Goal: Information Seeking & Learning: Learn about a topic

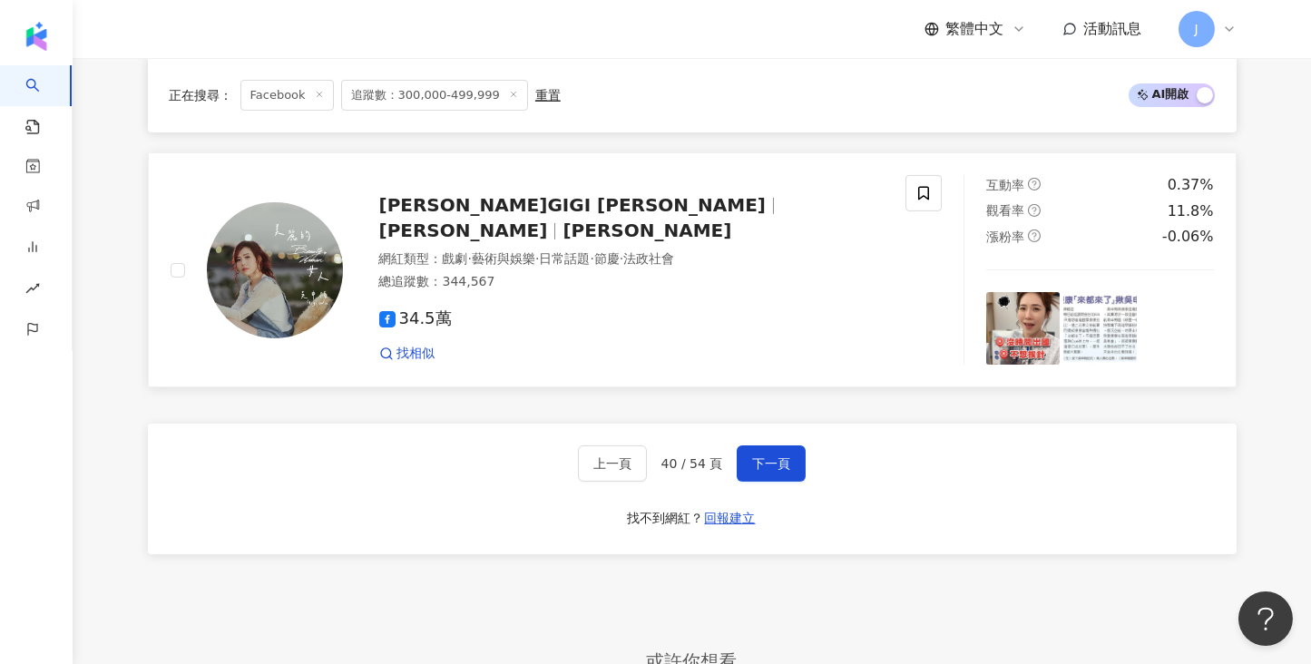
scroll to position [3078, 0]
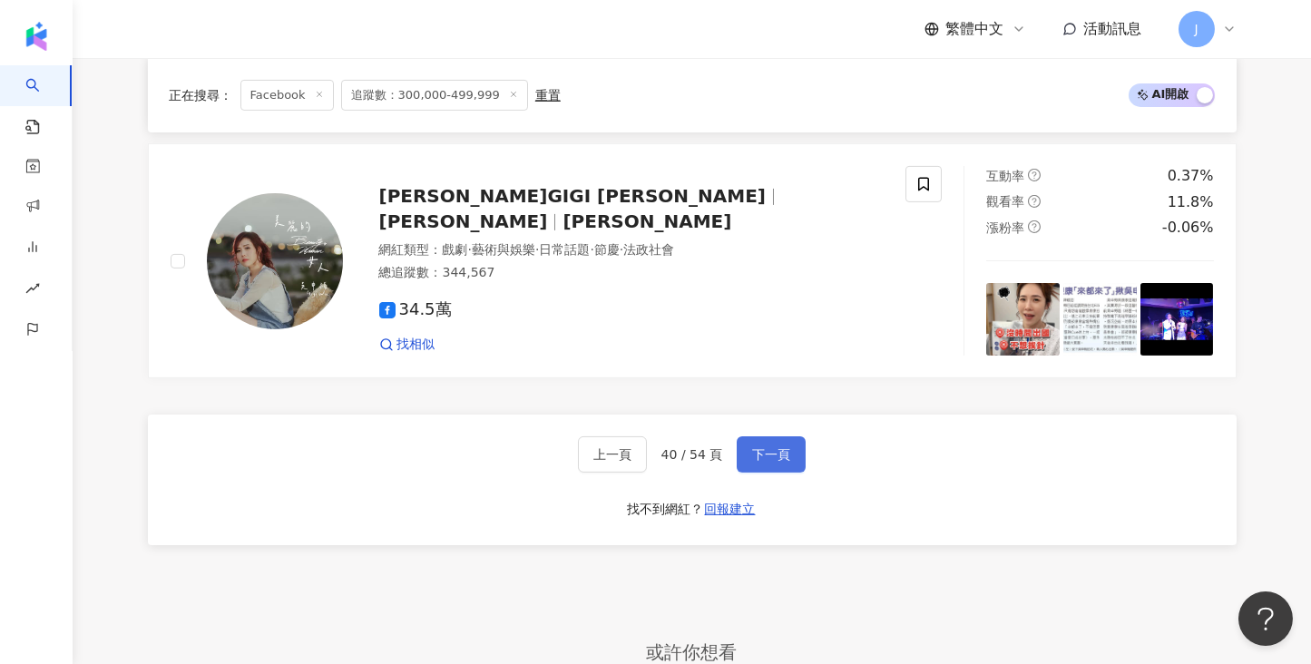
click at [767, 447] on span "下一頁" at bounding box center [771, 454] width 38 height 15
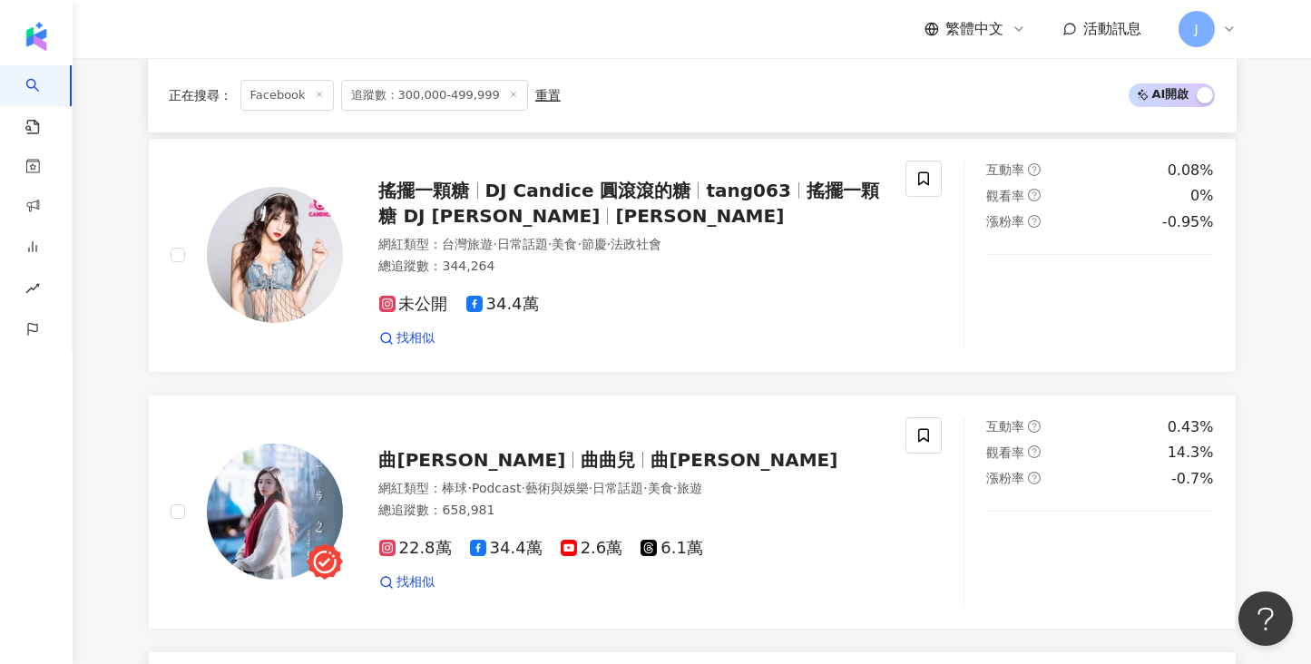
scroll to position [136, 0]
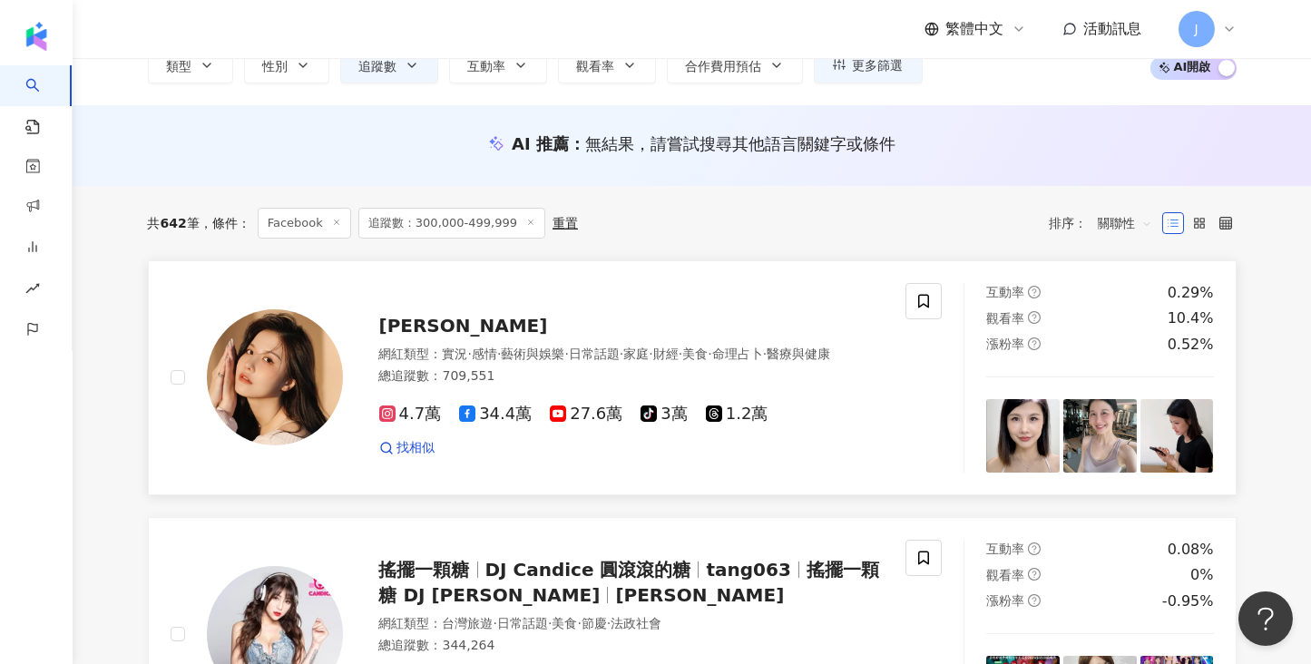
click at [411, 315] on span "蕭小M" at bounding box center [463, 326] width 169 height 22
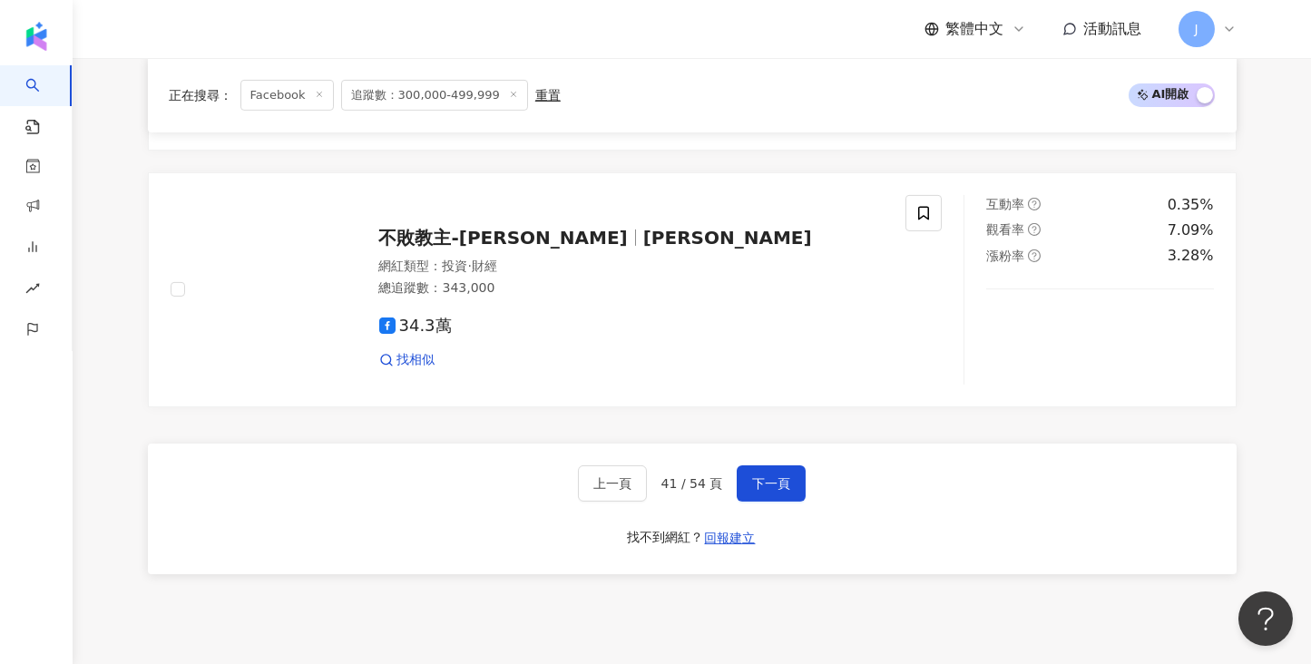
scroll to position [3413, 0]
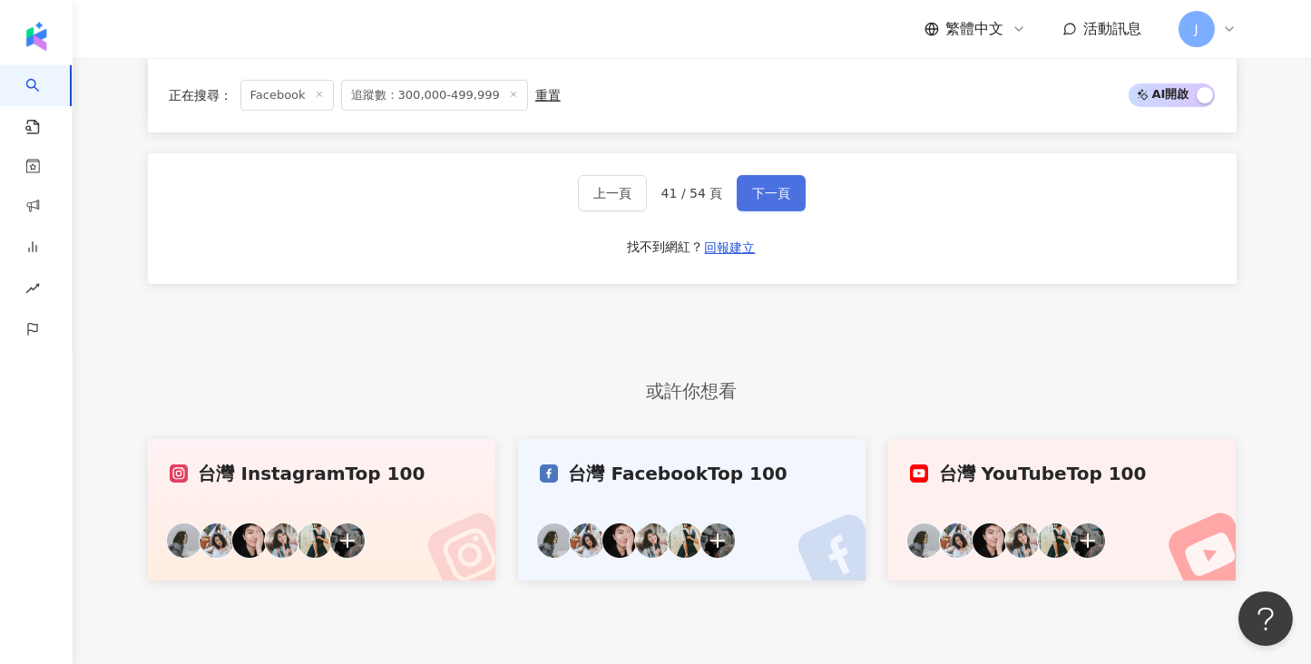
click at [790, 175] on button "下一頁" at bounding box center [771, 193] width 69 height 36
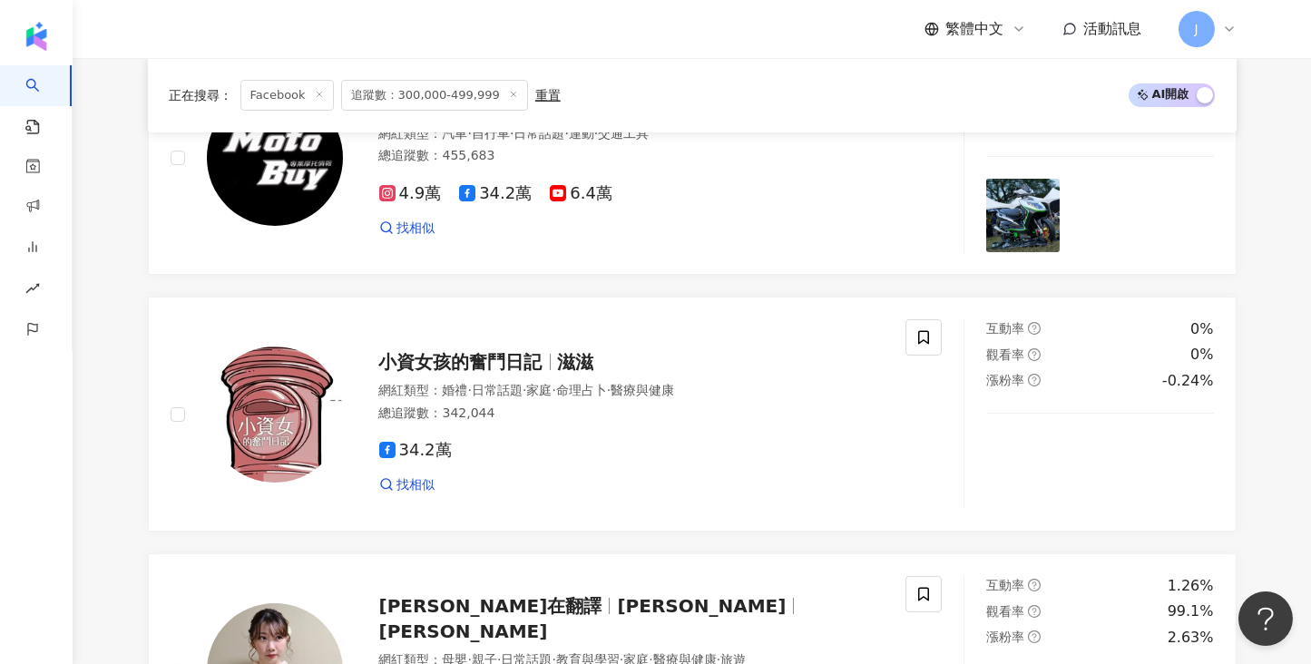
scroll to position [3360, 0]
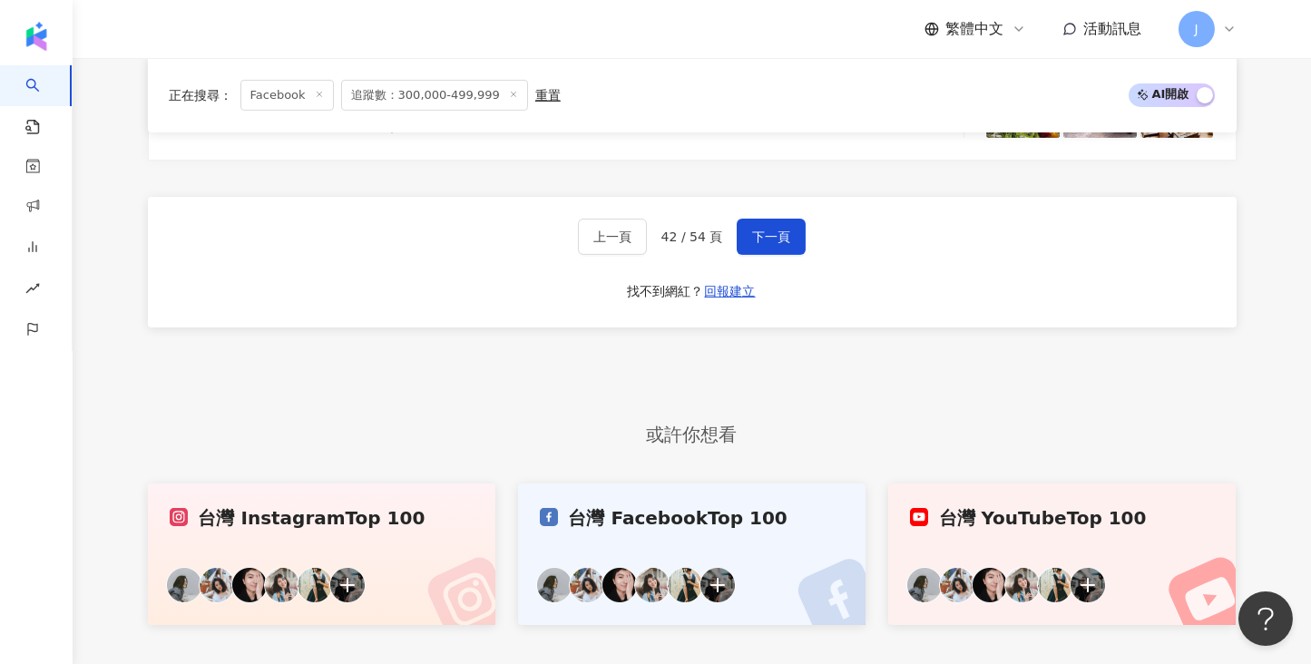
scroll to position [3178, 0]
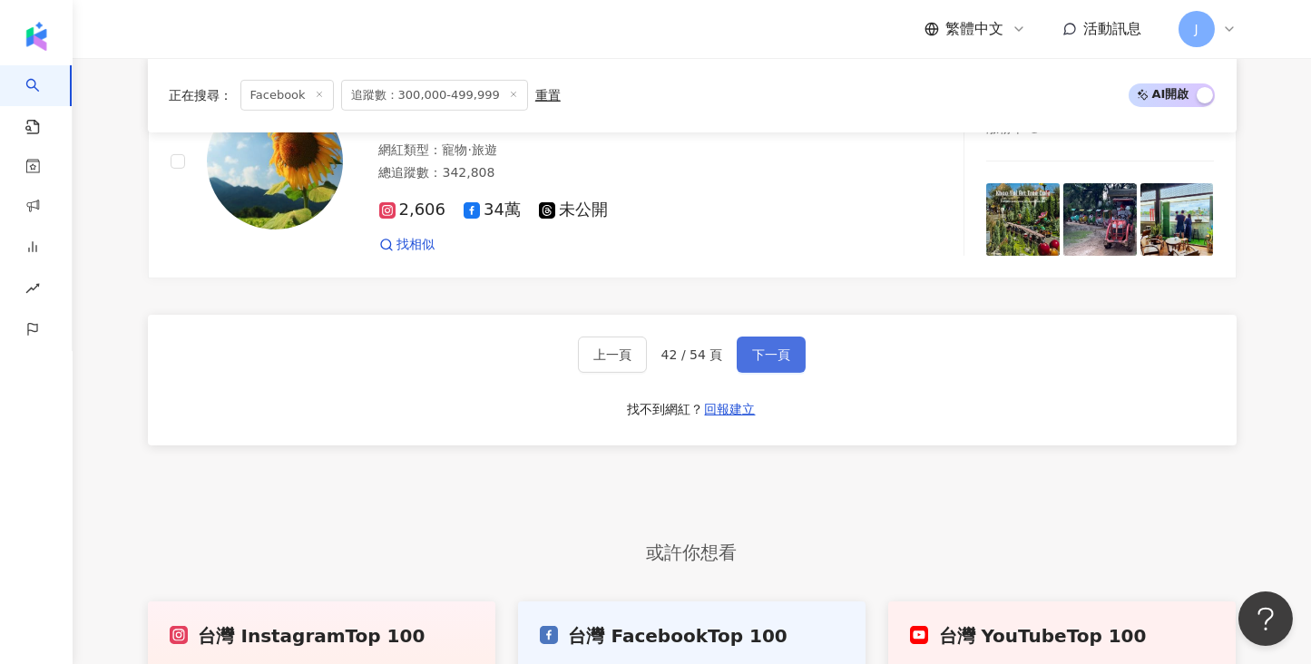
click at [780, 348] on span "下一頁" at bounding box center [771, 355] width 38 height 15
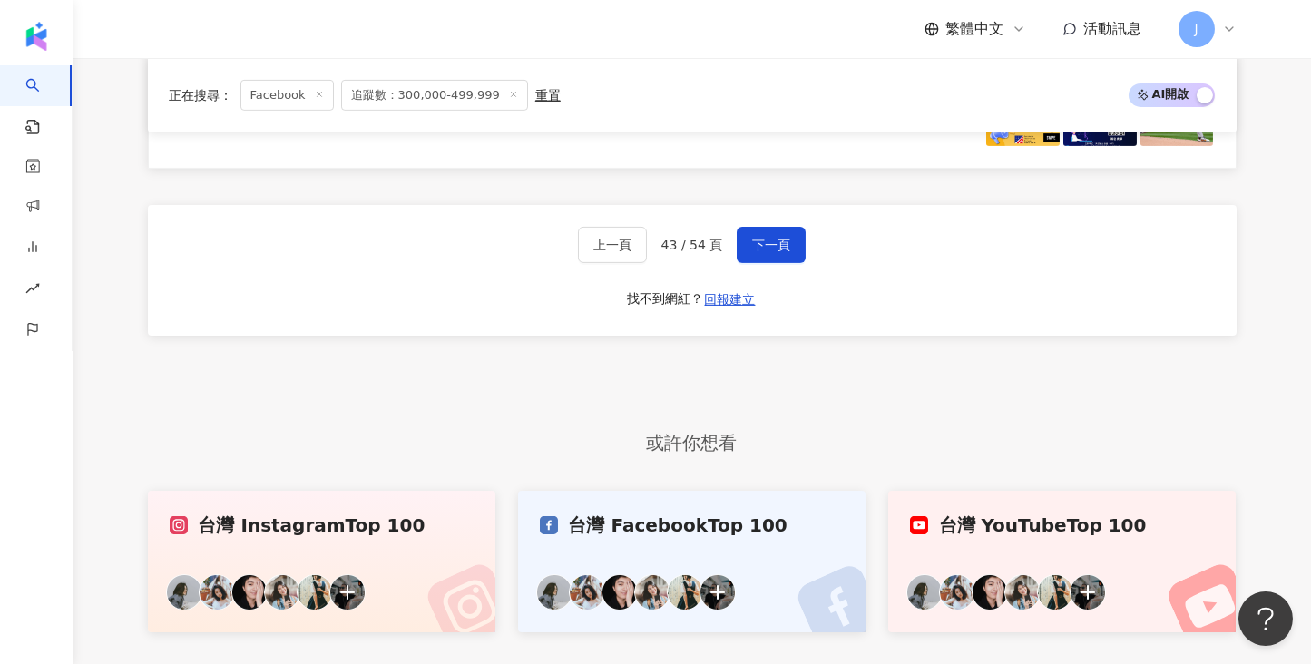
scroll to position [3279, 0]
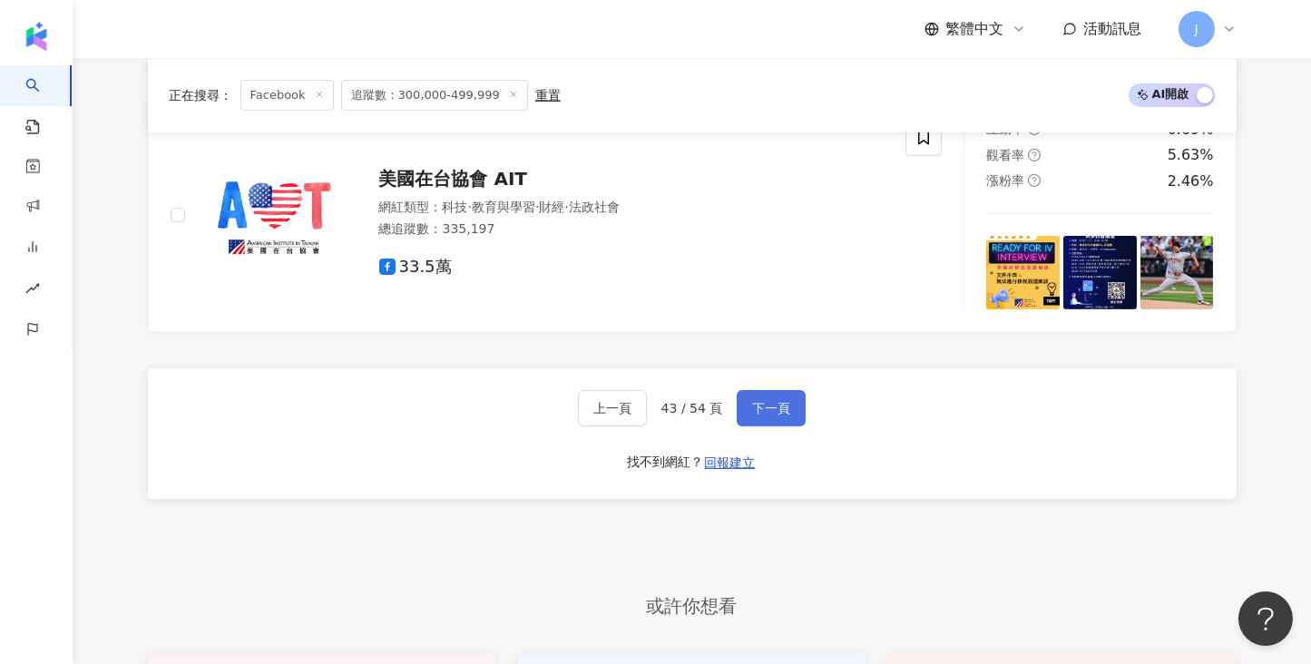
click at [801, 390] on button "下一頁" at bounding box center [771, 408] width 69 height 36
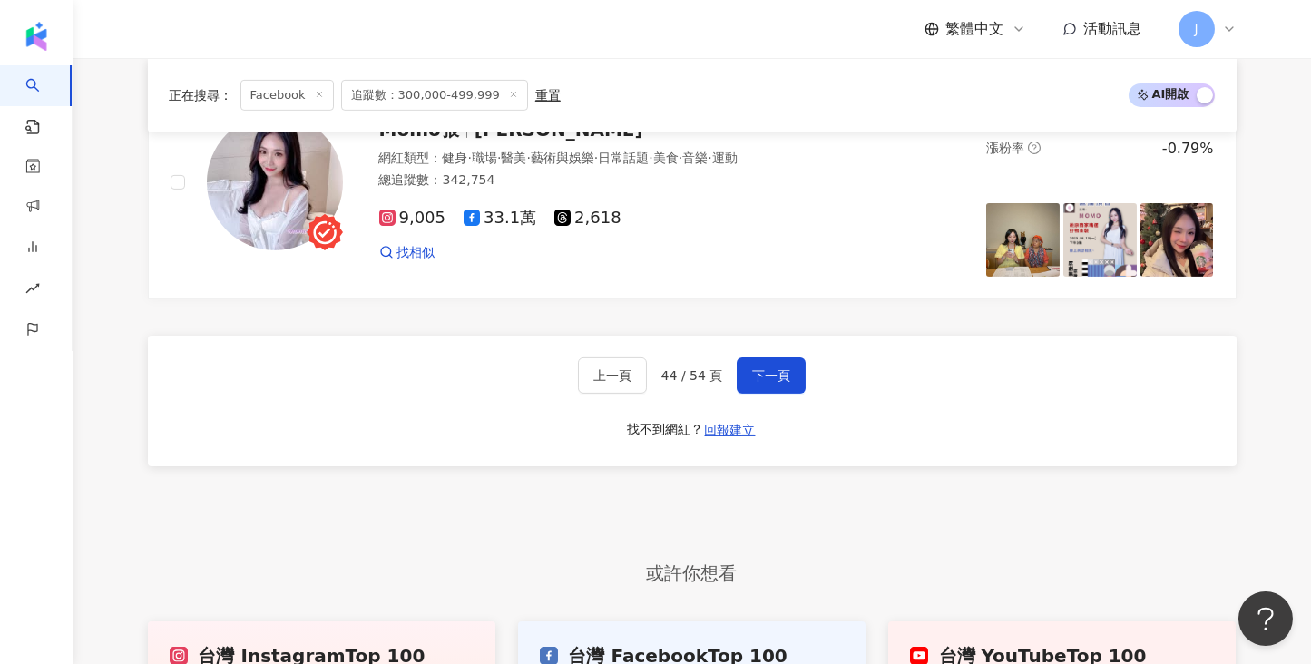
scroll to position [3307, 0]
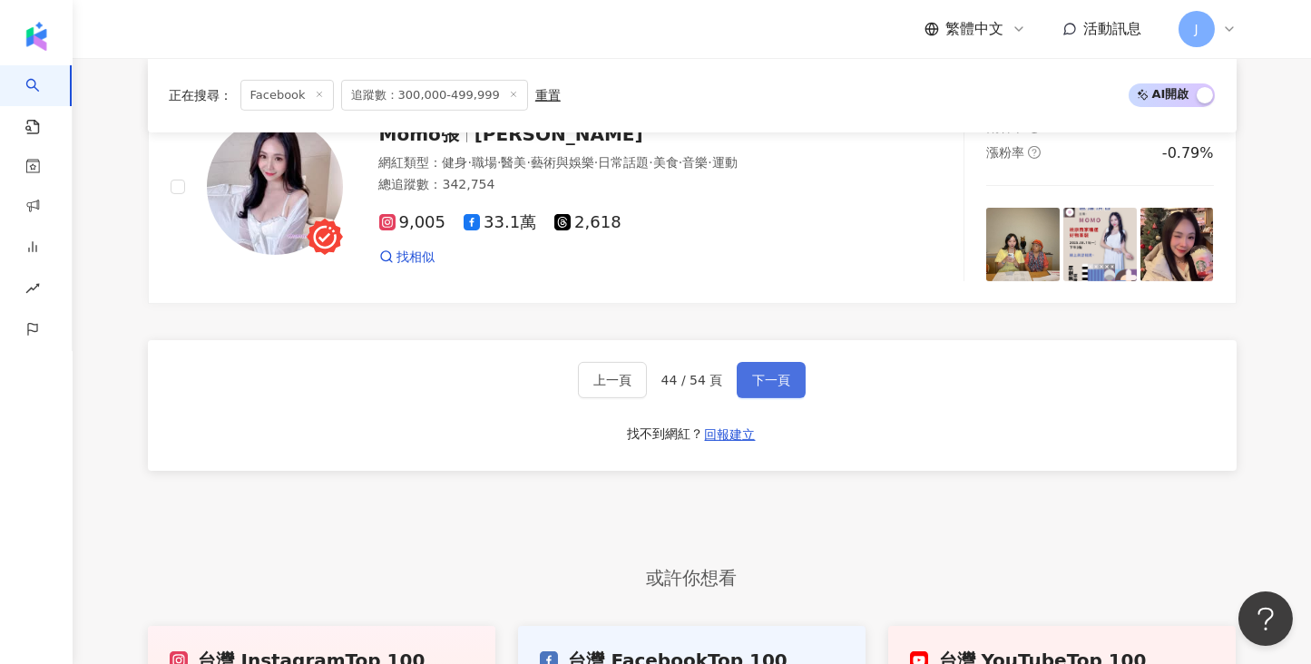
click at [762, 374] on span "下一頁" at bounding box center [771, 380] width 38 height 15
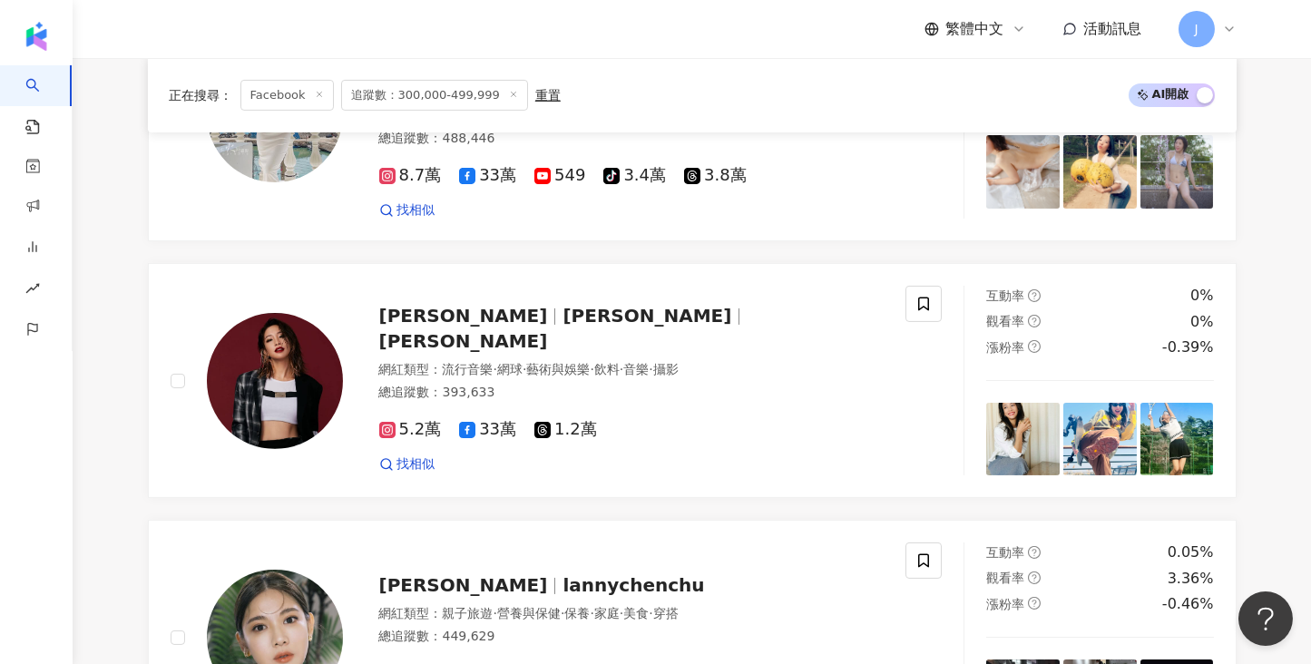
scroll to position [2468, 0]
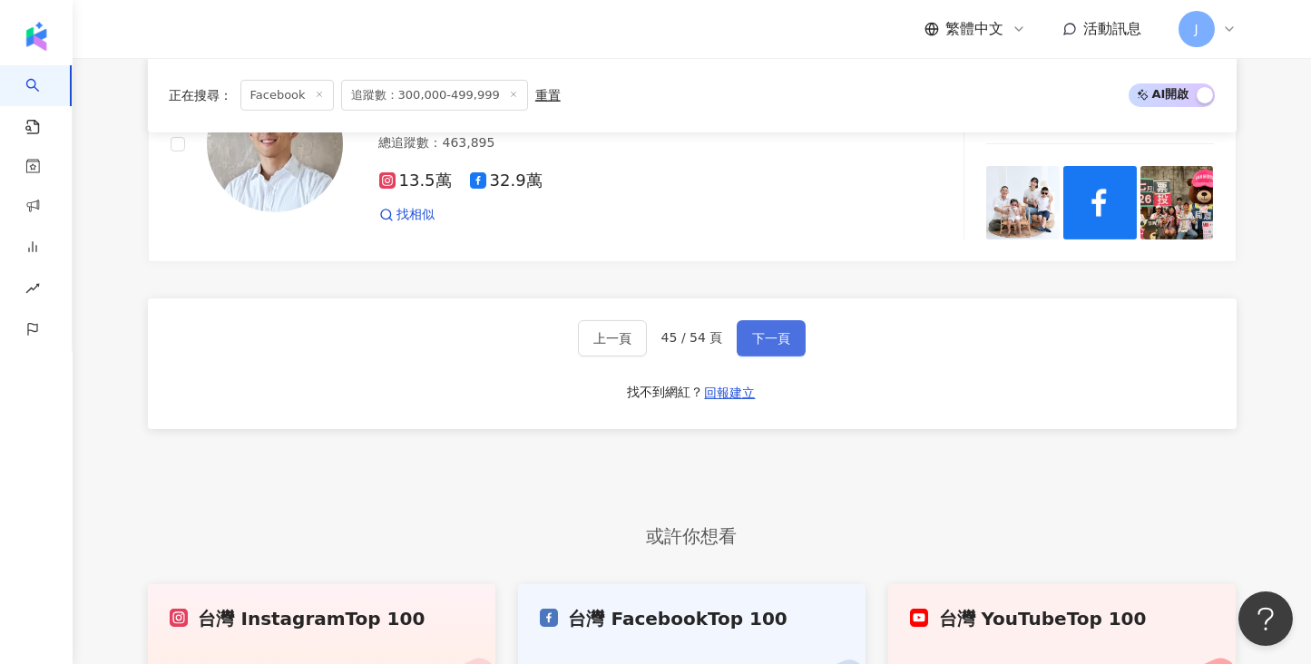
click at [758, 346] on span "下一頁" at bounding box center [771, 338] width 38 height 15
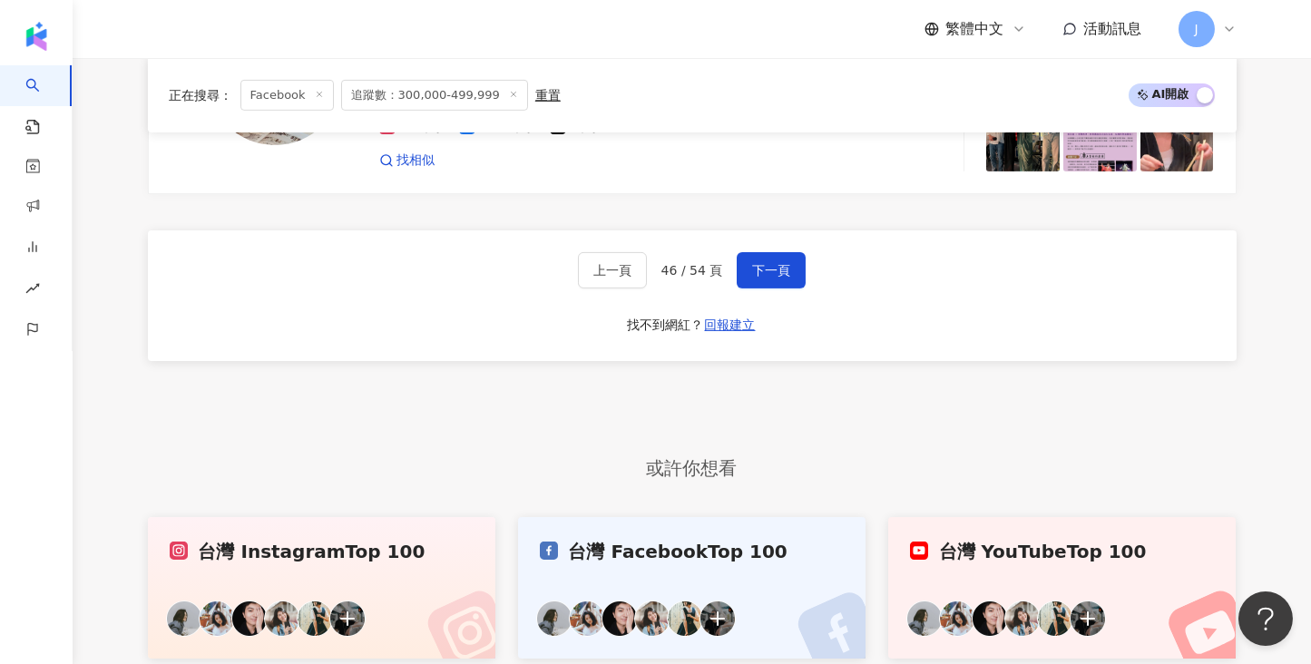
scroll to position [3290, 0]
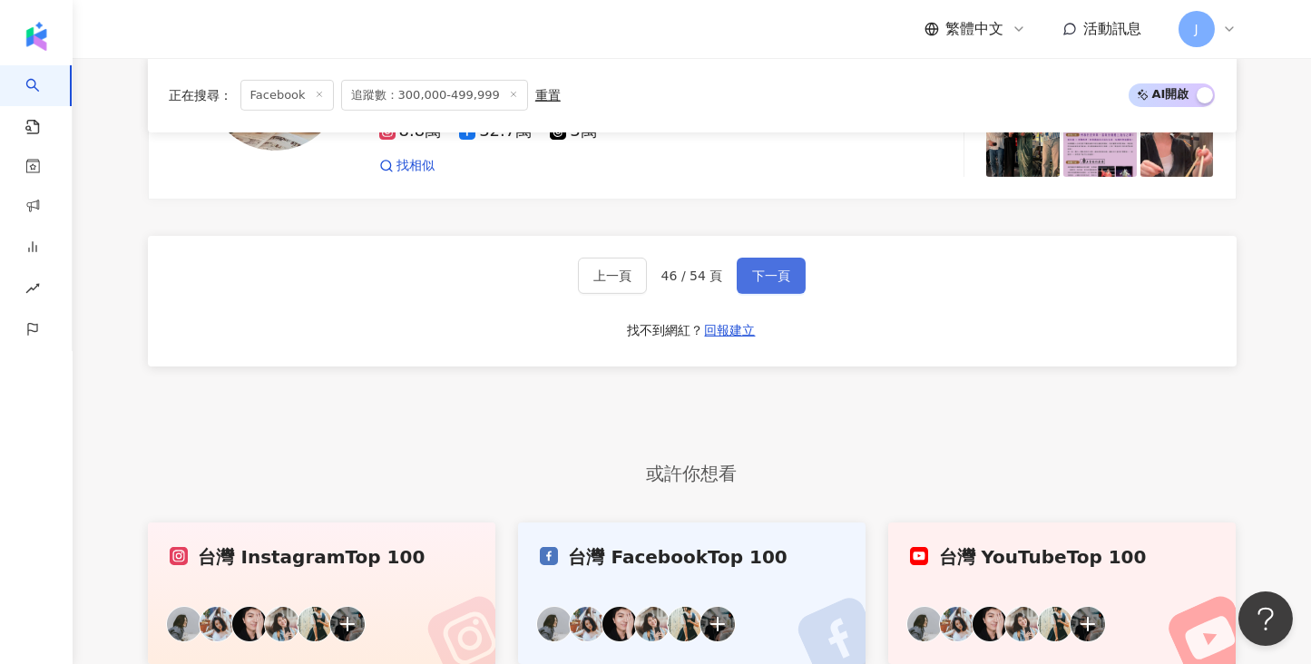
click at [786, 258] on button "下一頁" at bounding box center [771, 276] width 69 height 36
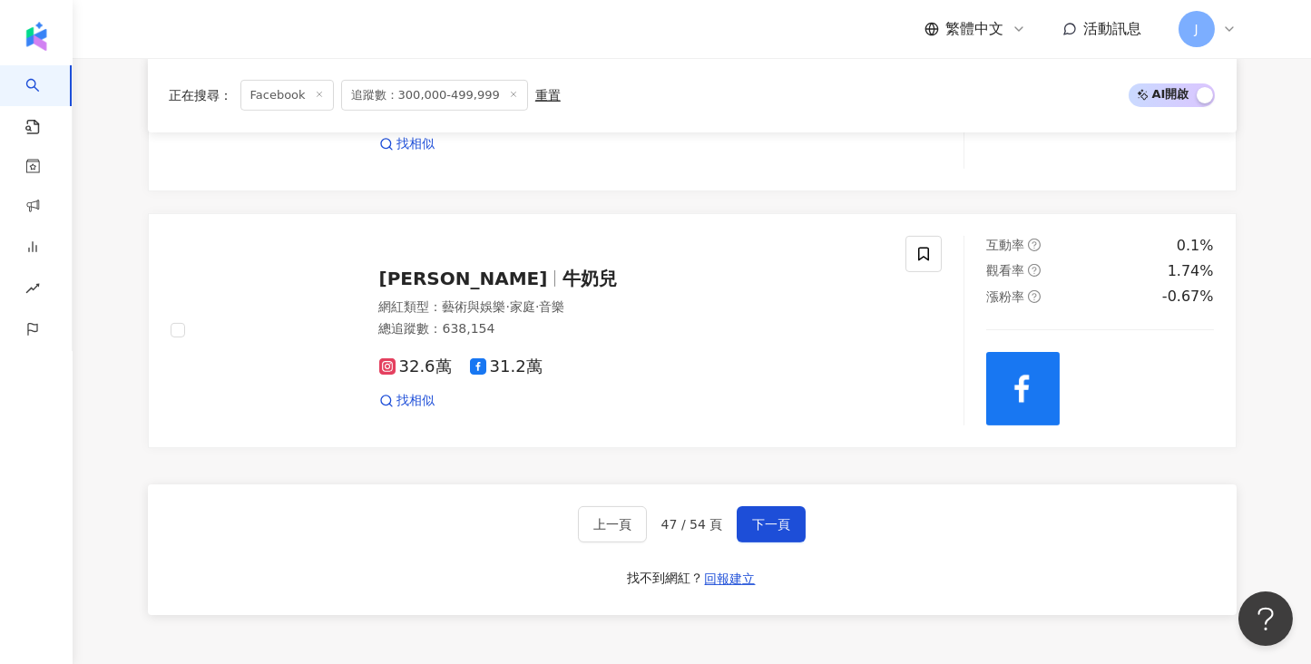
scroll to position [3586, 0]
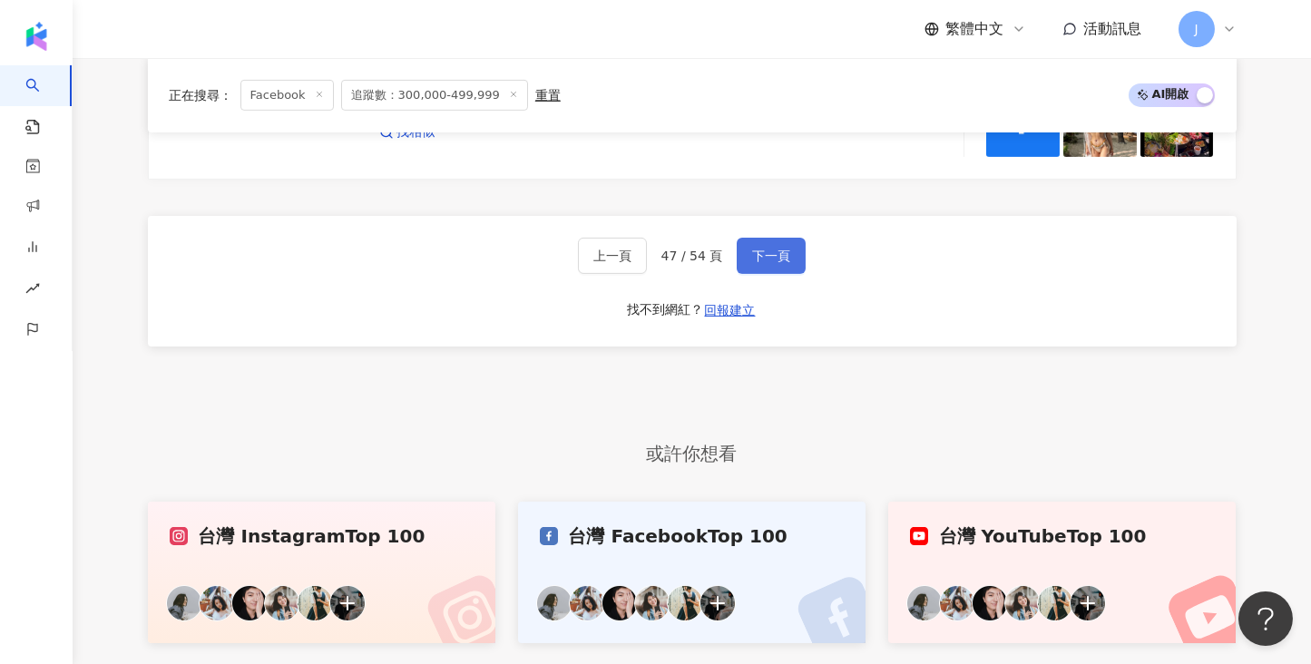
click at [772, 249] on span "下一頁" at bounding box center [771, 256] width 38 height 15
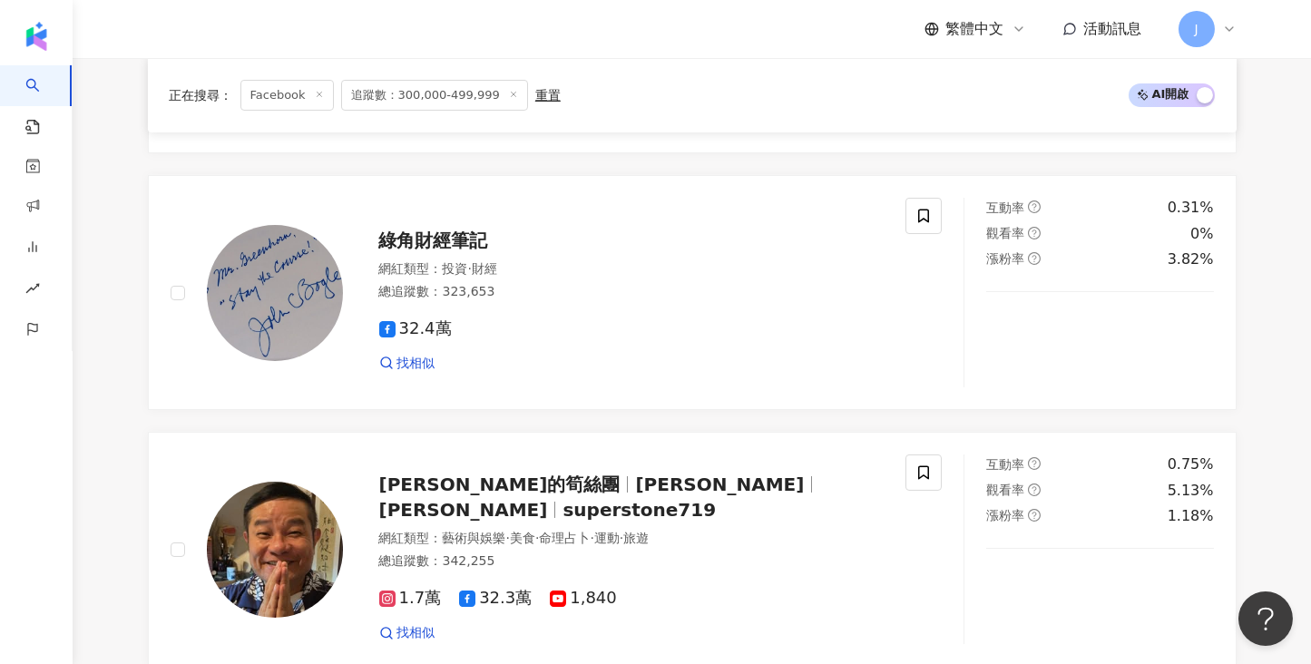
scroll to position [3331, 0]
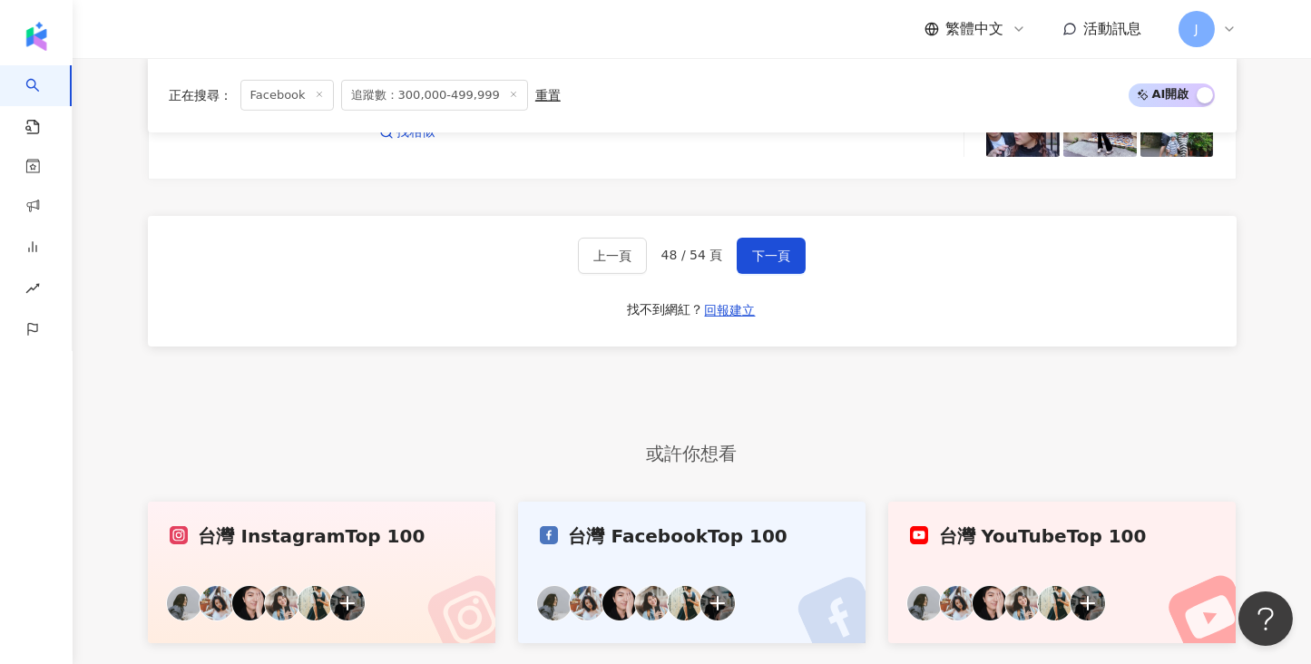
drag, startPoint x: 489, startPoint y: 387, endPoint x: 510, endPoint y: 386, distance: 20.9
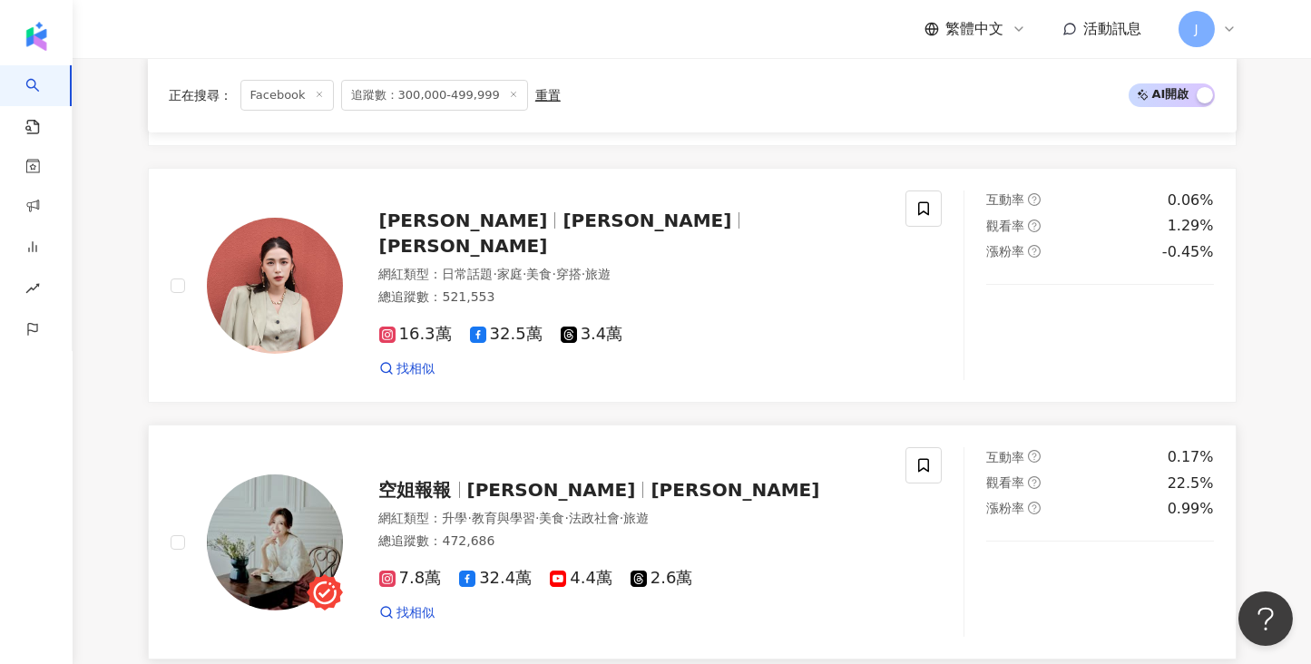
scroll to position [743, 0]
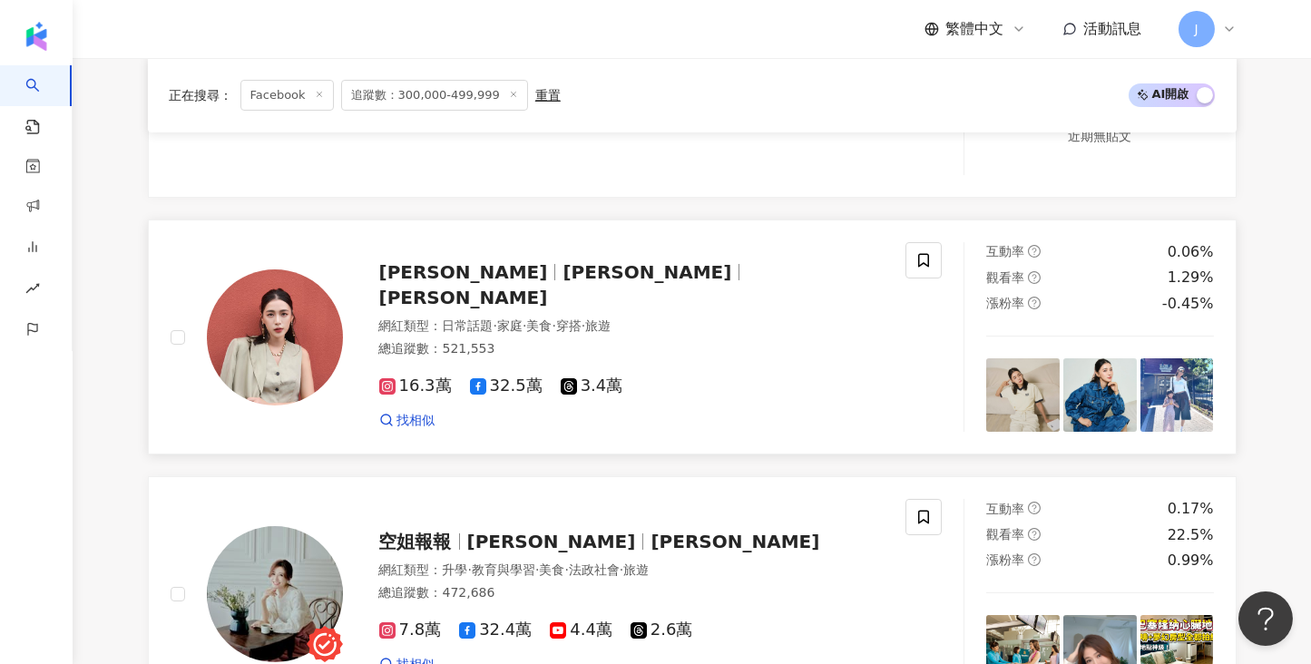
click at [576, 299] on div "jenna wang 王思平 jenna 王思平 網紅類型 ： 日常話題 · 家庭 · 美食 · 穿搭 · 旅遊 總追蹤數 ： 521,553 16.3萬 3…" at bounding box center [614, 337] width 542 height 184
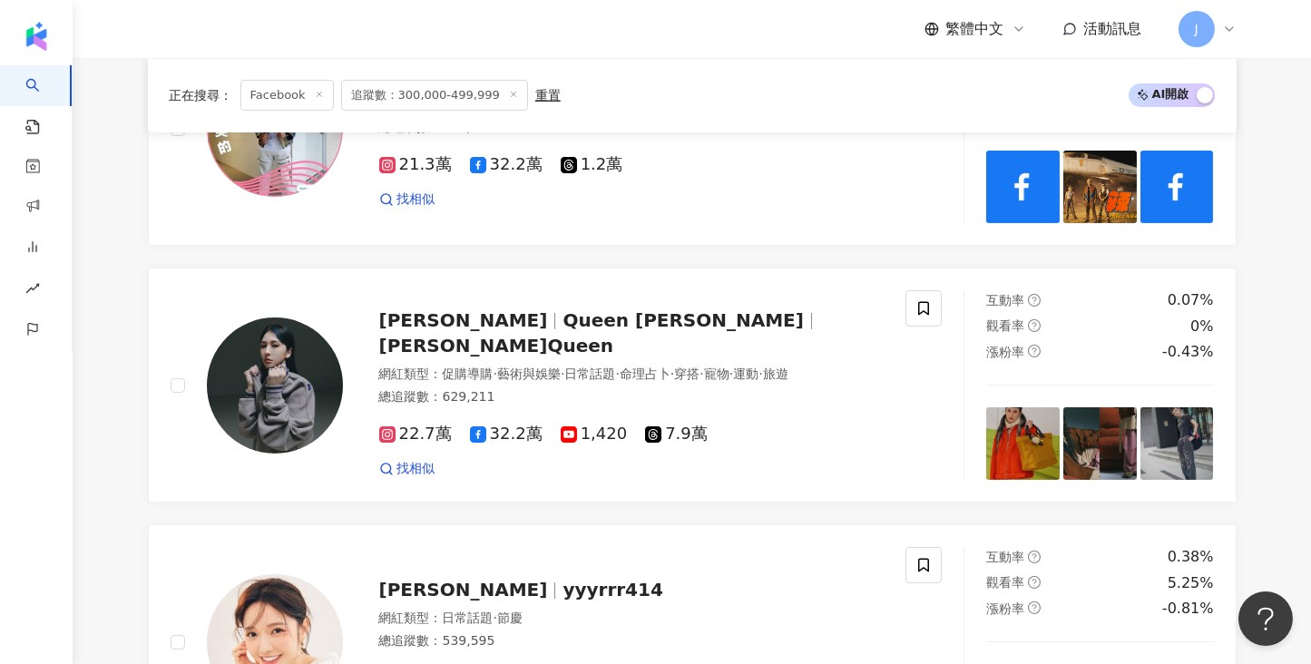
scroll to position [2924, 0]
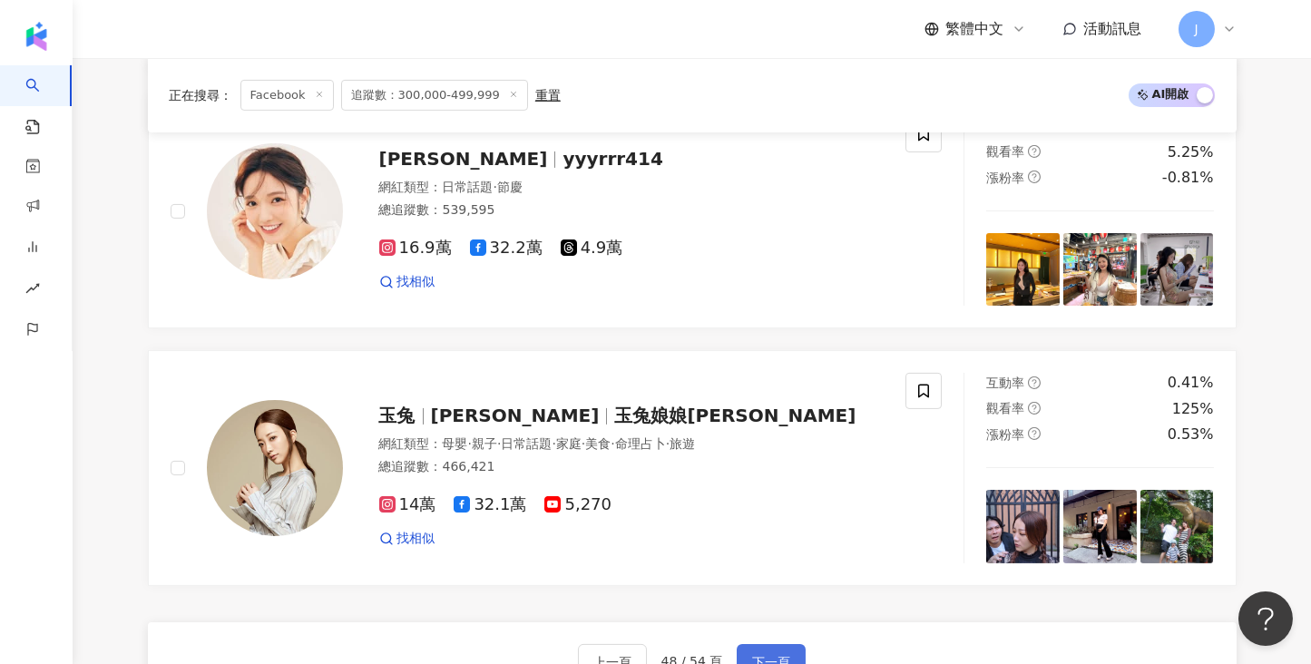
click at [770, 655] on span "下一頁" at bounding box center [771, 662] width 38 height 15
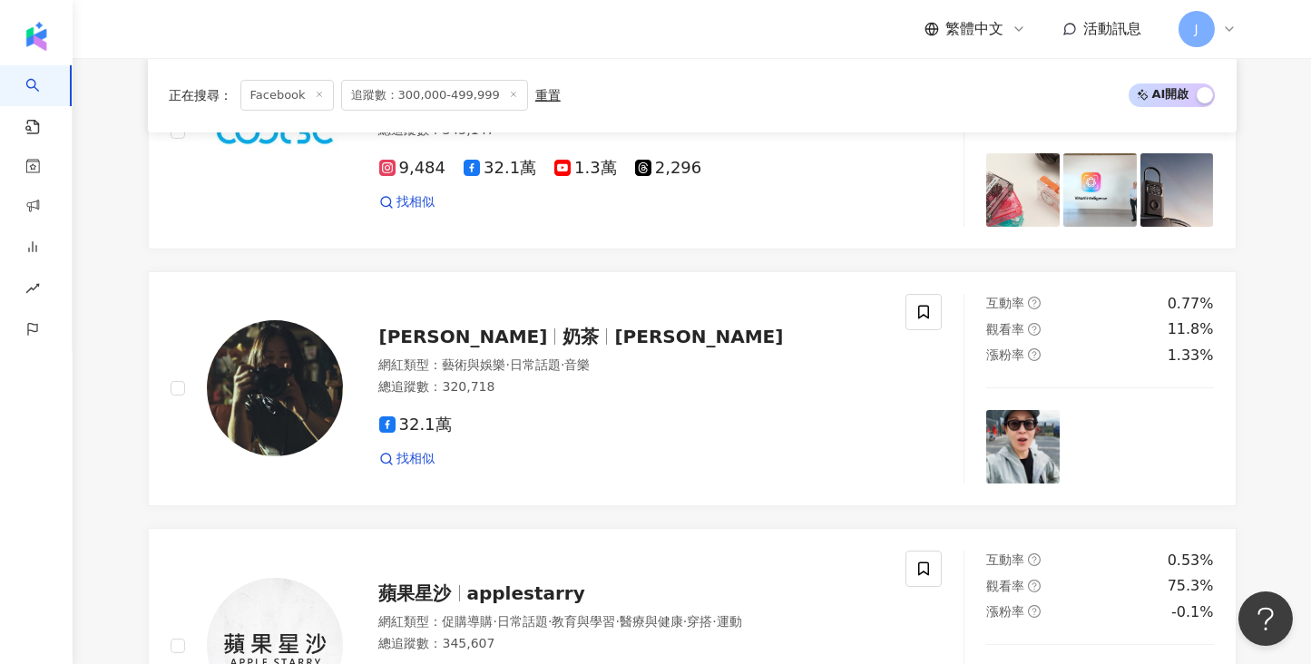
scroll to position [2871, 0]
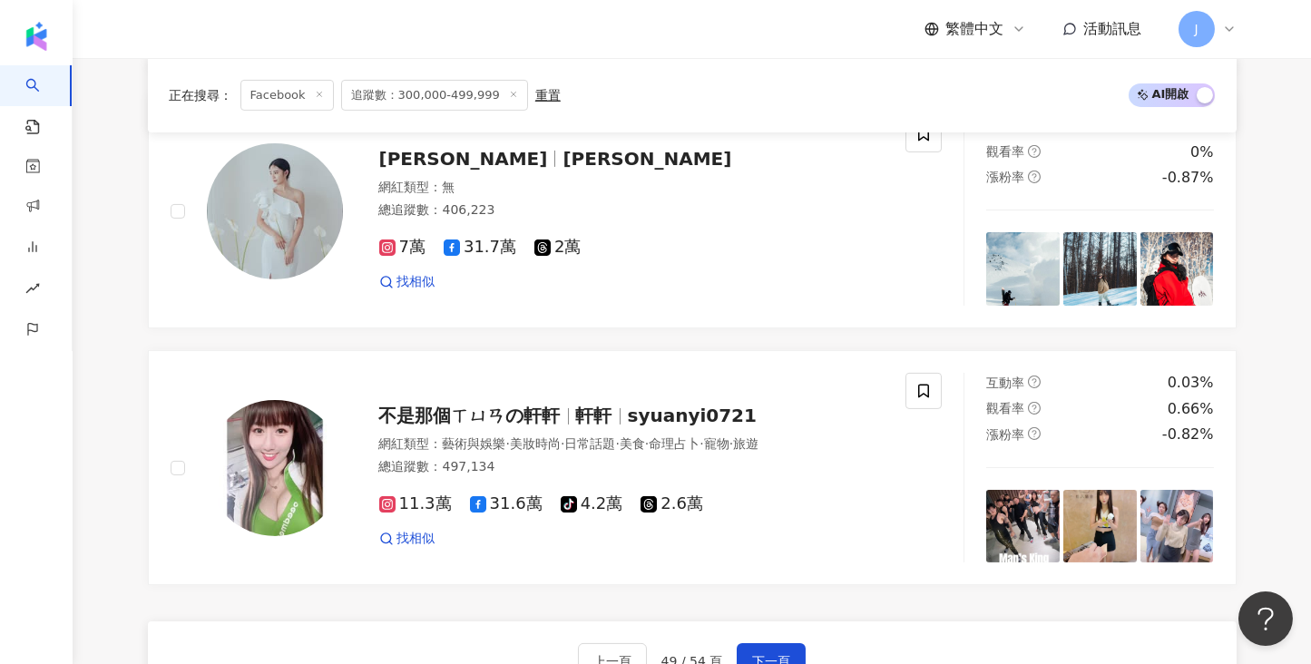
drag, startPoint x: 1277, startPoint y: 242, endPoint x: 1264, endPoint y: 240, distance: 13.0
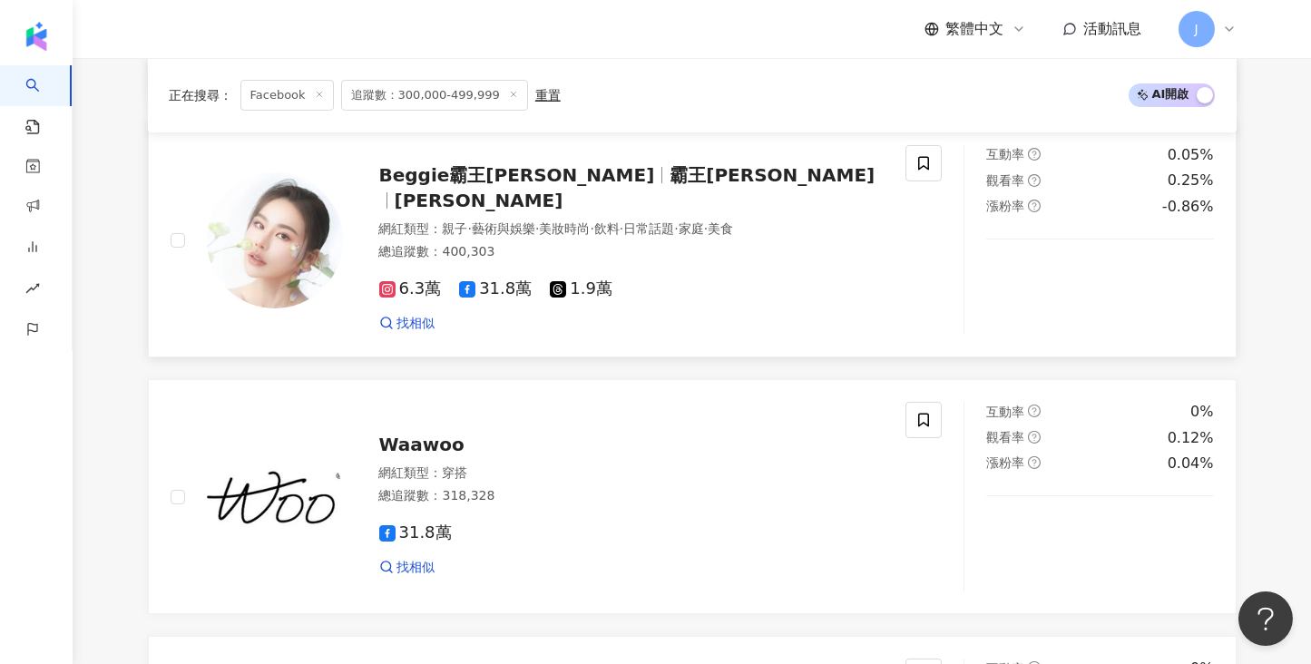
scroll to position [1782, 0]
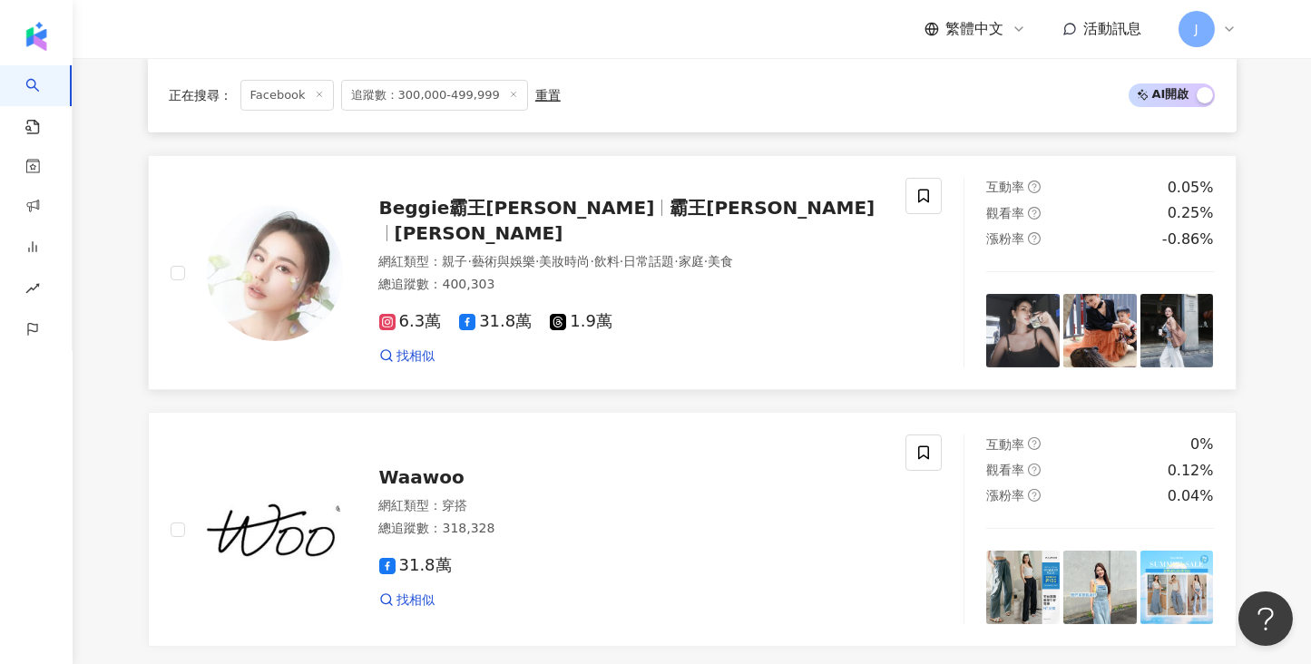
click at [670, 219] on span "霸王貝姬" at bounding box center [772, 208] width 205 height 22
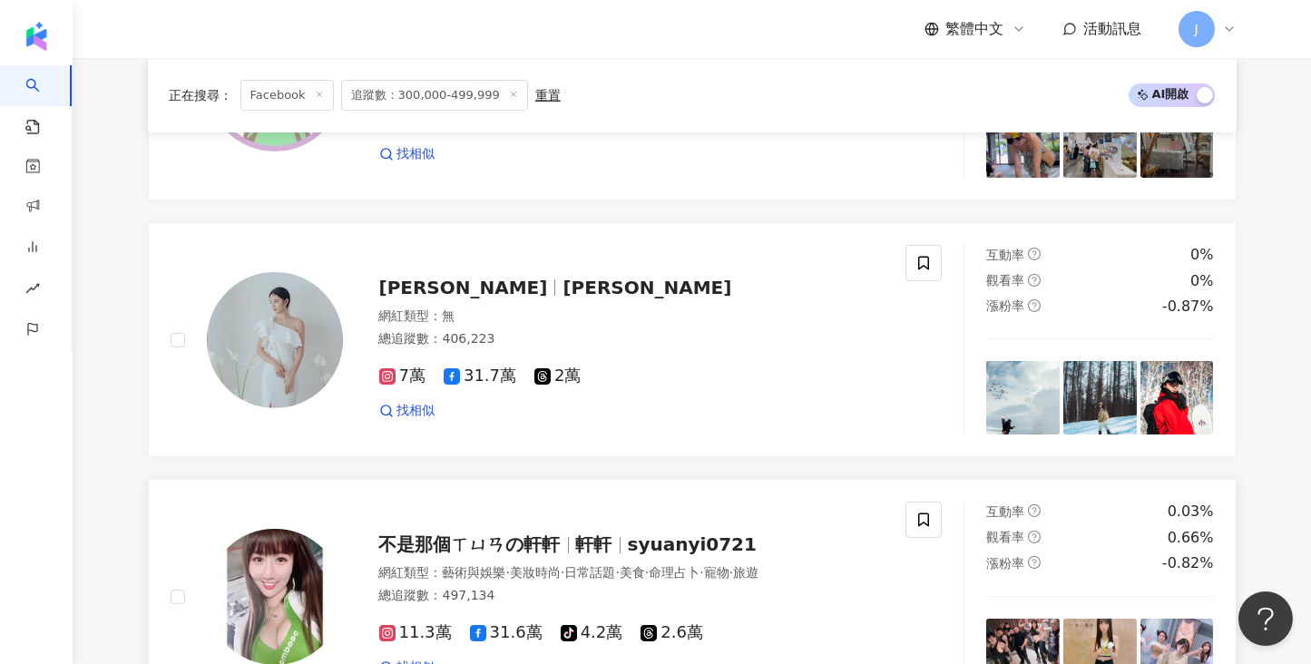
scroll to position [3007, 0]
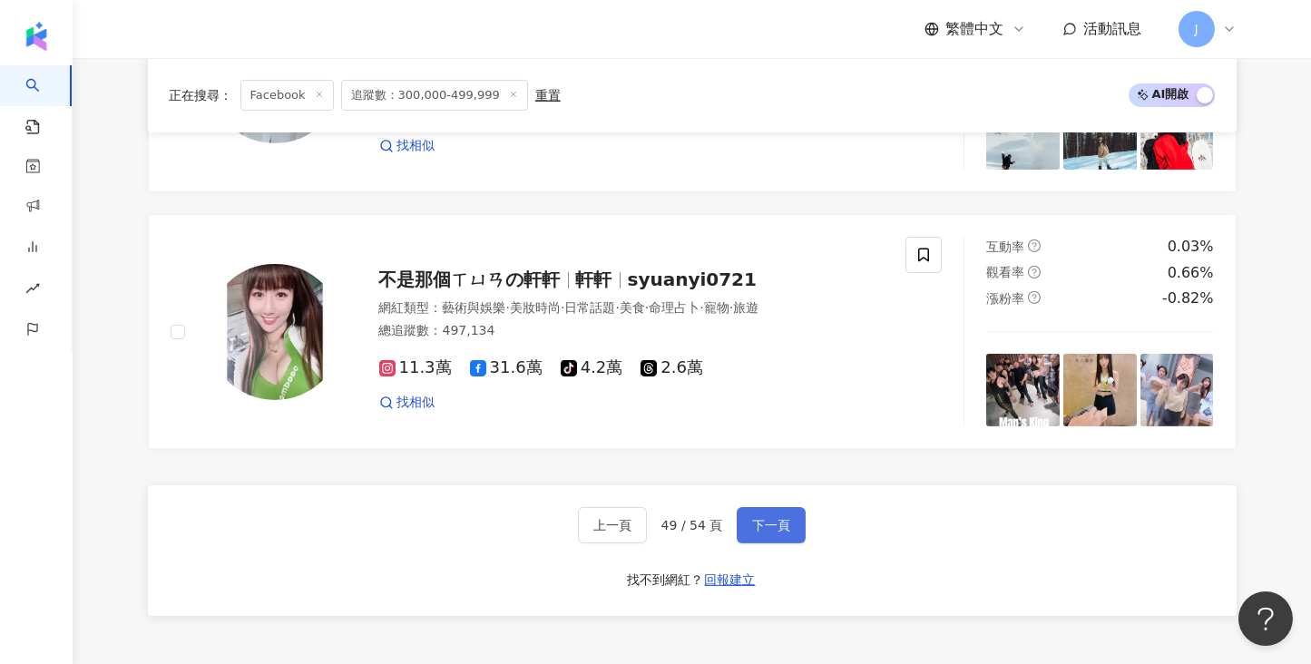
click at [784, 518] on span "下一頁" at bounding box center [771, 525] width 38 height 15
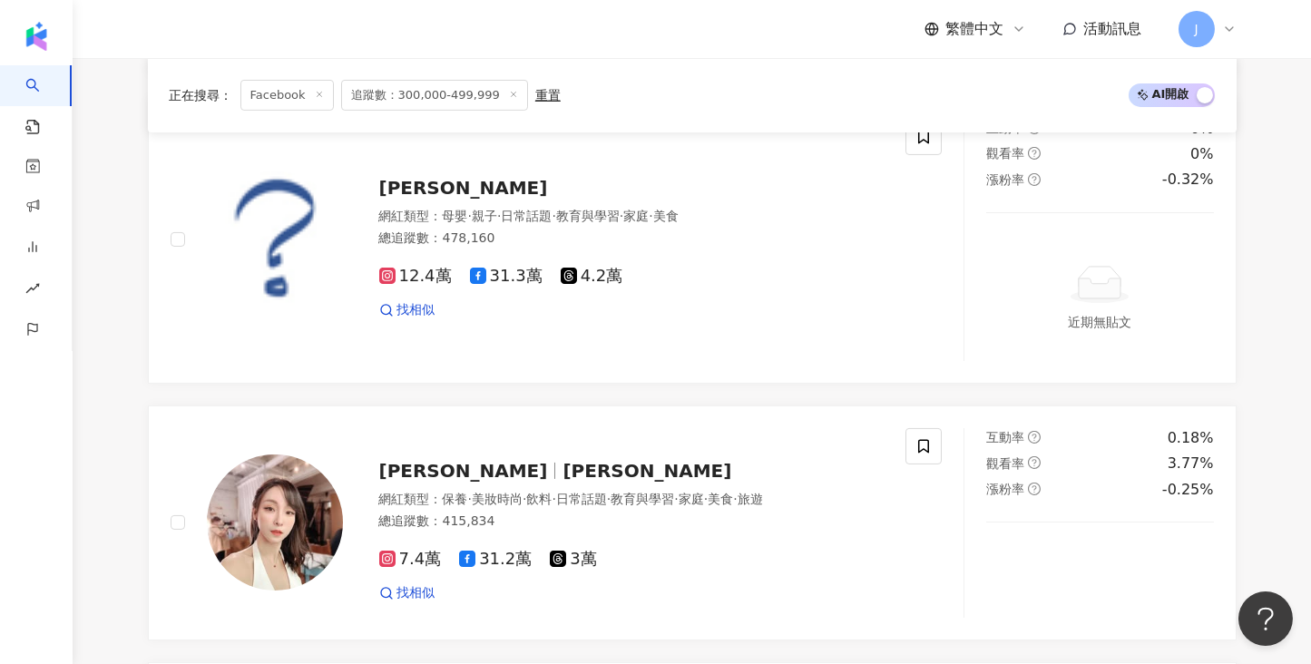
scroll to position [3062, 0]
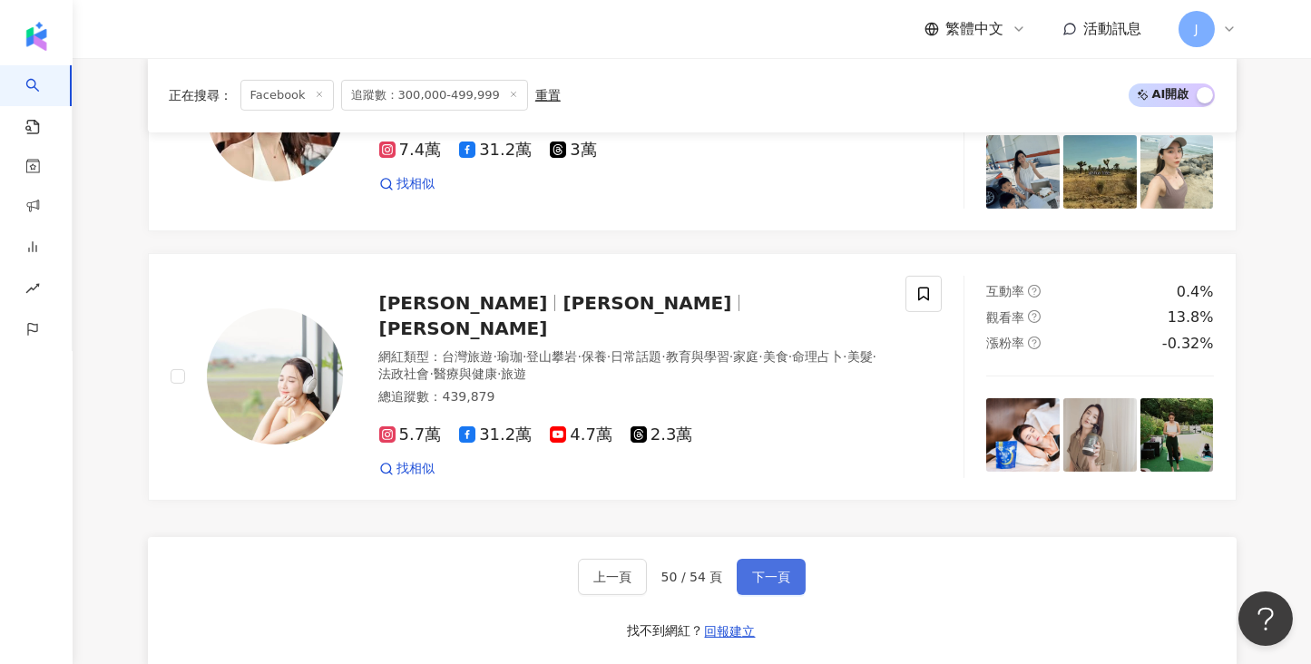
click at [780, 570] on span "下一頁" at bounding box center [771, 577] width 38 height 15
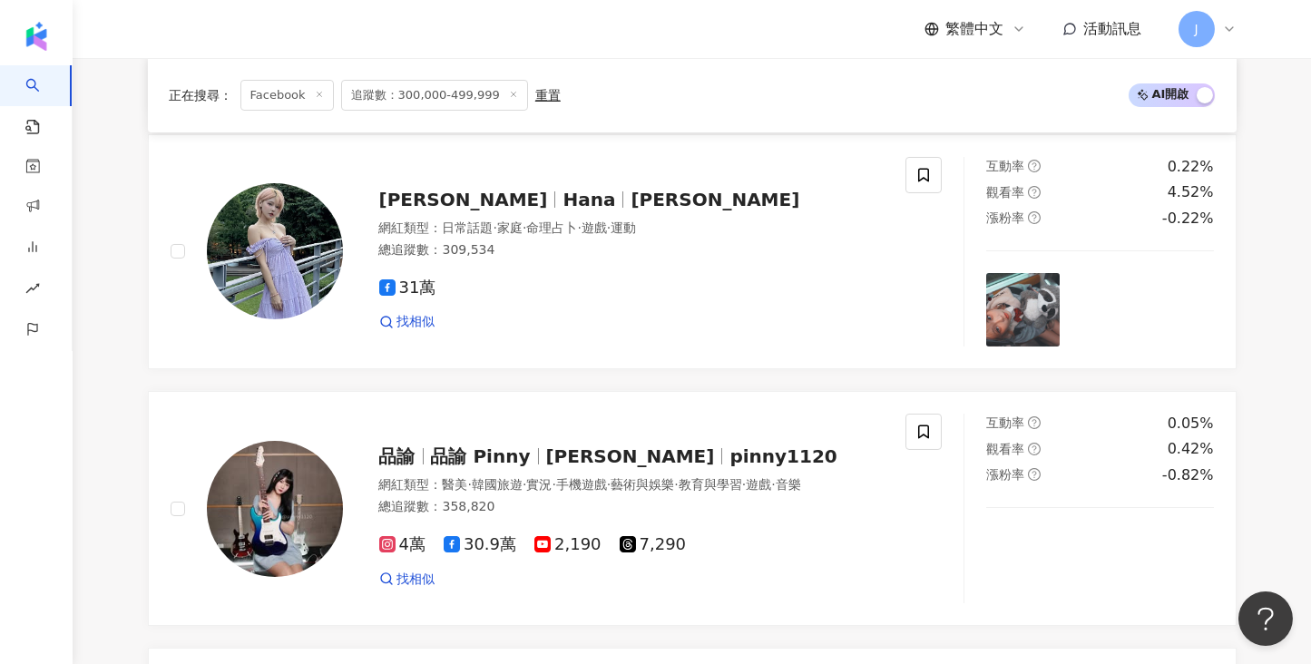
scroll to position [3047, 0]
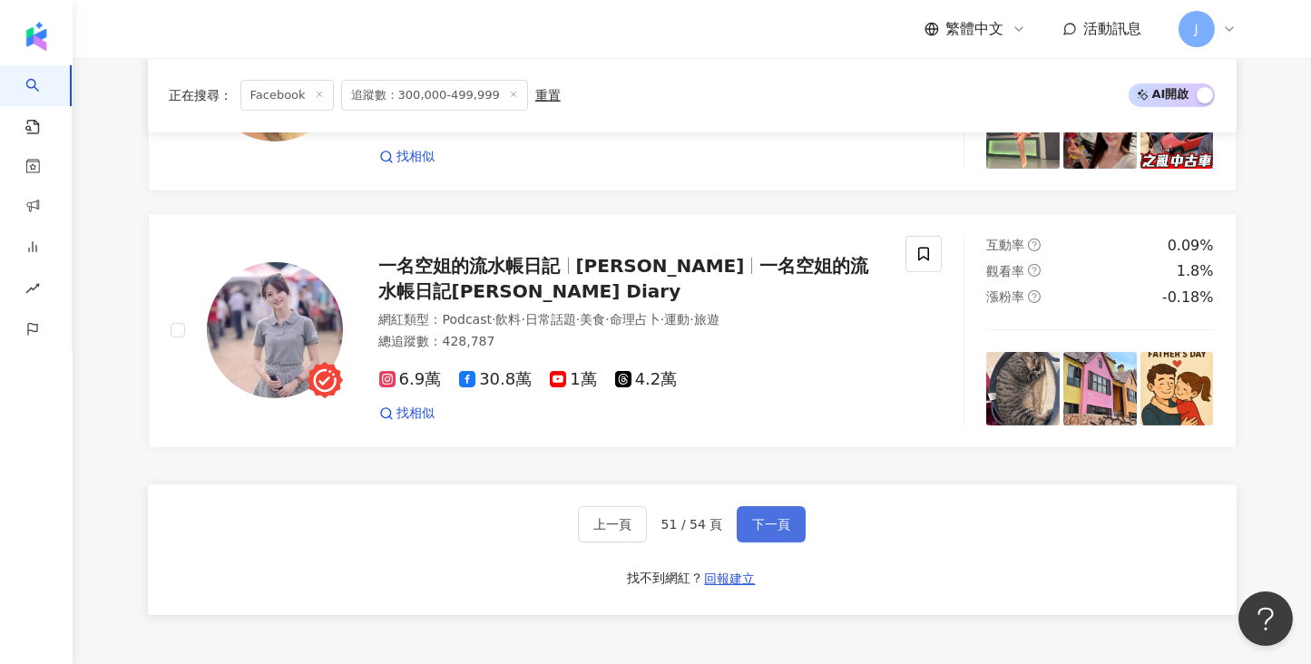
click at [766, 517] on span "下一頁" at bounding box center [771, 524] width 38 height 15
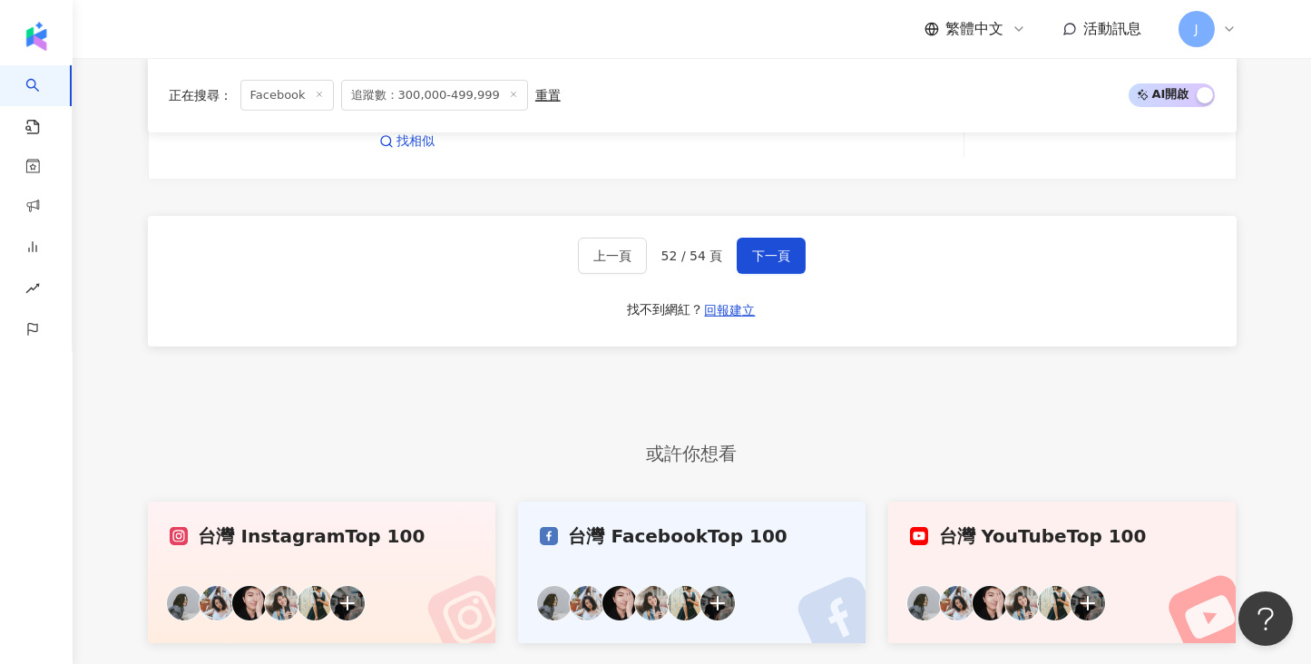
scroll to position [3397, 0]
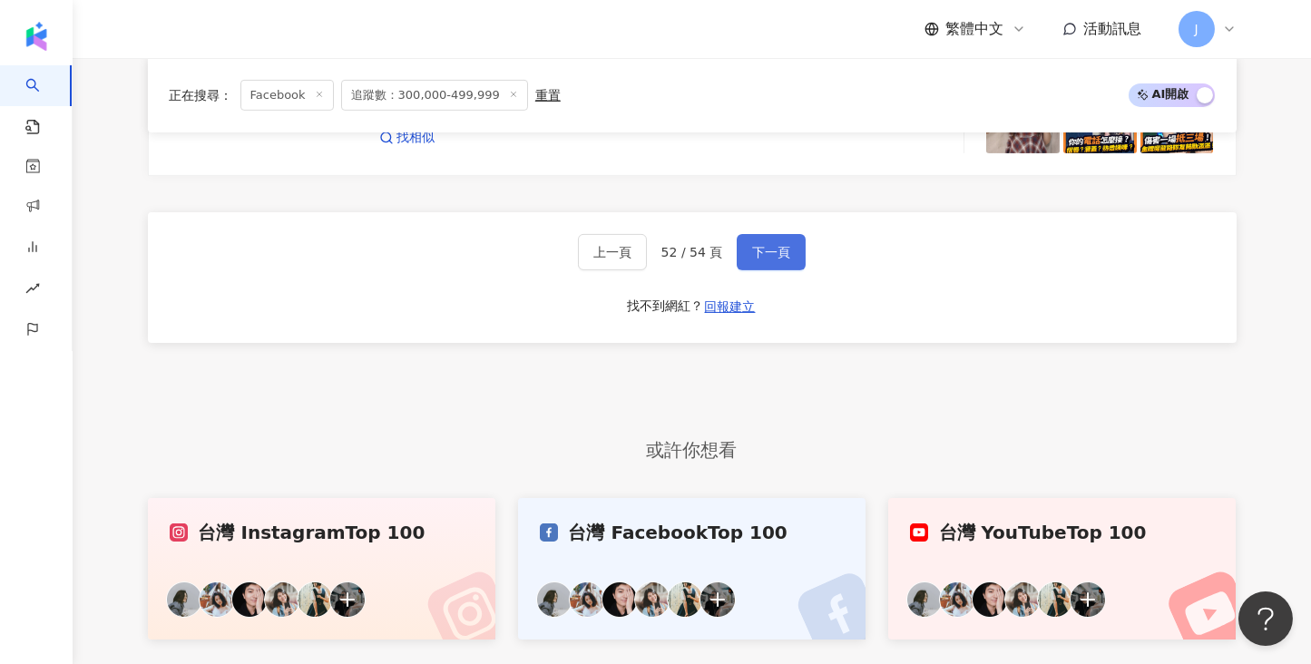
click at [792, 250] on button "下一頁" at bounding box center [771, 252] width 69 height 36
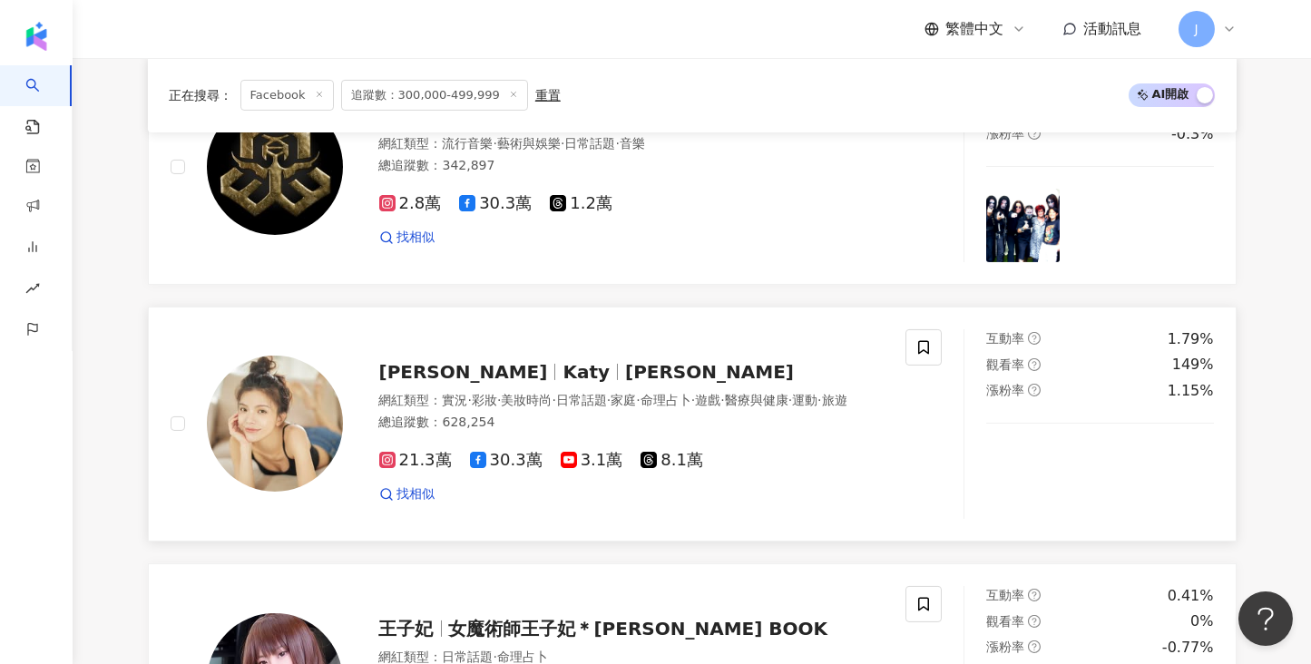
scroll to position [1783, 0]
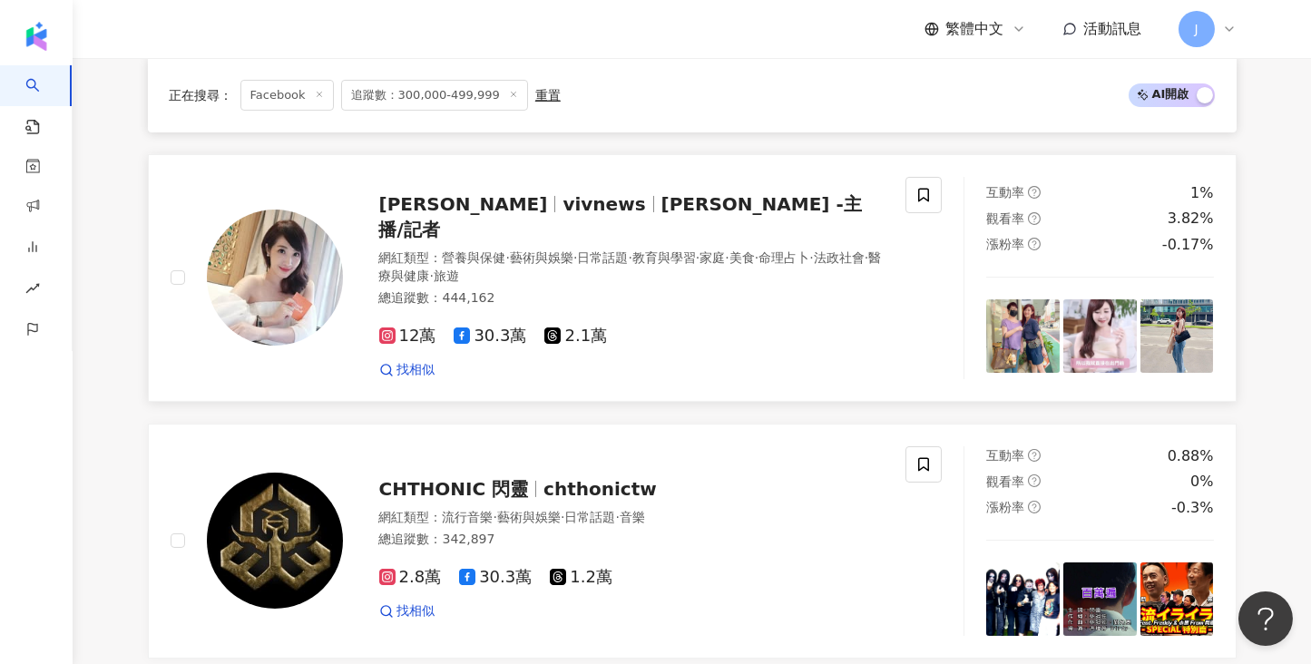
click at [722, 208] on span "黃若薇 Vivi -主播/記者" at bounding box center [620, 216] width 483 height 47
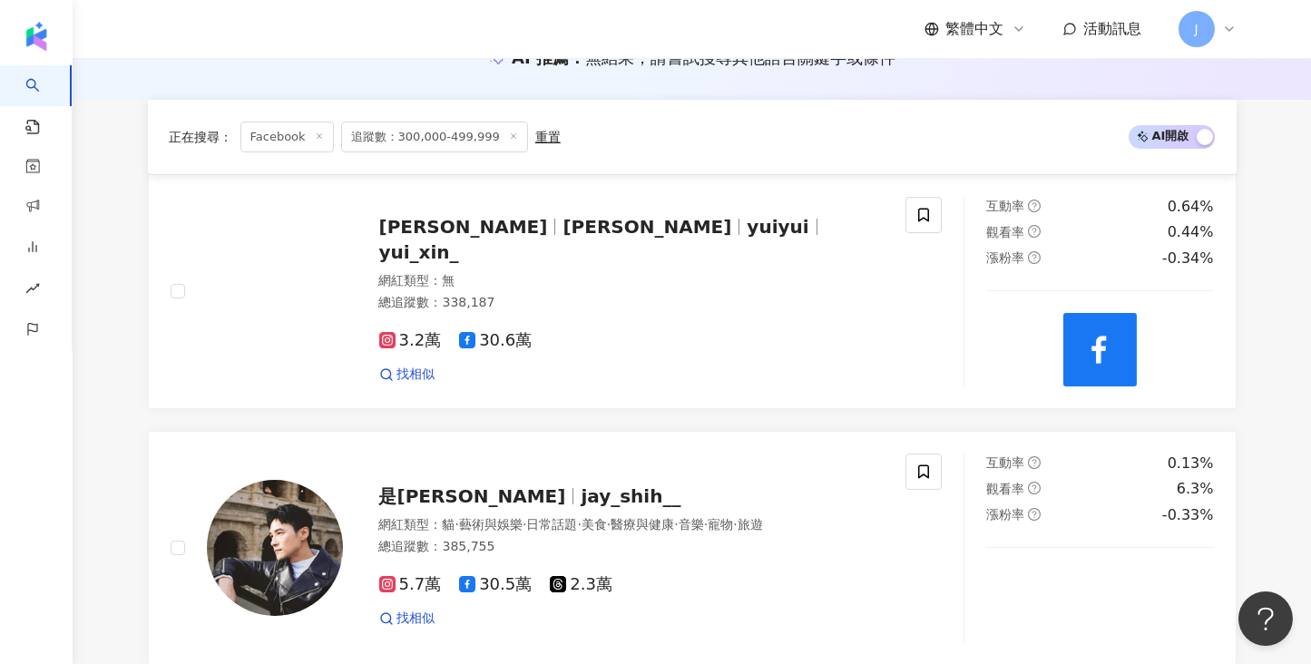
scroll to position [150, 0]
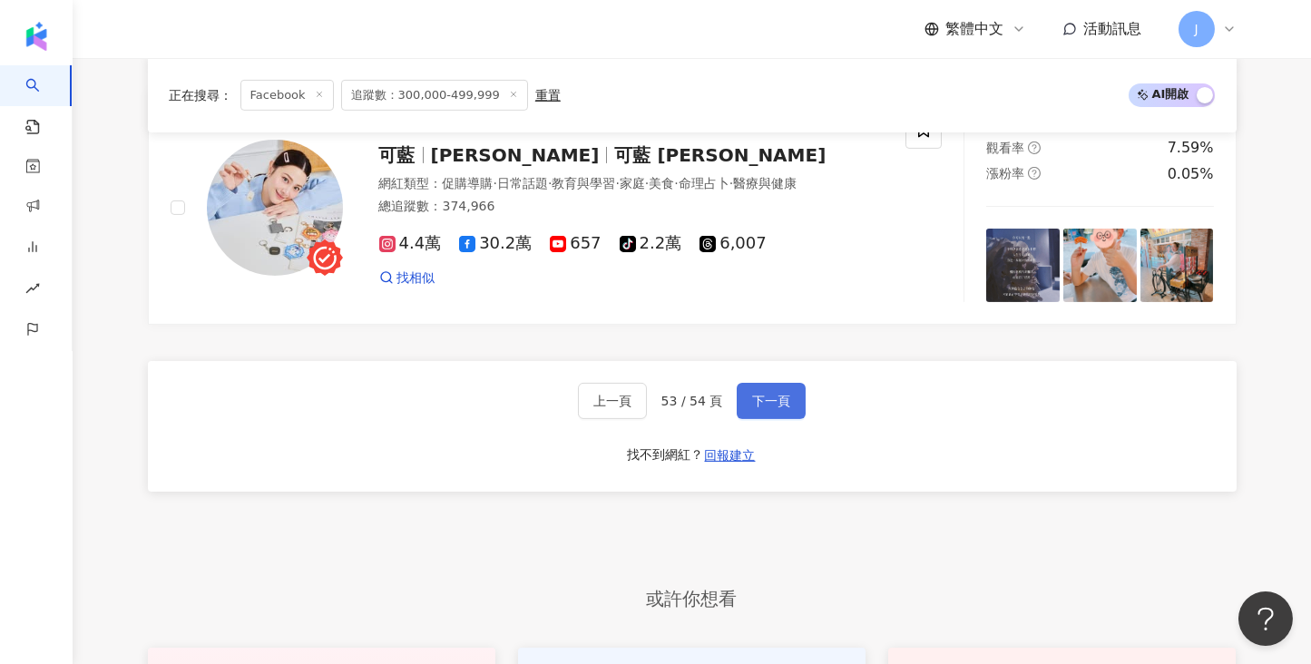
click at [780, 394] on span "下一頁" at bounding box center [771, 401] width 38 height 15
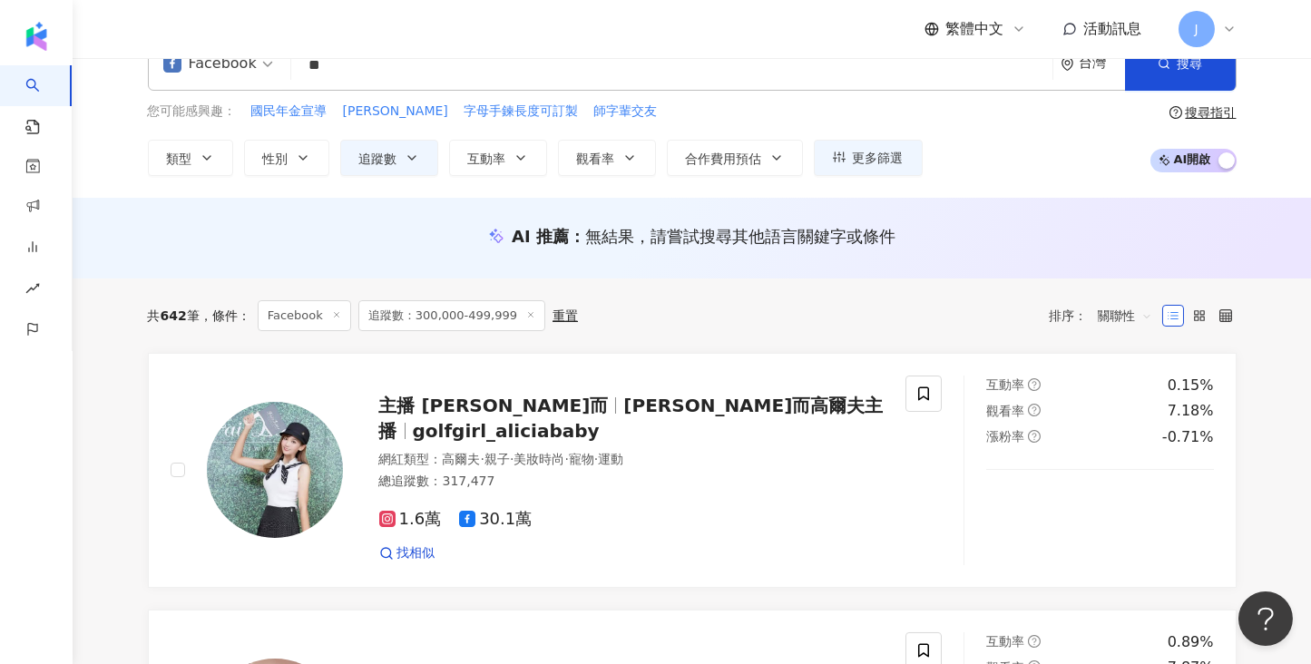
scroll to position [0, 0]
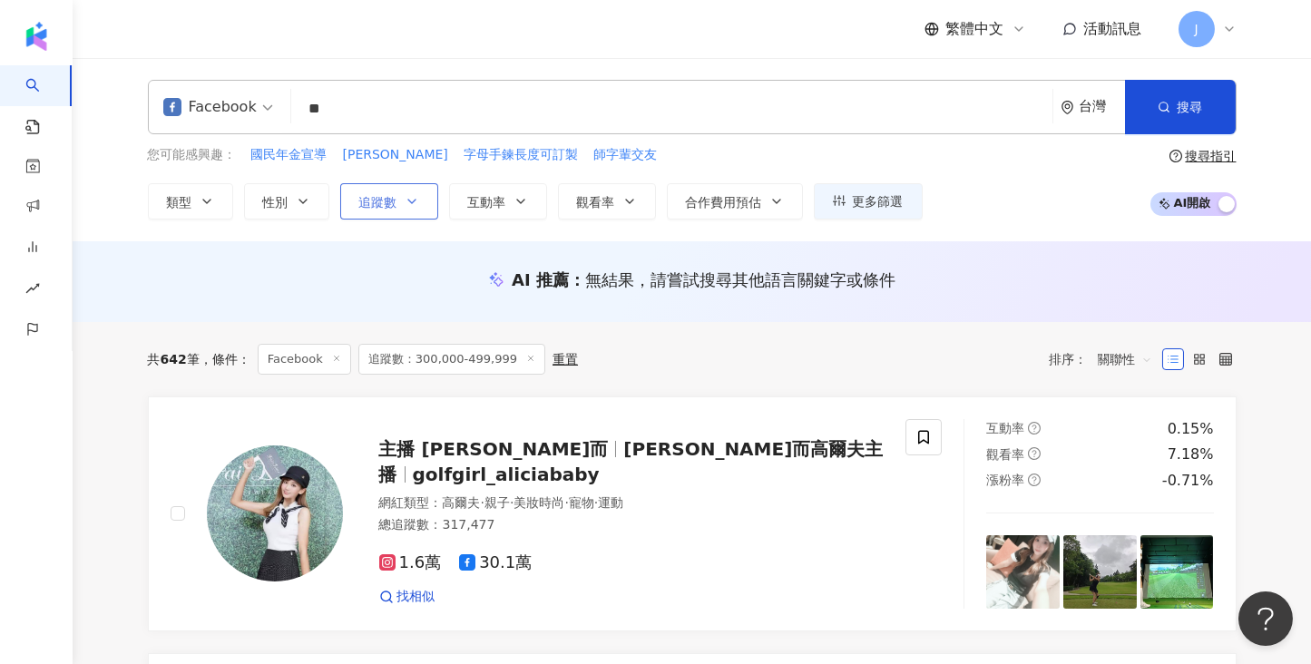
click at [418, 208] on button "追蹤數" at bounding box center [389, 201] width 98 height 36
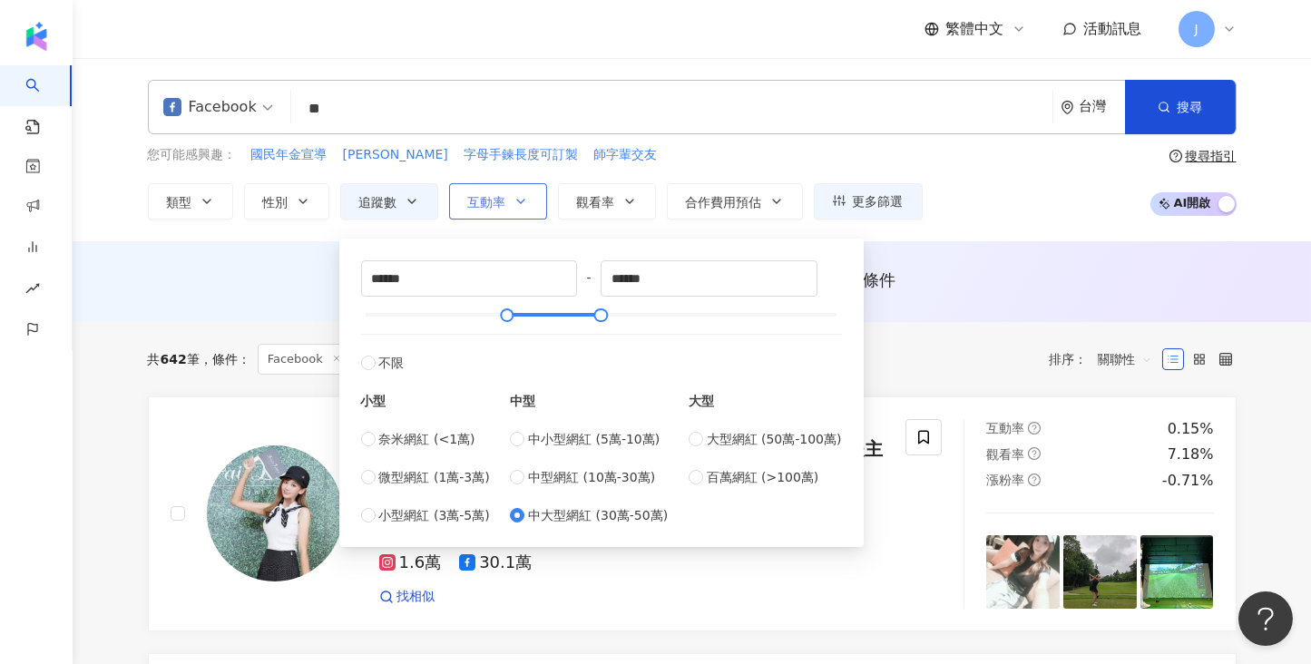
click at [480, 204] on span "互動率" at bounding box center [487, 202] width 38 height 15
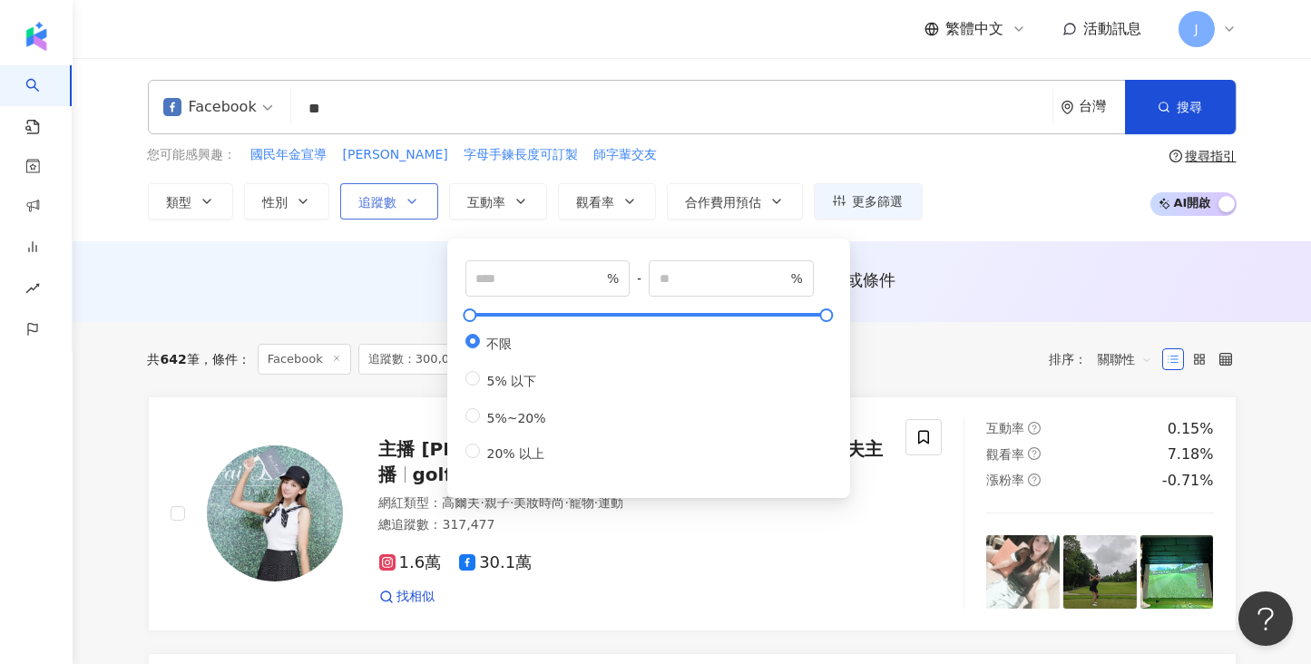
click at [399, 201] on button "追蹤數" at bounding box center [389, 201] width 98 height 36
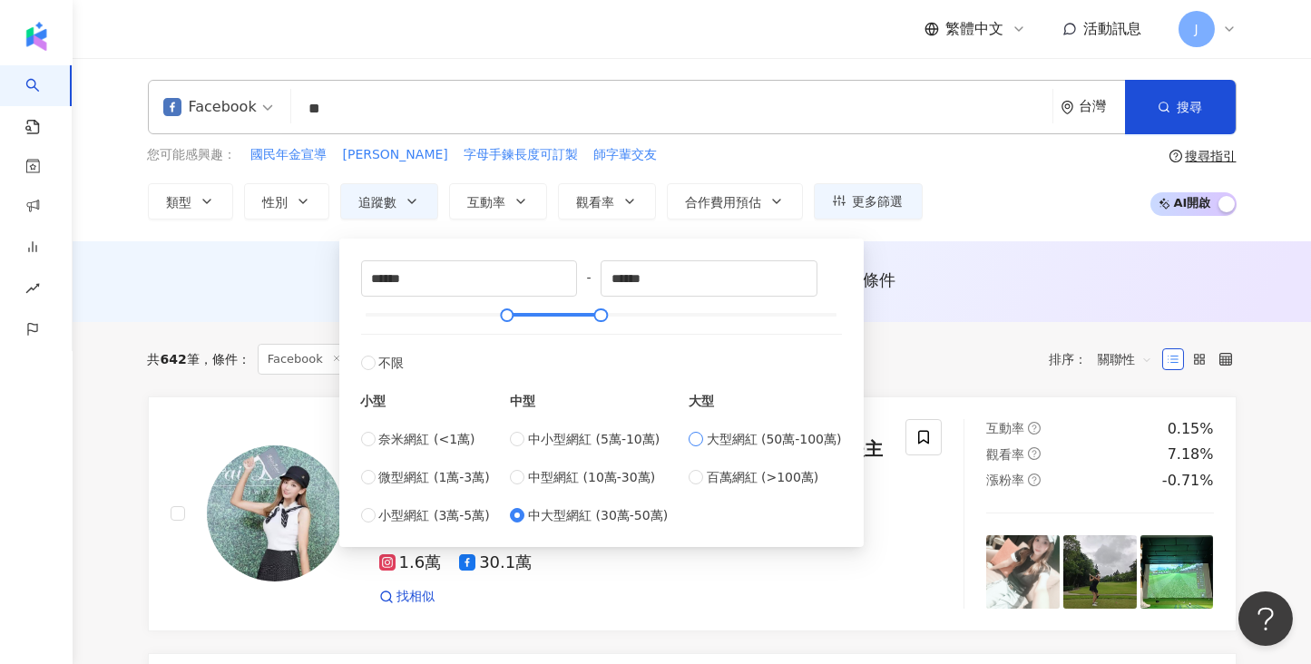
click at [711, 445] on label "大型網紅 (50萬-100萬)" at bounding box center [765, 439] width 153 height 20
type input "******"
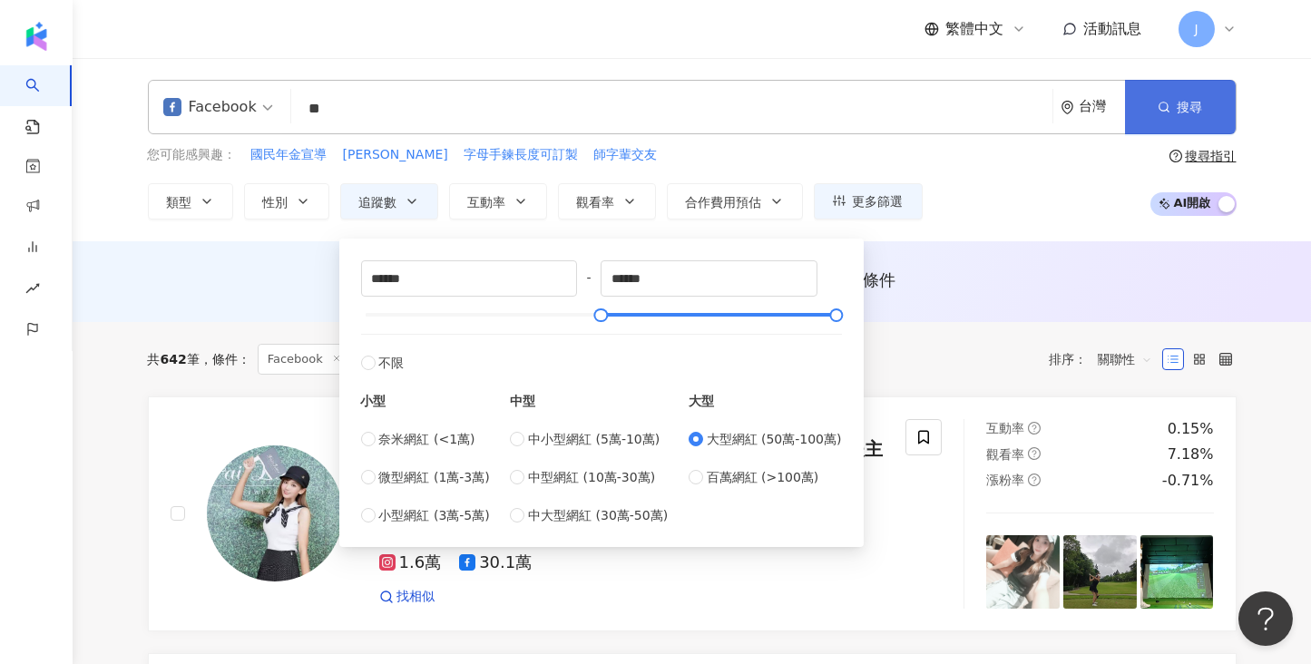
click at [1195, 106] on span "搜尋" at bounding box center [1190, 107] width 25 height 15
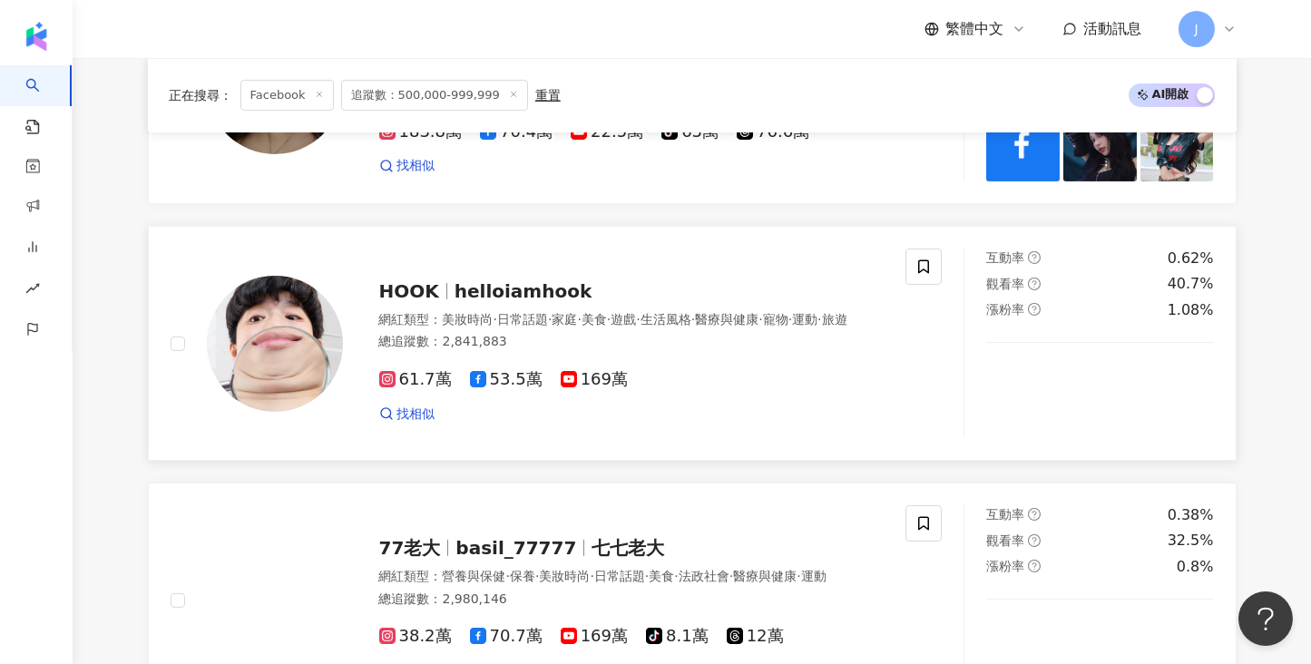
scroll to position [3402, 0]
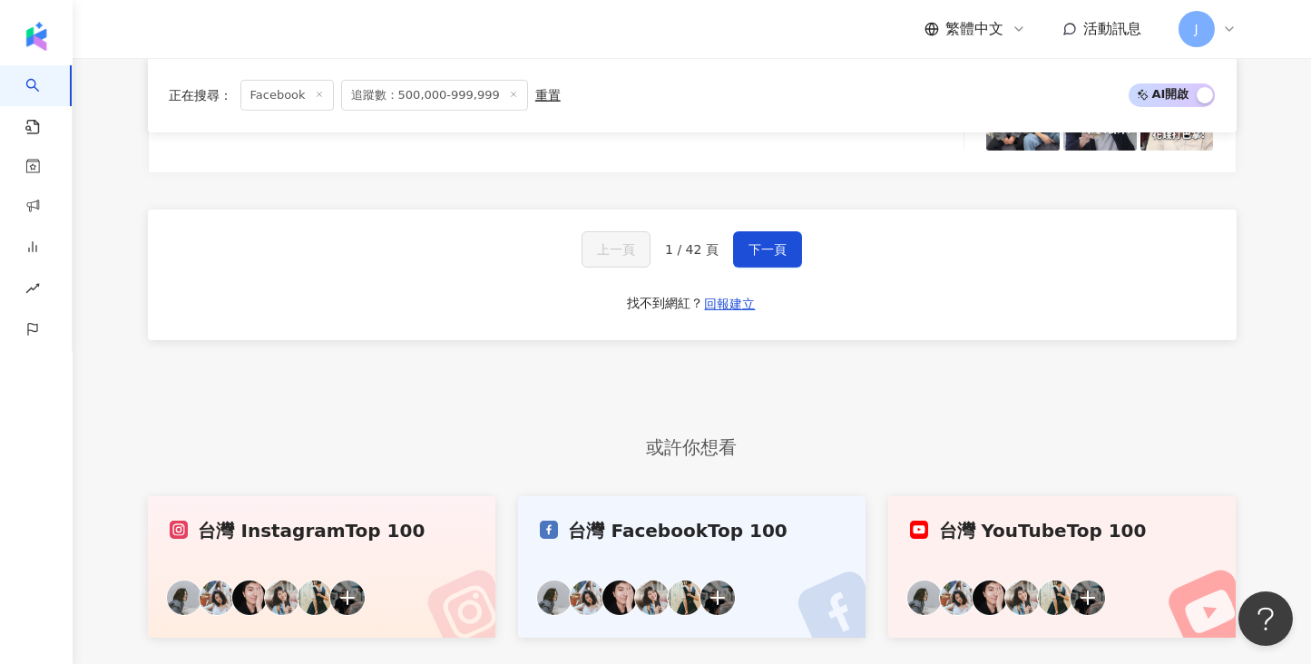
click at [767, 242] on span "下一頁" at bounding box center [768, 249] width 38 height 15
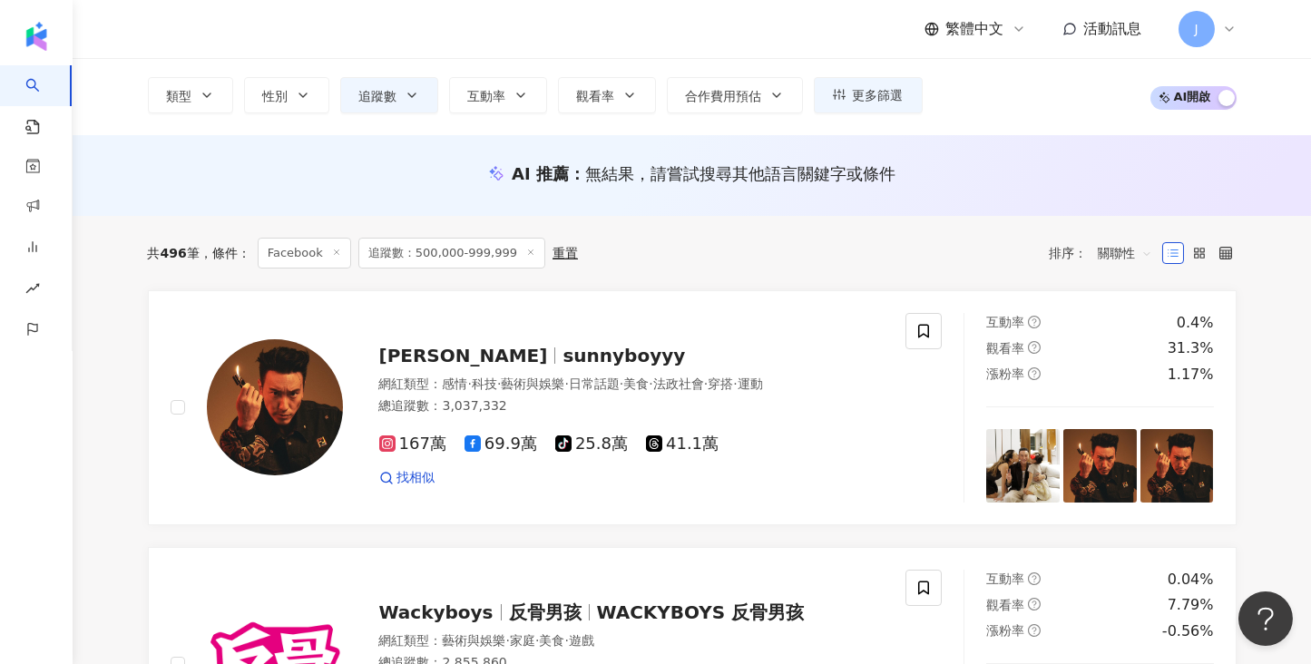
scroll to position [0, 0]
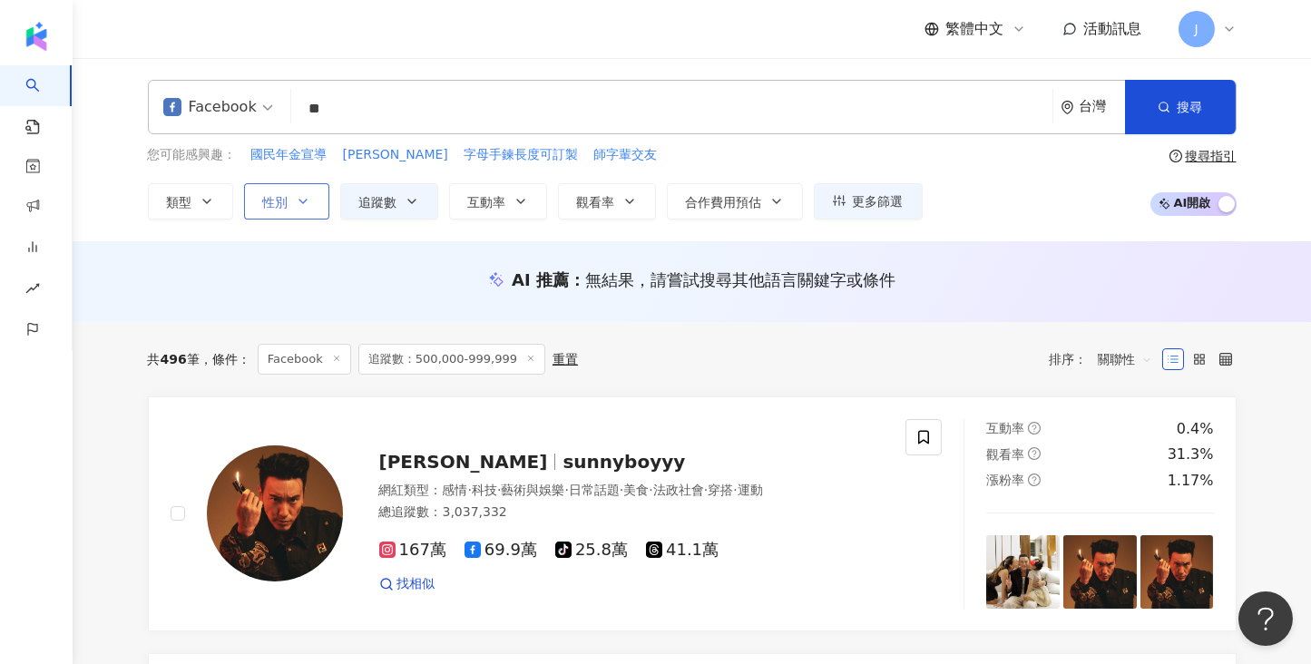
click at [292, 207] on button "性別" at bounding box center [286, 201] width 85 height 36
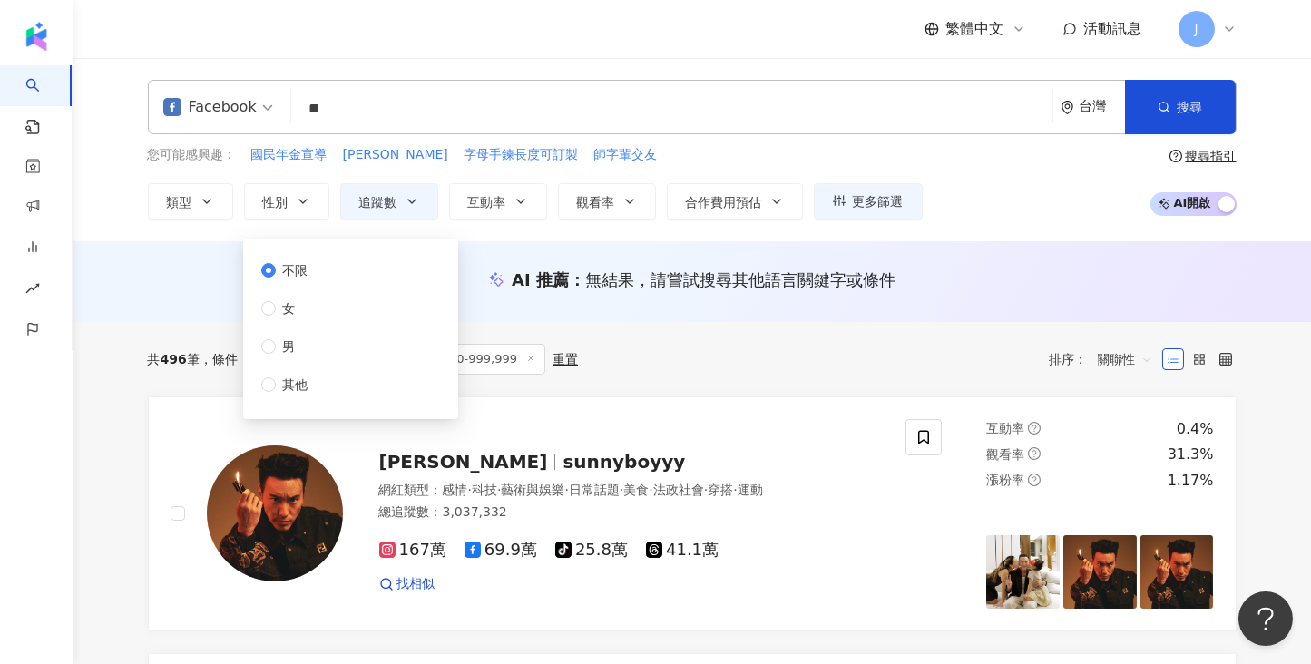
click at [316, 298] on div "不限 女 男 其他" at bounding box center [292, 327] width 62 height 134
click at [299, 304] on span "女" at bounding box center [289, 309] width 27 height 20
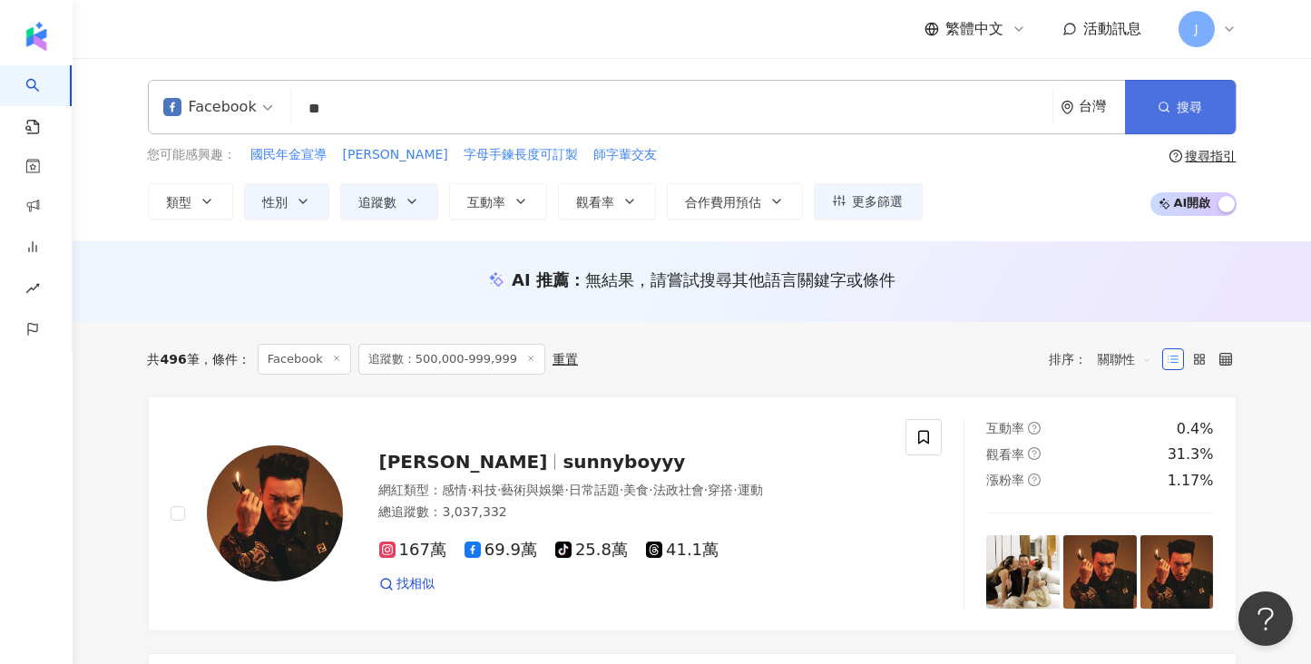
click at [1181, 104] on span "搜尋" at bounding box center [1190, 107] width 25 height 15
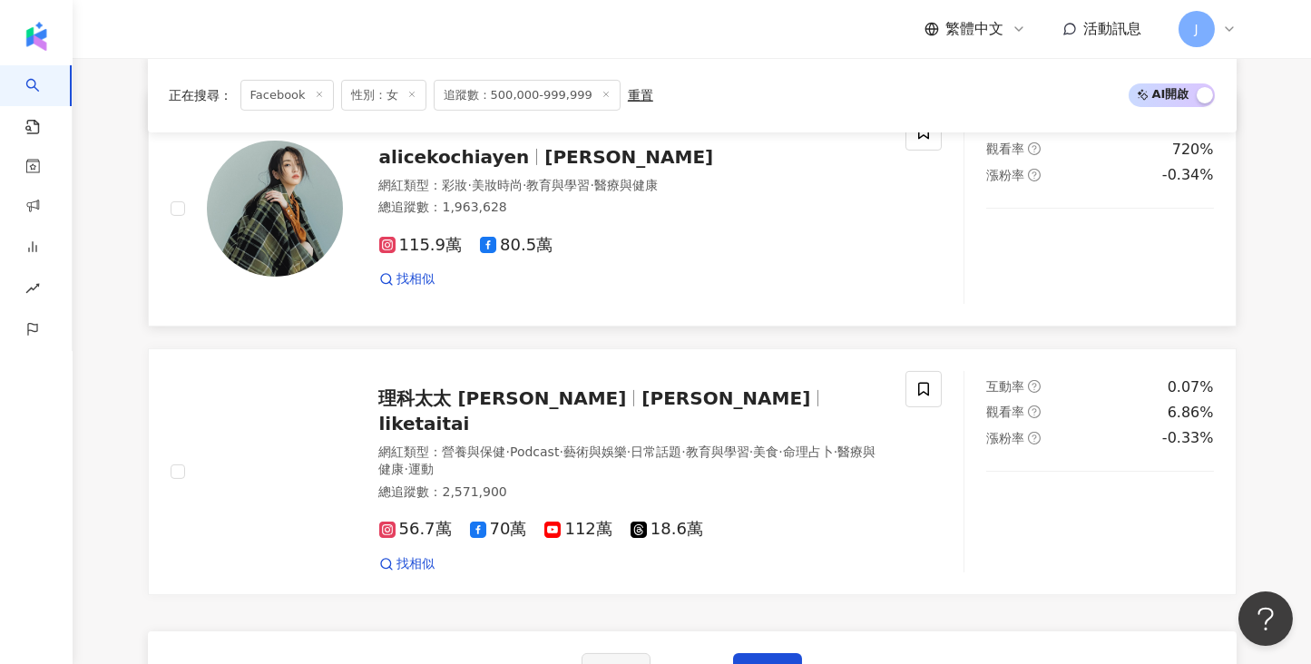
scroll to position [2995, 0]
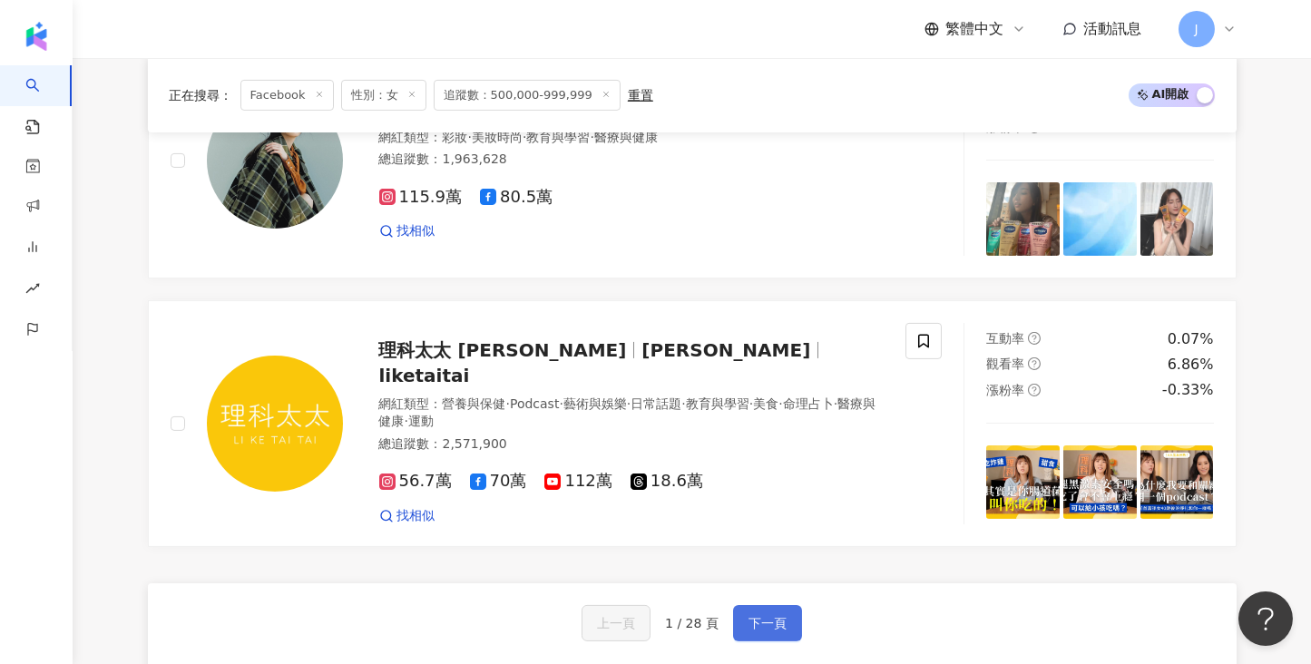
click at [779, 616] on span "下一頁" at bounding box center [768, 623] width 38 height 15
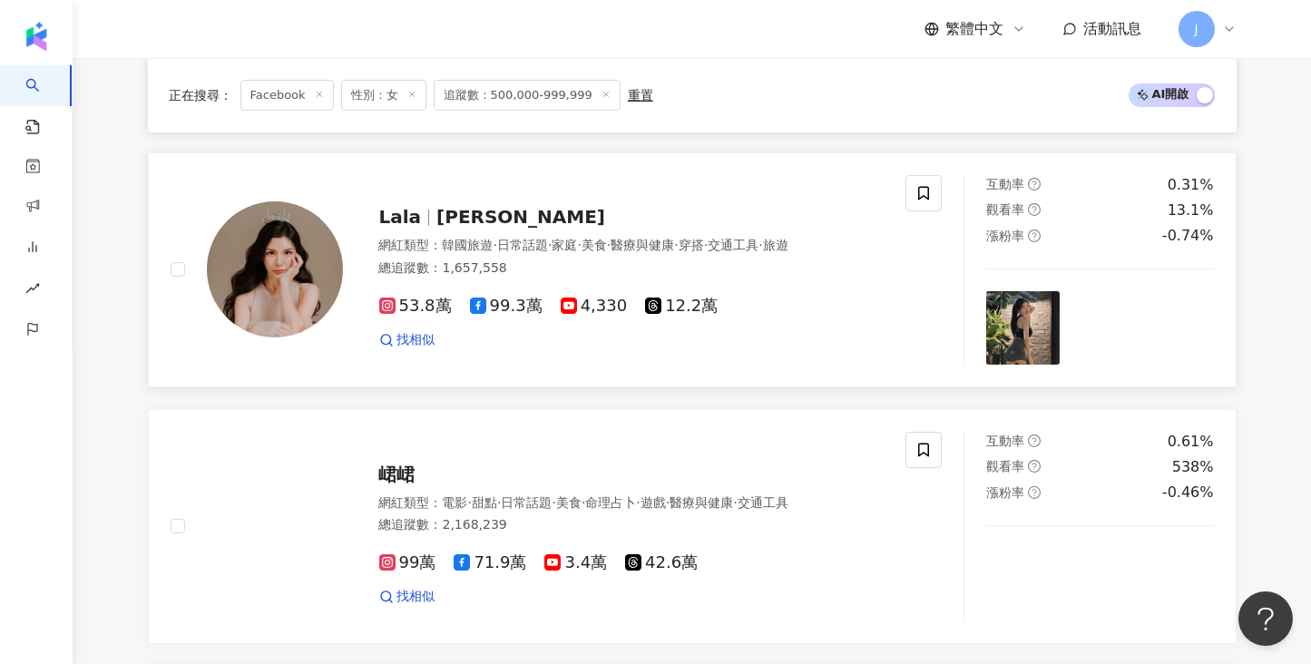
scroll to position [1414, 0]
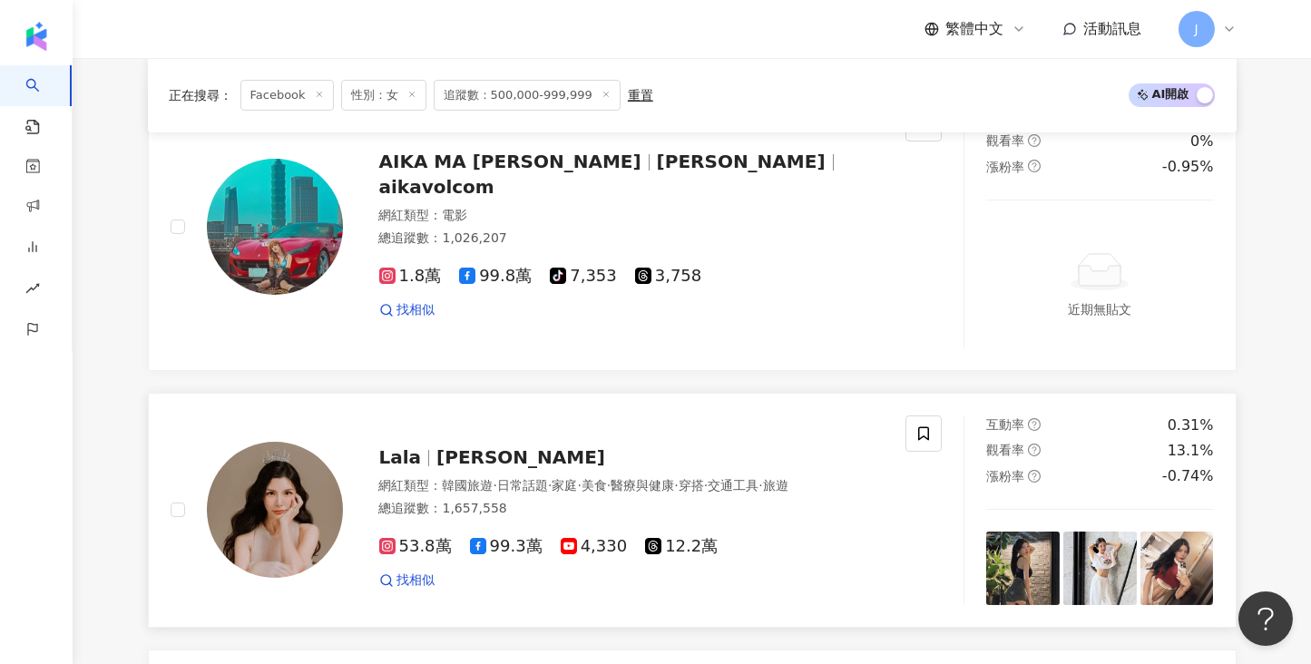
drag, startPoint x: 1277, startPoint y: 270, endPoint x: 667, endPoint y: 419, distance: 628.0
click at [1277, 270] on main "Facebook ** 台灣 搜尋 loading 搜尋名稱、敘述、貼文含有關鍵字 “ 直播 ” 的網紅 您可能感興趣： 國民年金宣導 鍾凱鈞 字母手鍊長度可…" at bounding box center [692, 638] width 1239 height 3988
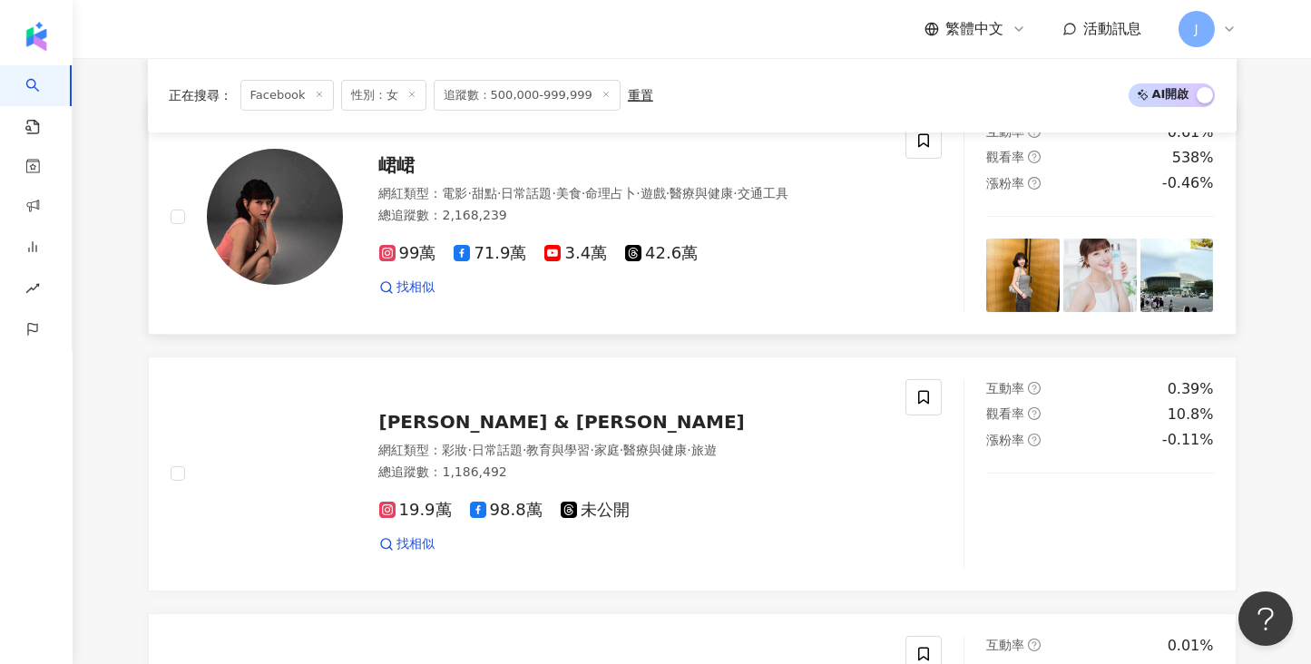
scroll to position [2094, 0]
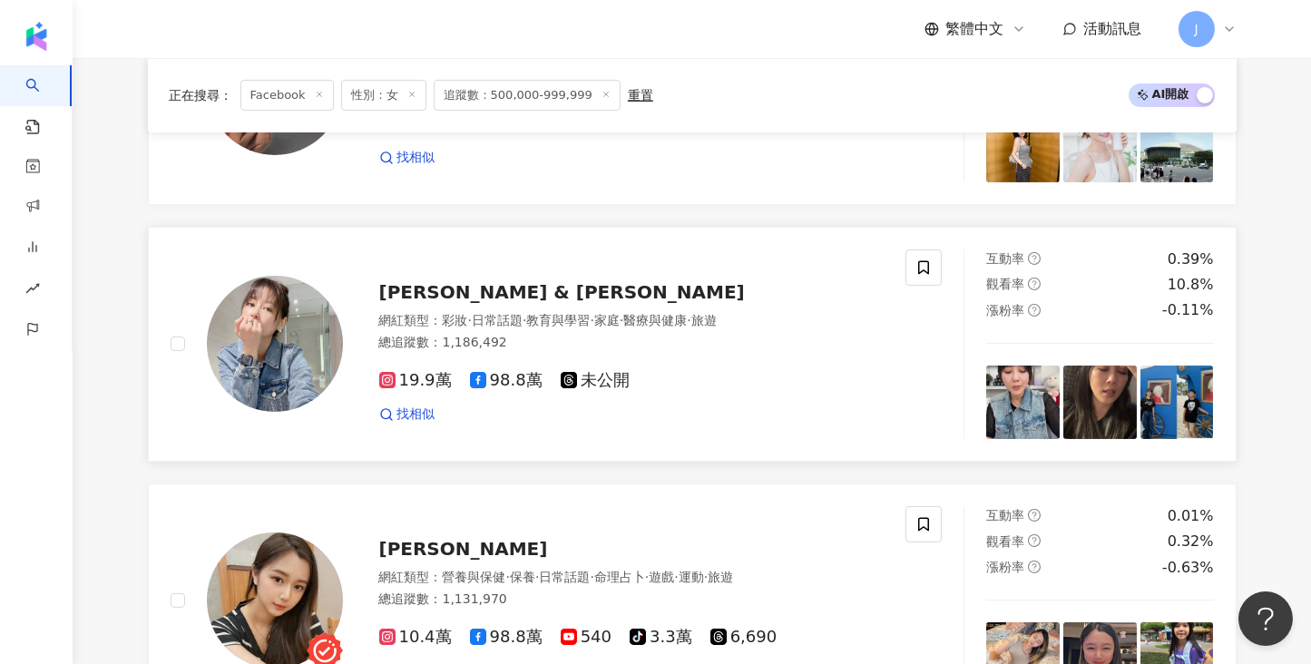
click at [526, 313] on span "·" at bounding box center [525, 320] width 4 height 15
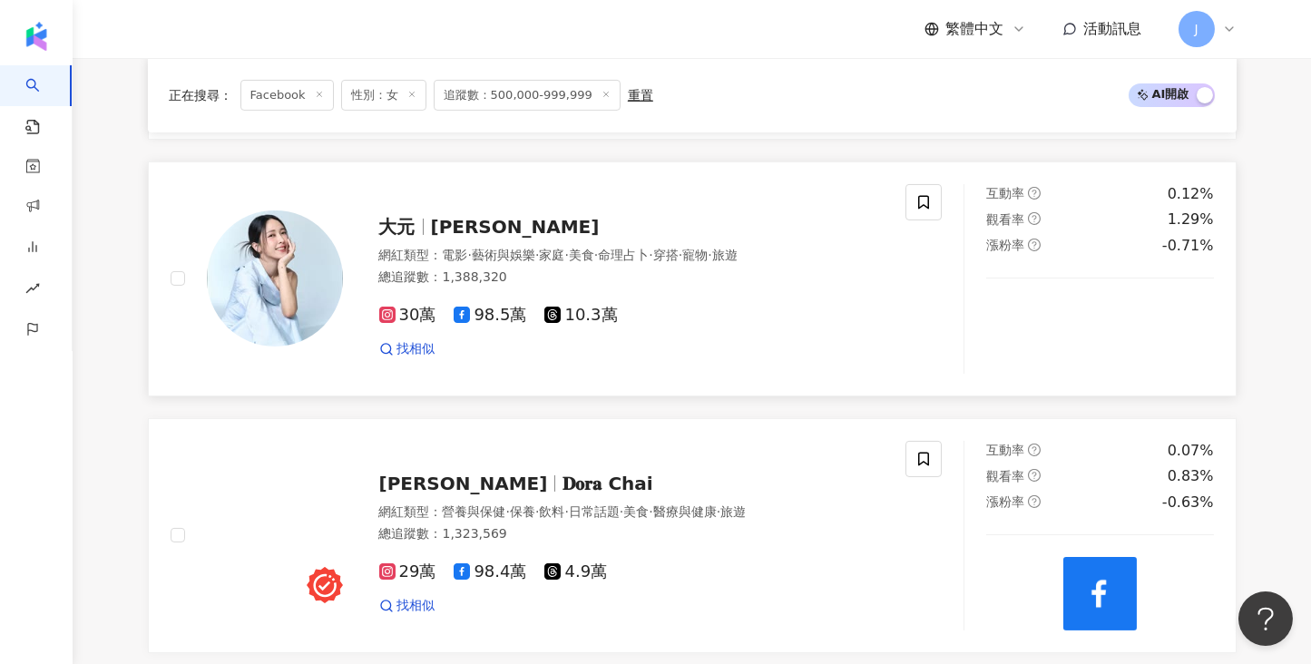
scroll to position [2638, 0]
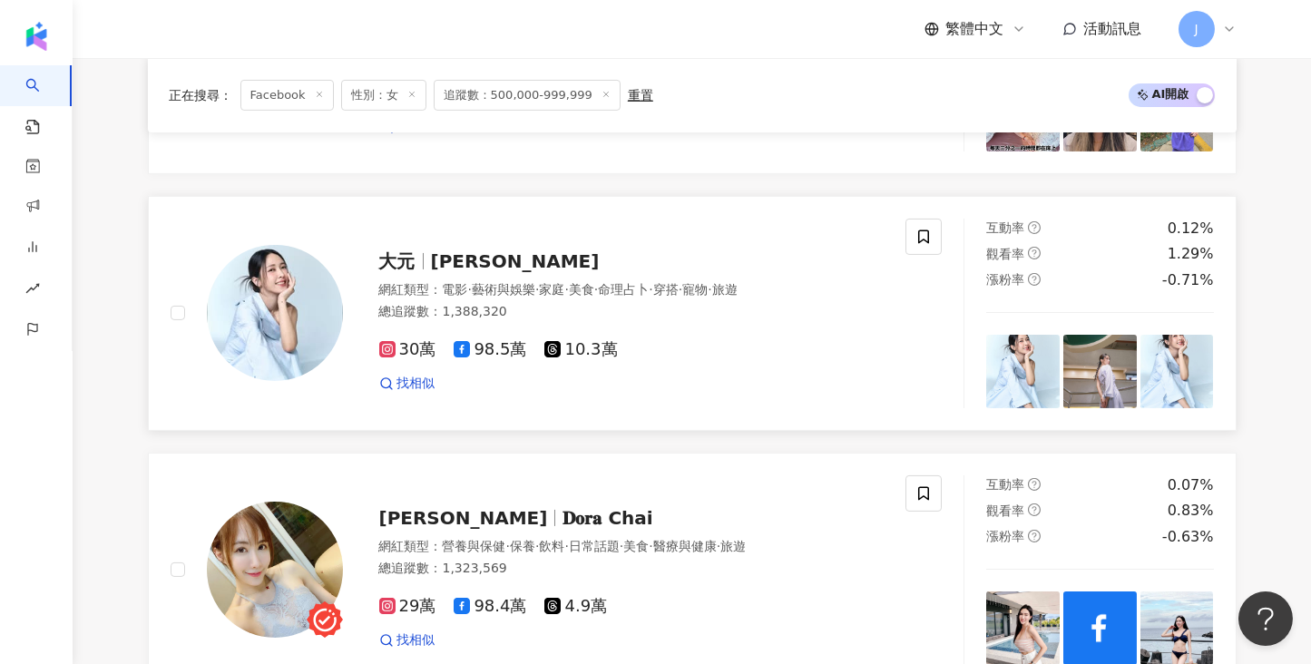
click at [598, 282] on span "·" at bounding box center [596, 289] width 4 height 15
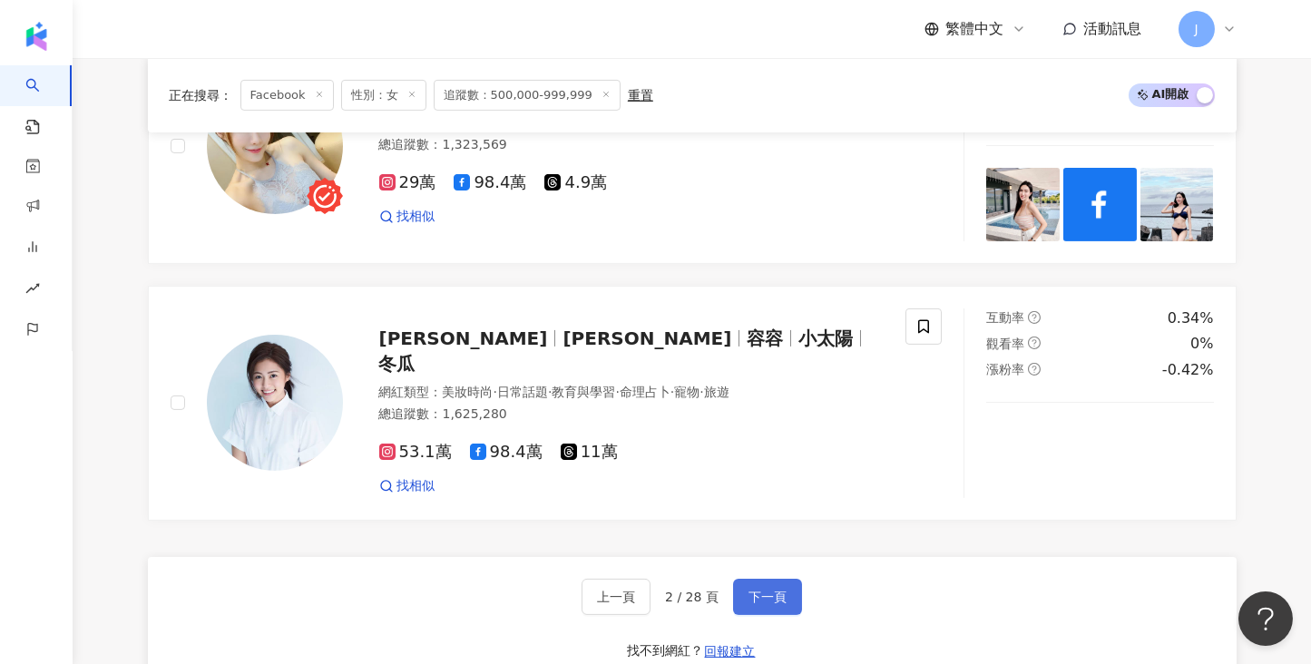
scroll to position [3320, 0]
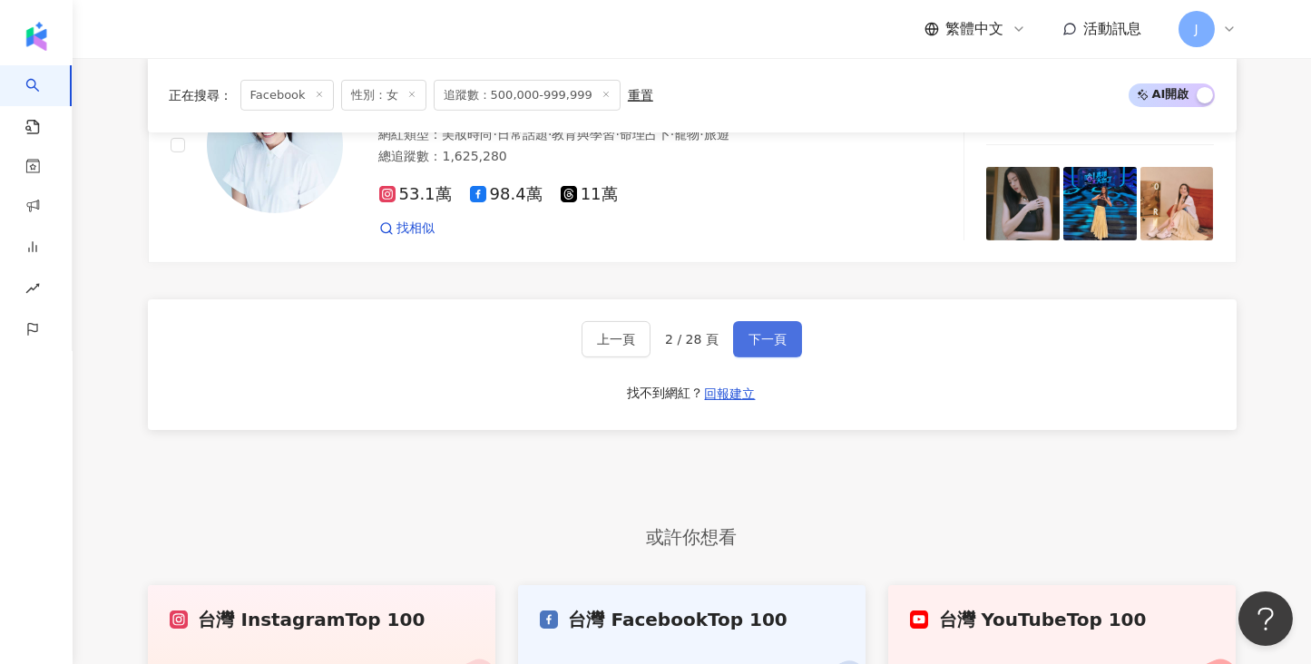
click at [758, 321] on button "下一頁" at bounding box center [767, 339] width 69 height 36
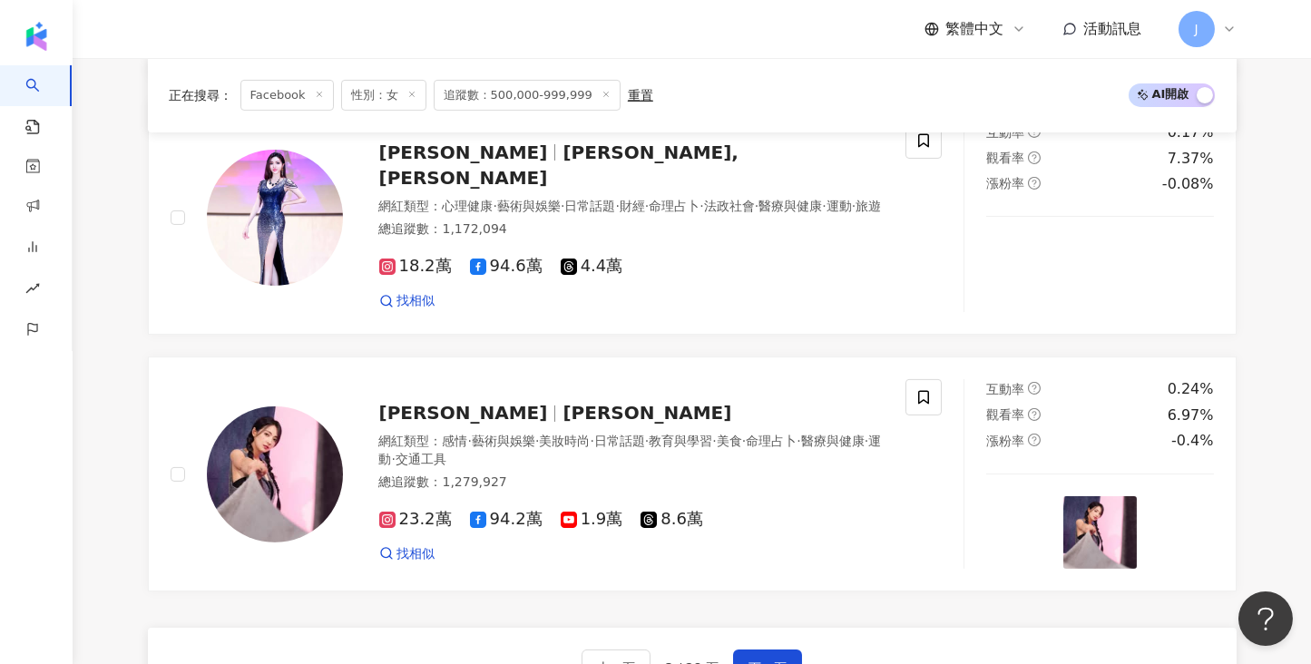
scroll to position [3077, 0]
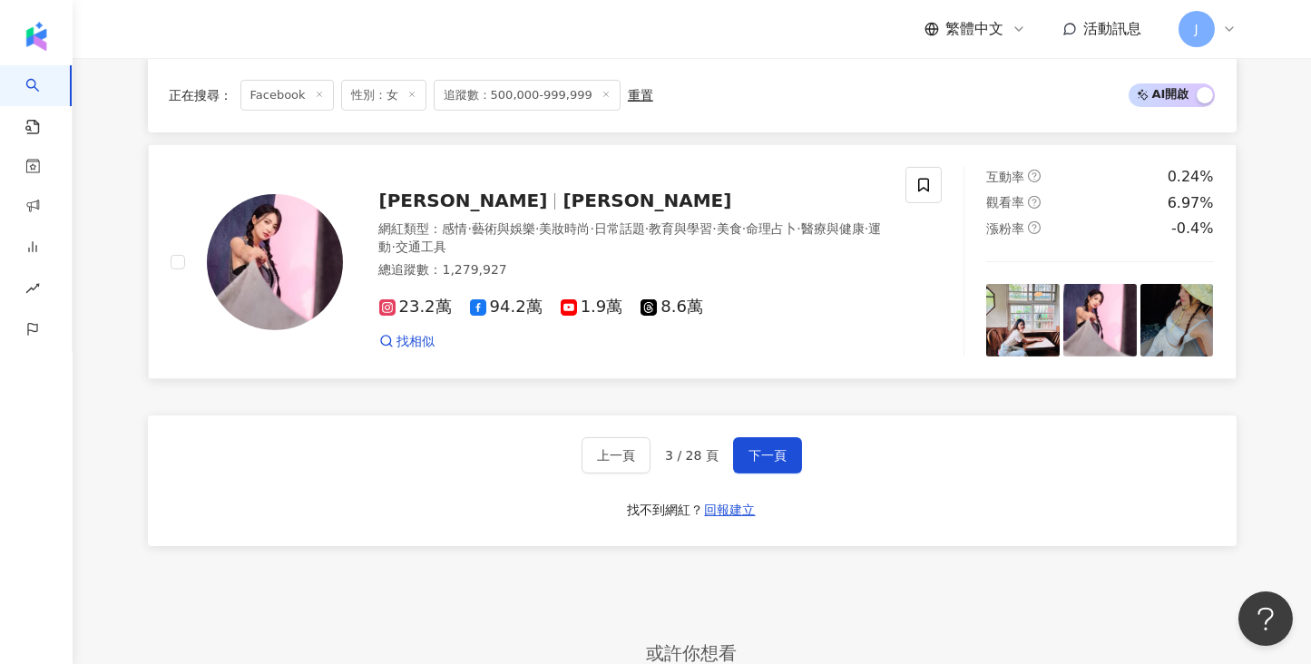
click at [424, 193] on span "阿喜" at bounding box center [471, 201] width 184 height 22
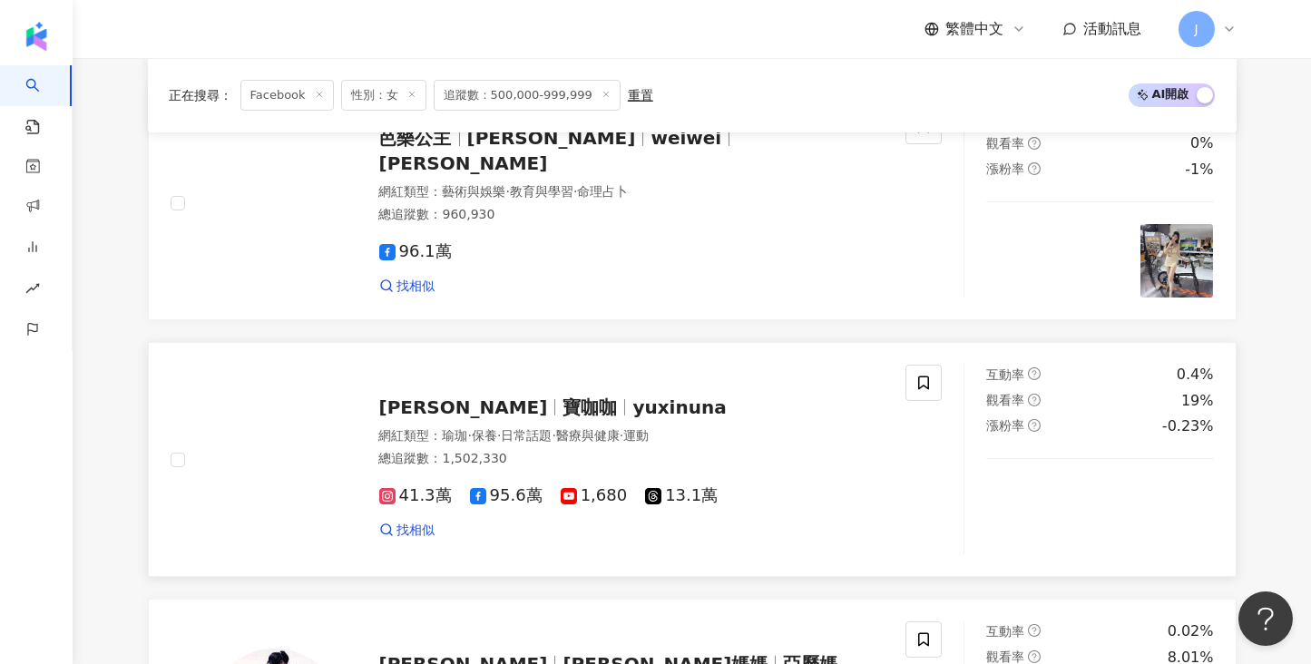
scroll to position [1716, 0]
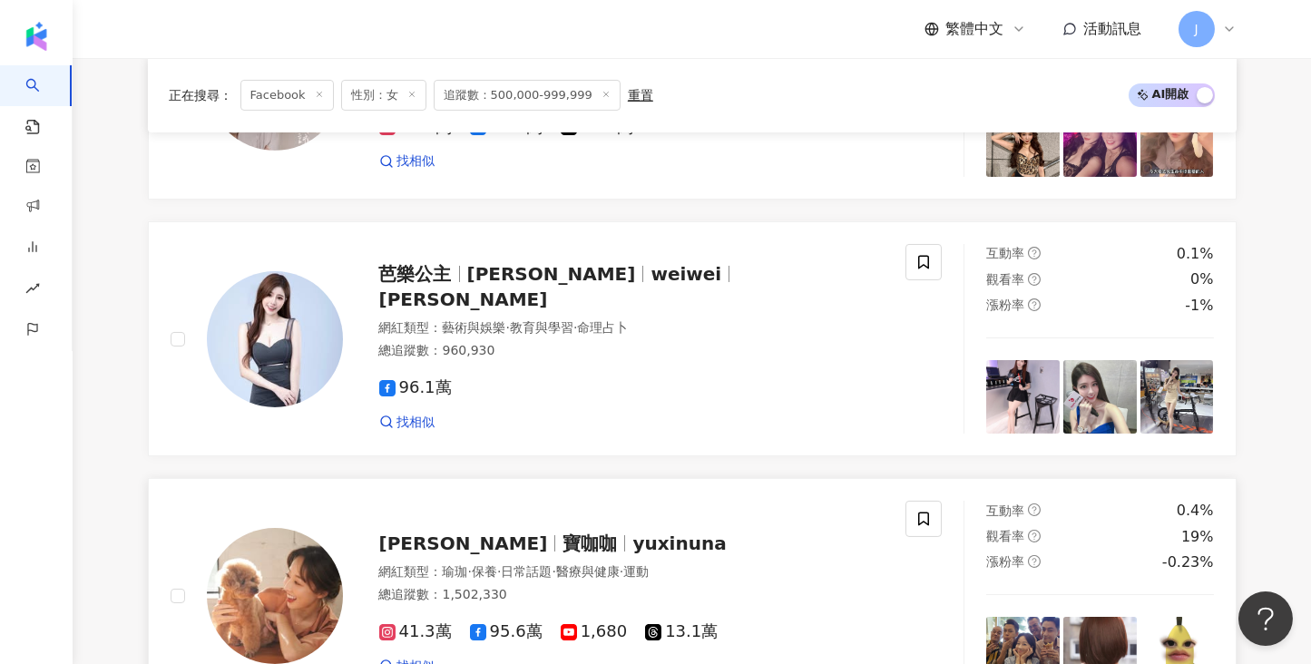
click at [563, 533] on span "寶咖咖" at bounding box center [598, 544] width 70 height 22
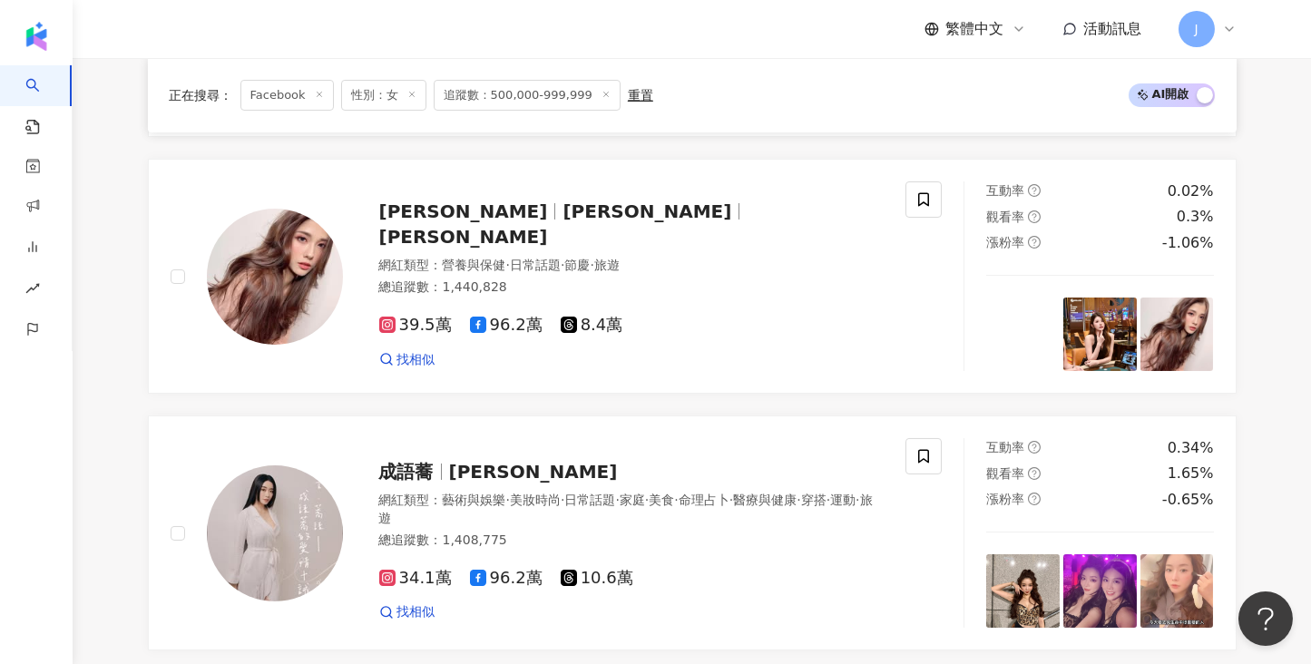
scroll to position [1172, 0]
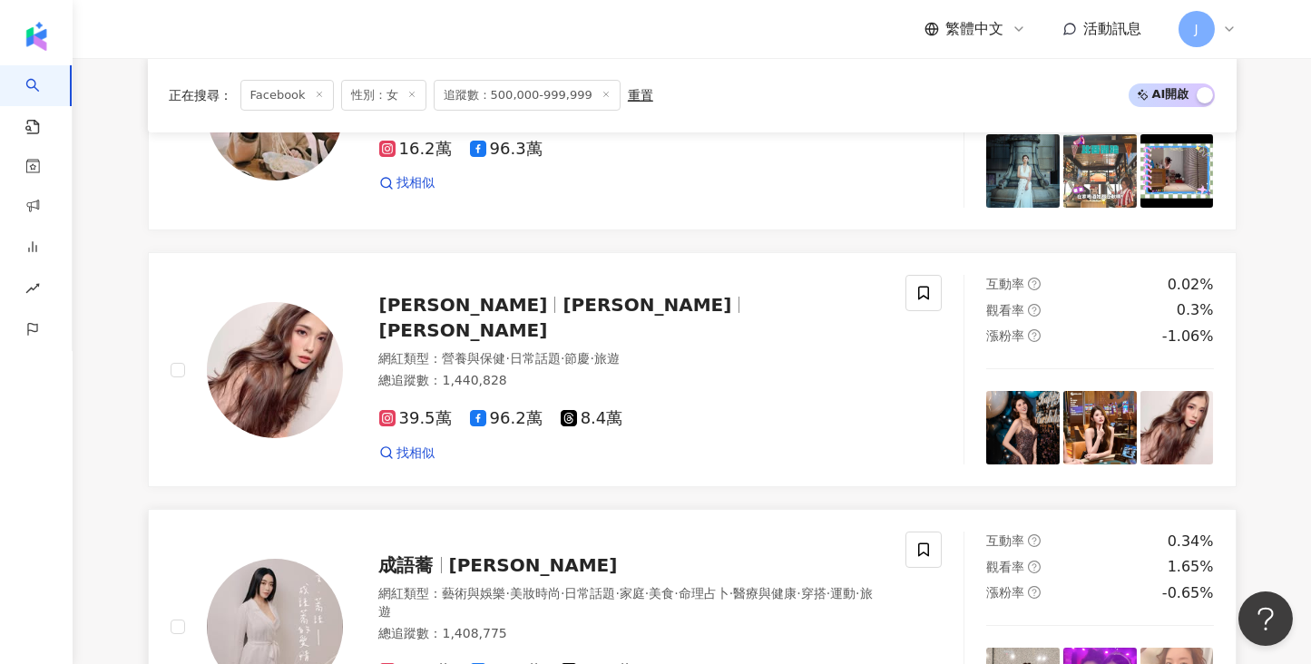
click at [460, 562] on span "Jenny Cheng" at bounding box center [533, 565] width 169 height 22
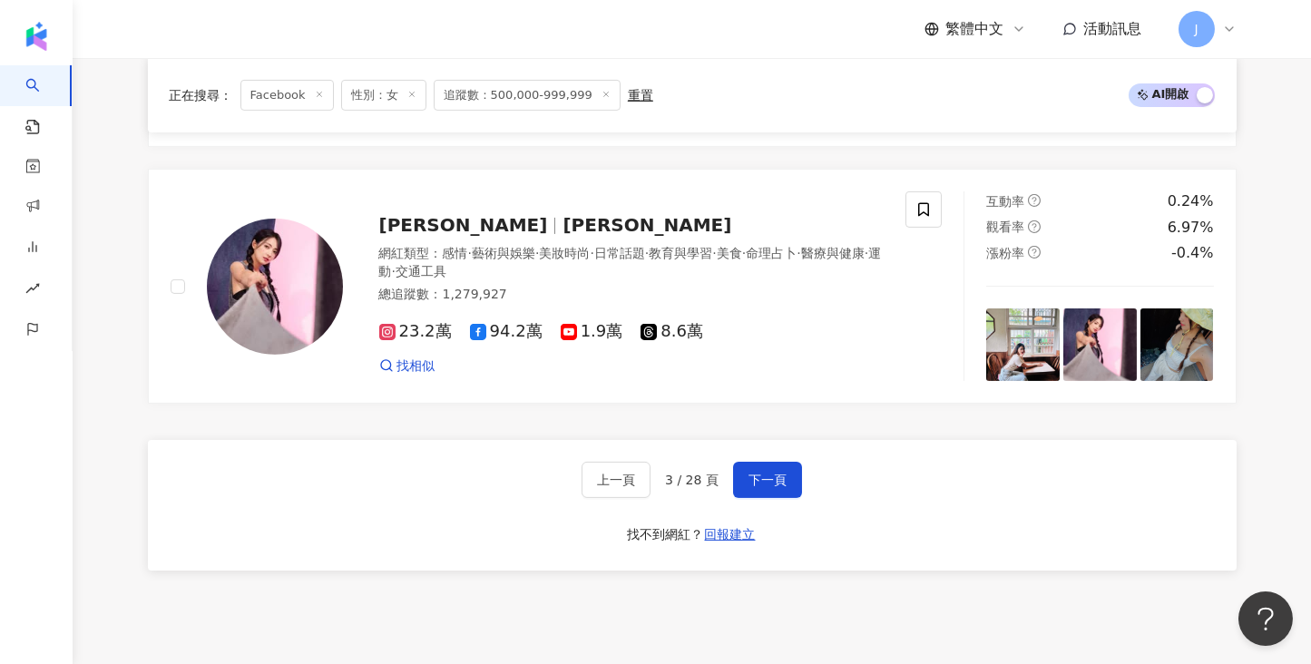
scroll to position [3267, 0]
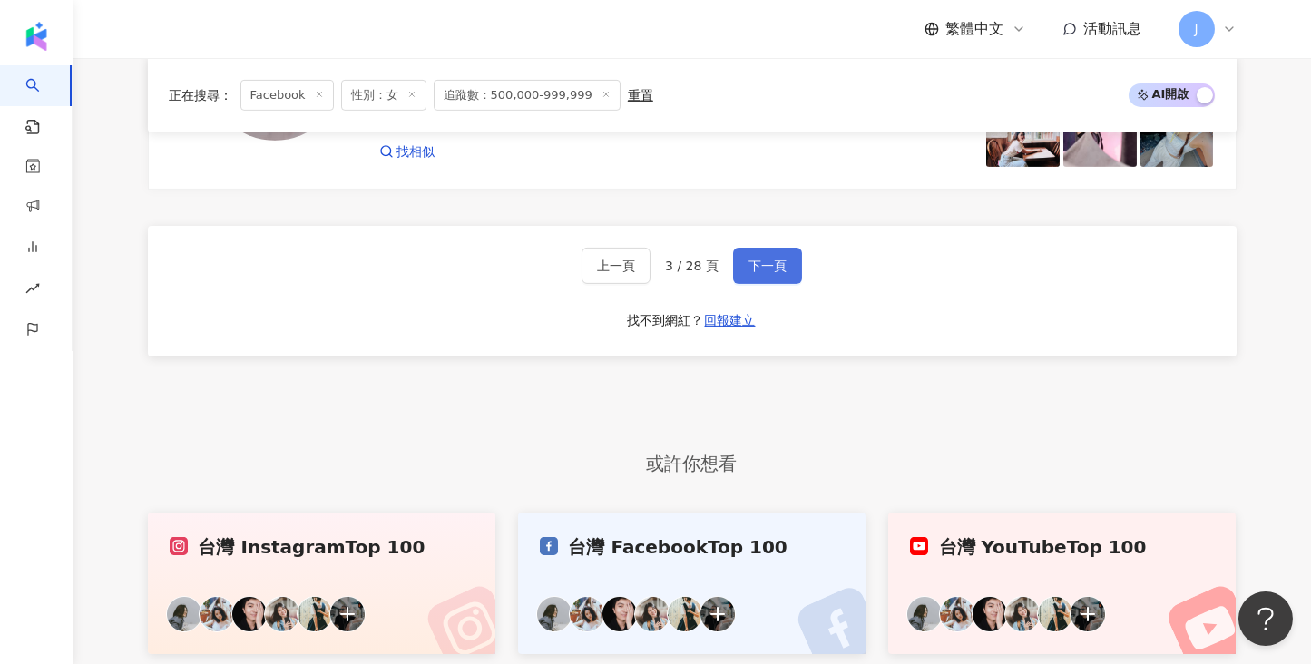
click at [757, 263] on span "下一頁" at bounding box center [768, 266] width 38 height 15
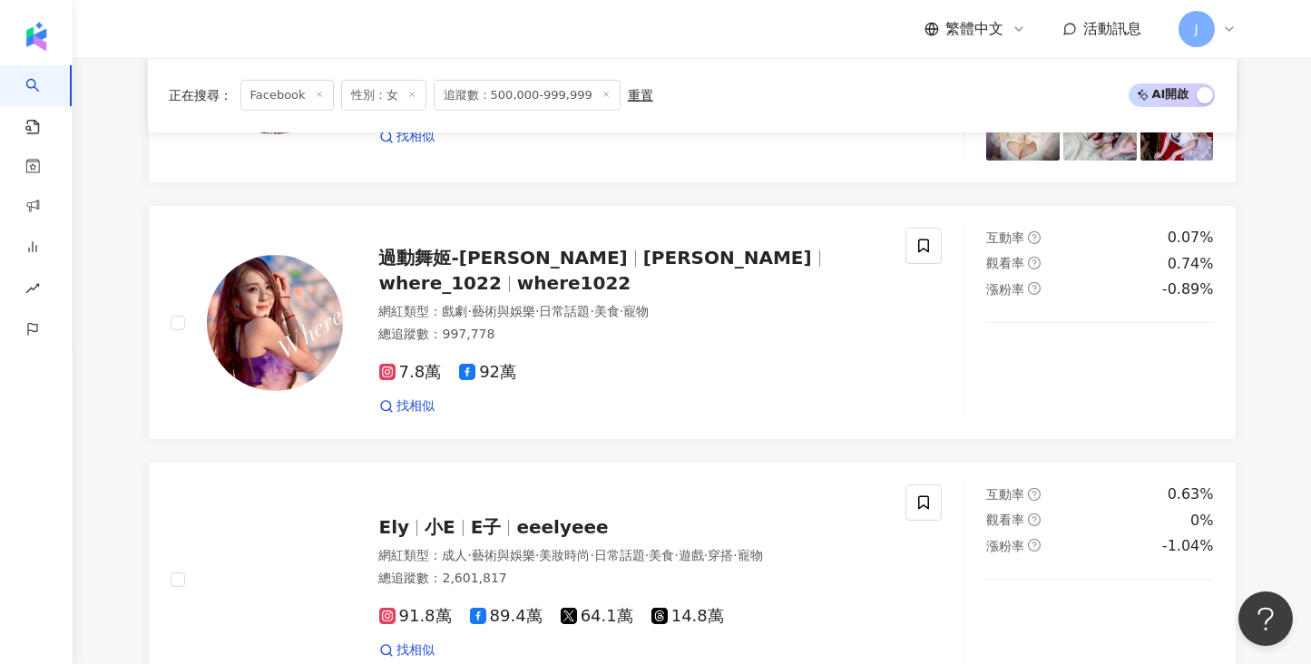
scroll to position [3032, 0]
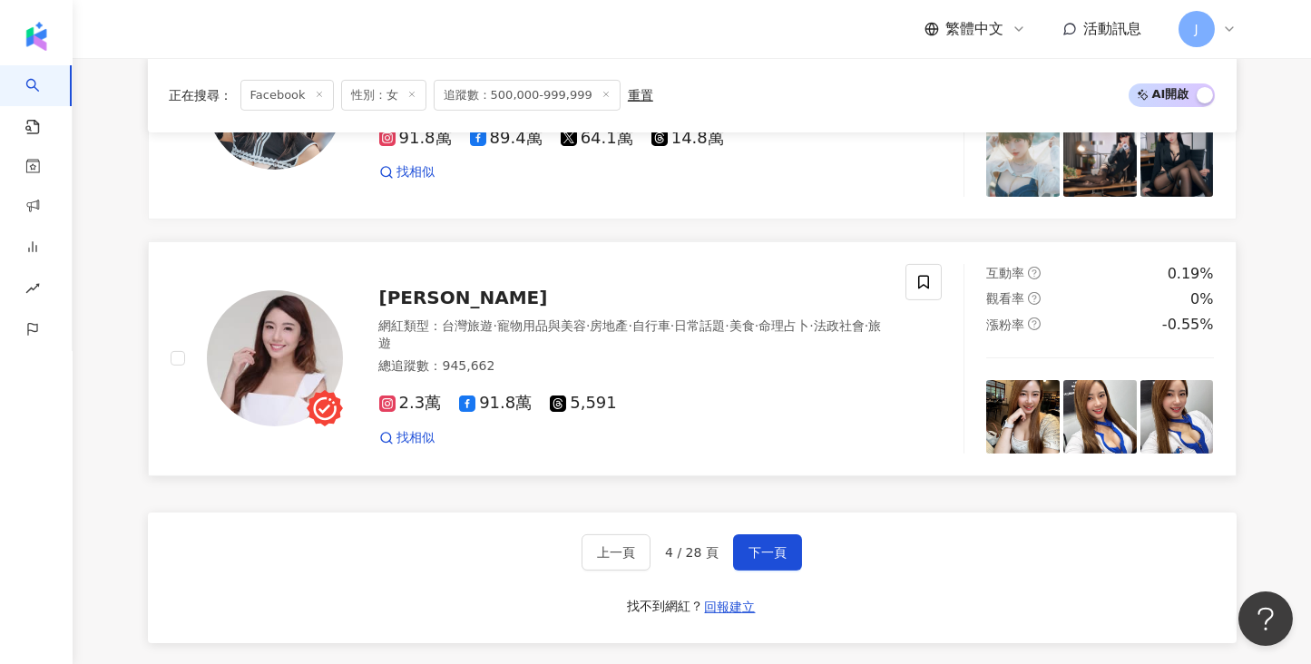
click at [495, 287] on span "Katherine-凱薩琳" at bounding box center [463, 298] width 169 height 22
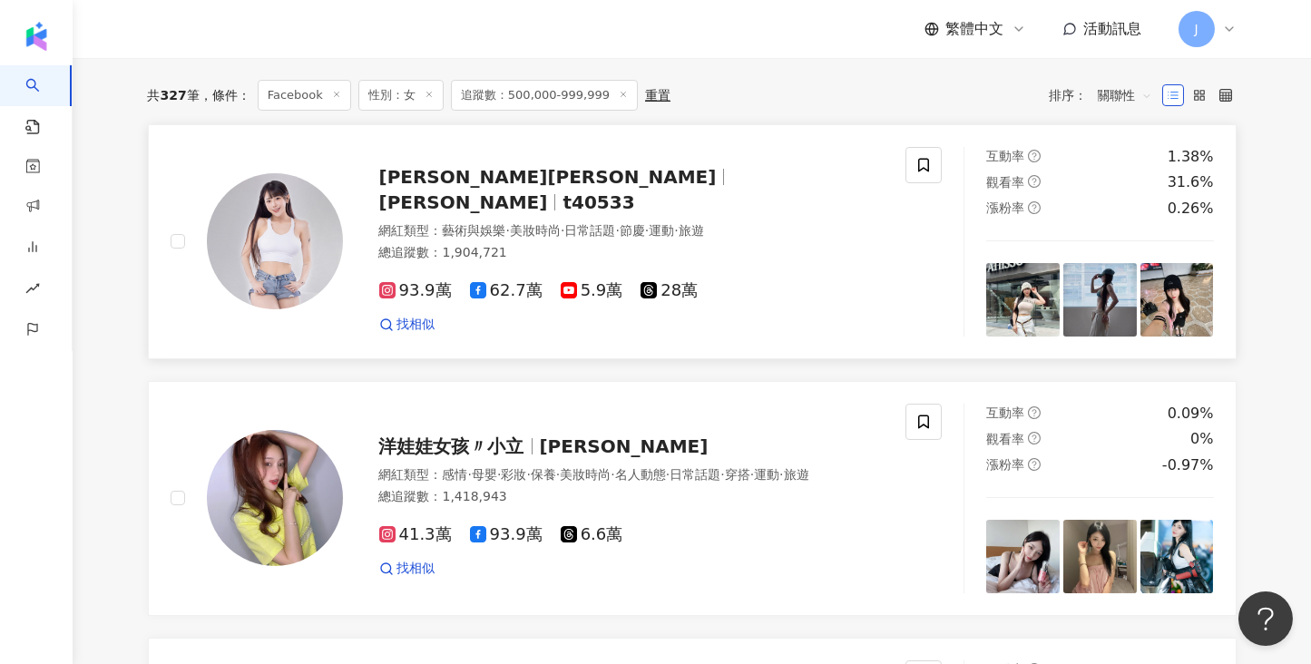
scroll to position [0, 0]
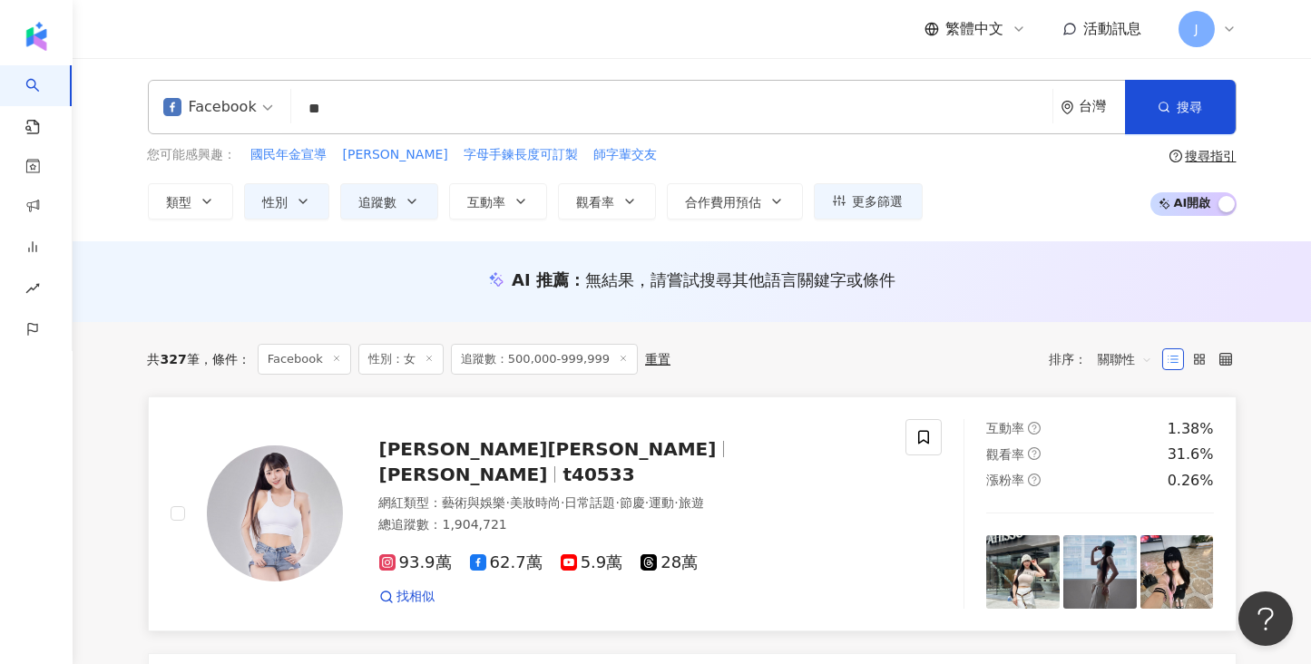
click at [453, 460] on span "梓梓董梓甯" at bounding box center [548, 449] width 338 height 22
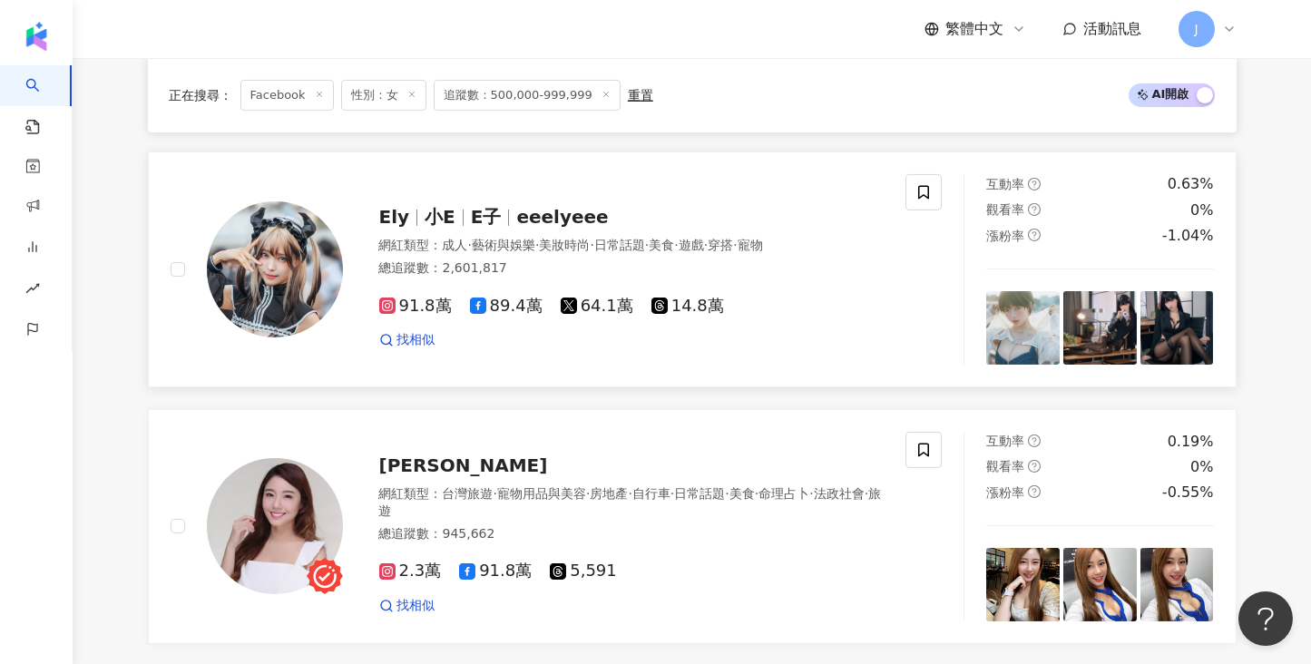
scroll to position [3130, 0]
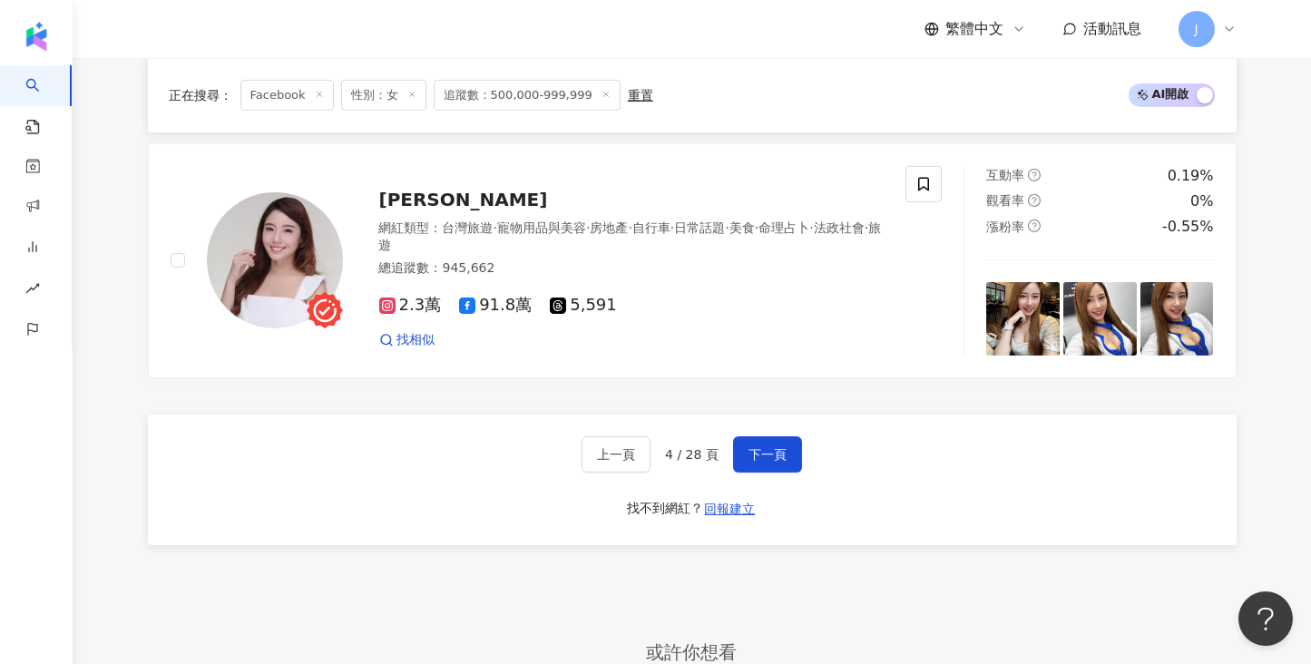
click at [784, 456] on div "上一頁 4 / 28 頁 下一頁 找不到網紅？ 回報建立" at bounding box center [692, 480] width 1089 height 131
click at [774, 447] on span "下一頁" at bounding box center [768, 454] width 38 height 15
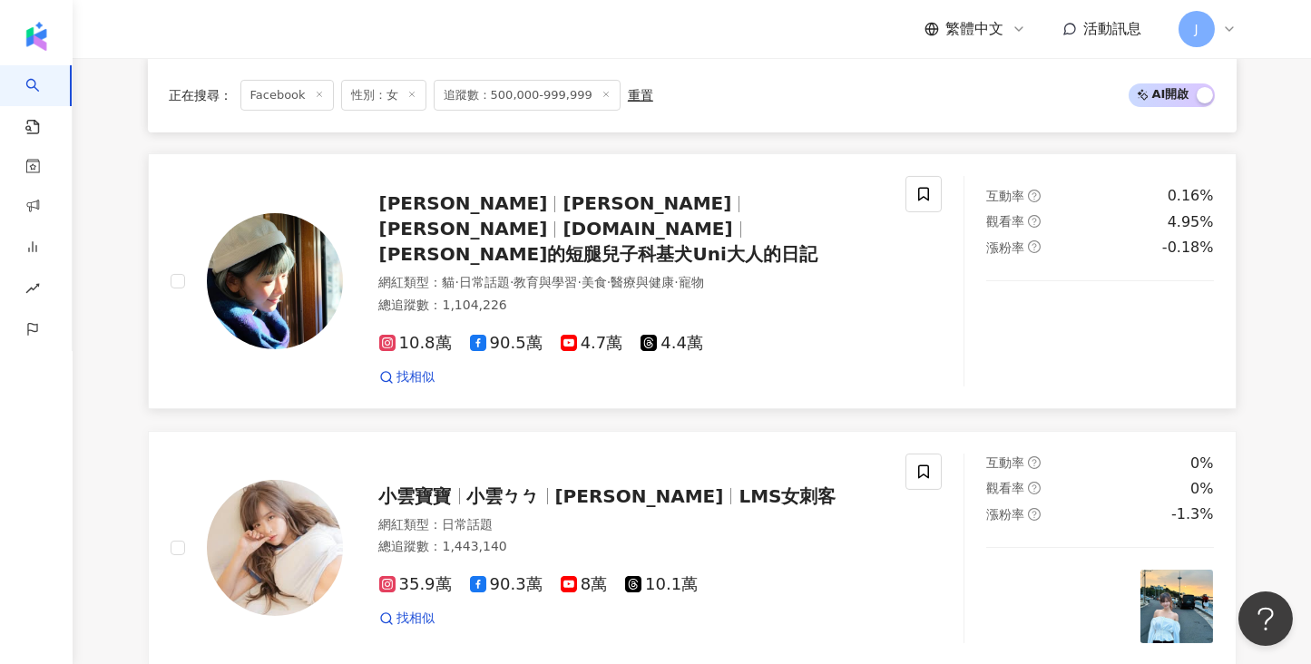
scroll to position [1496, 0]
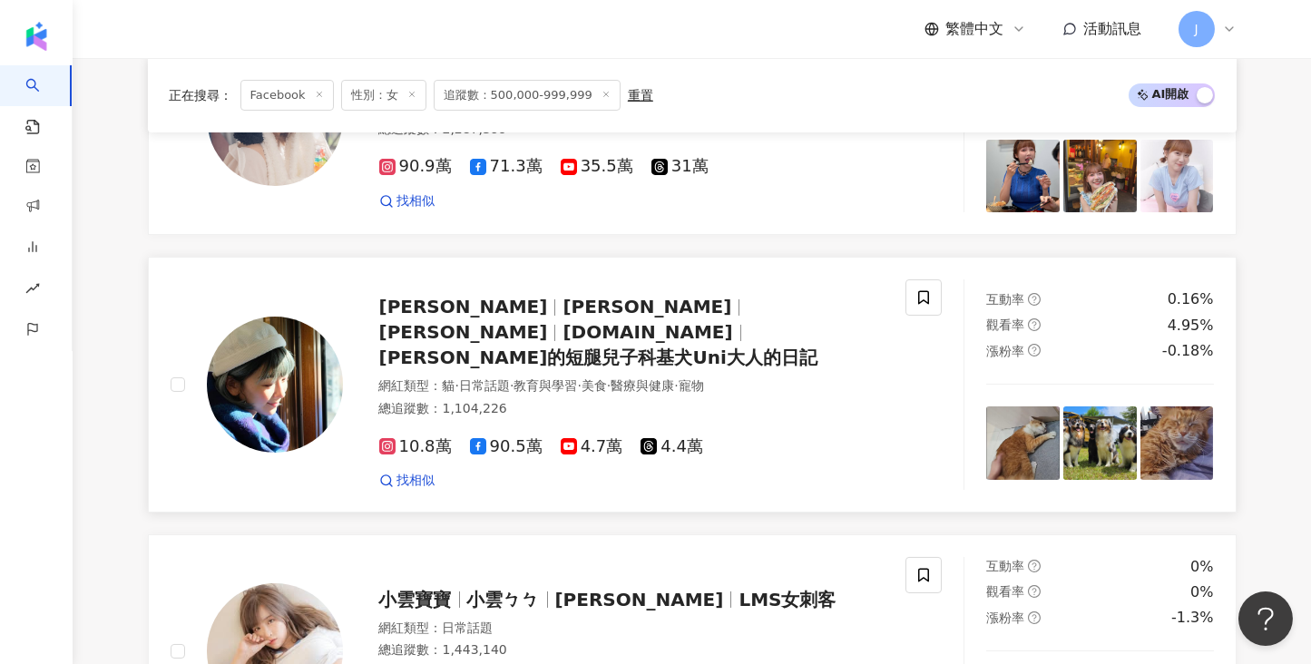
click at [638, 280] on div "邵庭 Nikki 鄧少婷 ting.talk 邵庭的短腿兒子科基犬Uni大人的日記 網紅類型 ： 貓 · 日常話題 · 教育與學習 · 美食 · 醫療與健康 …" at bounding box center [614, 385] width 542 height 210
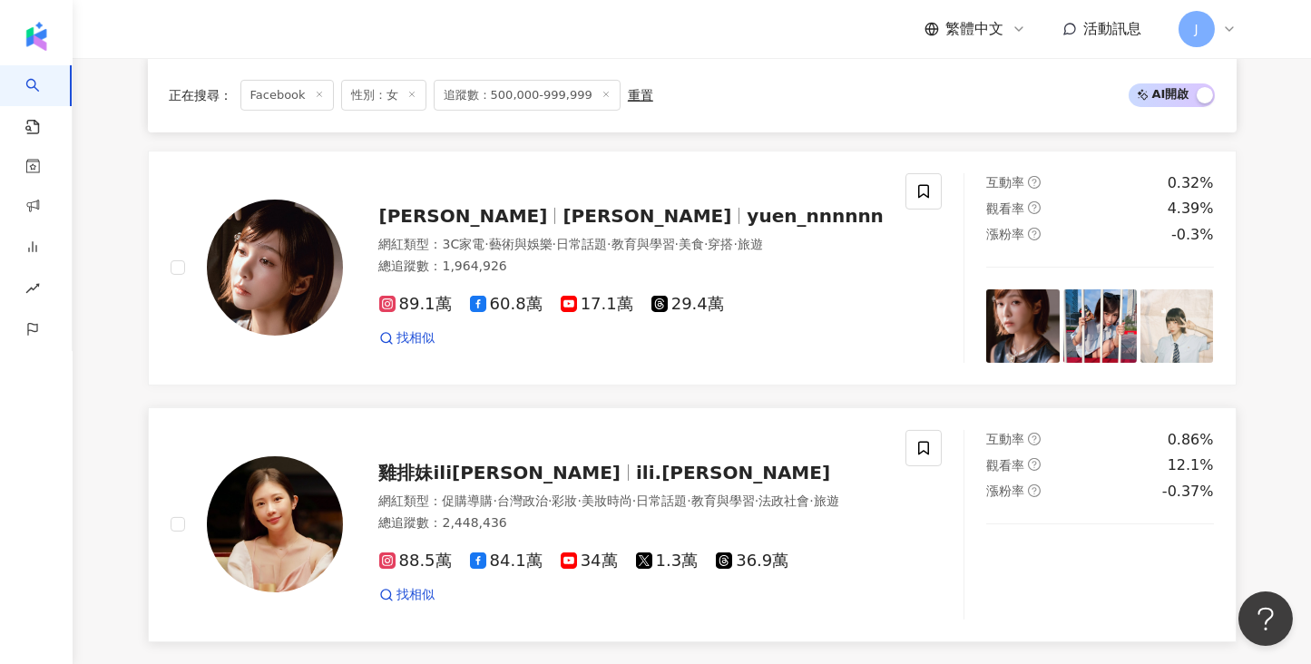
scroll to position [2995, 0]
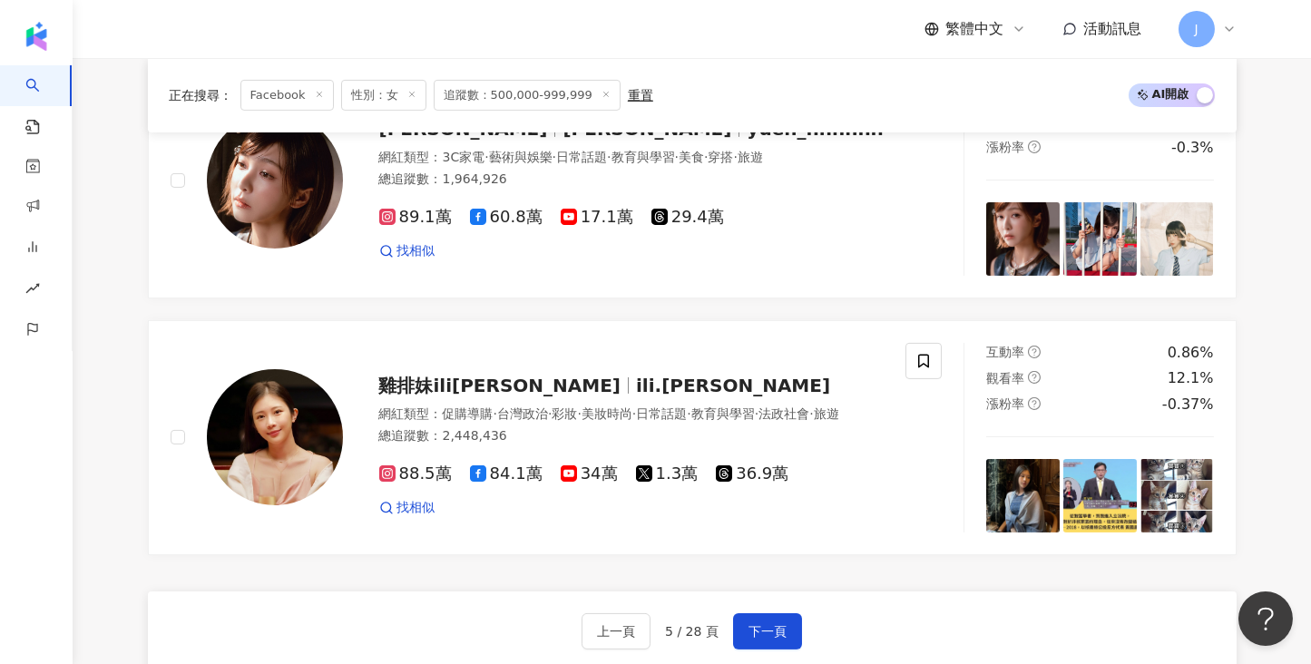
drag, startPoint x: 778, startPoint y: 584, endPoint x: 777, endPoint y: 602, distance: 18.2
click at [778, 624] on span "下一頁" at bounding box center [768, 631] width 38 height 15
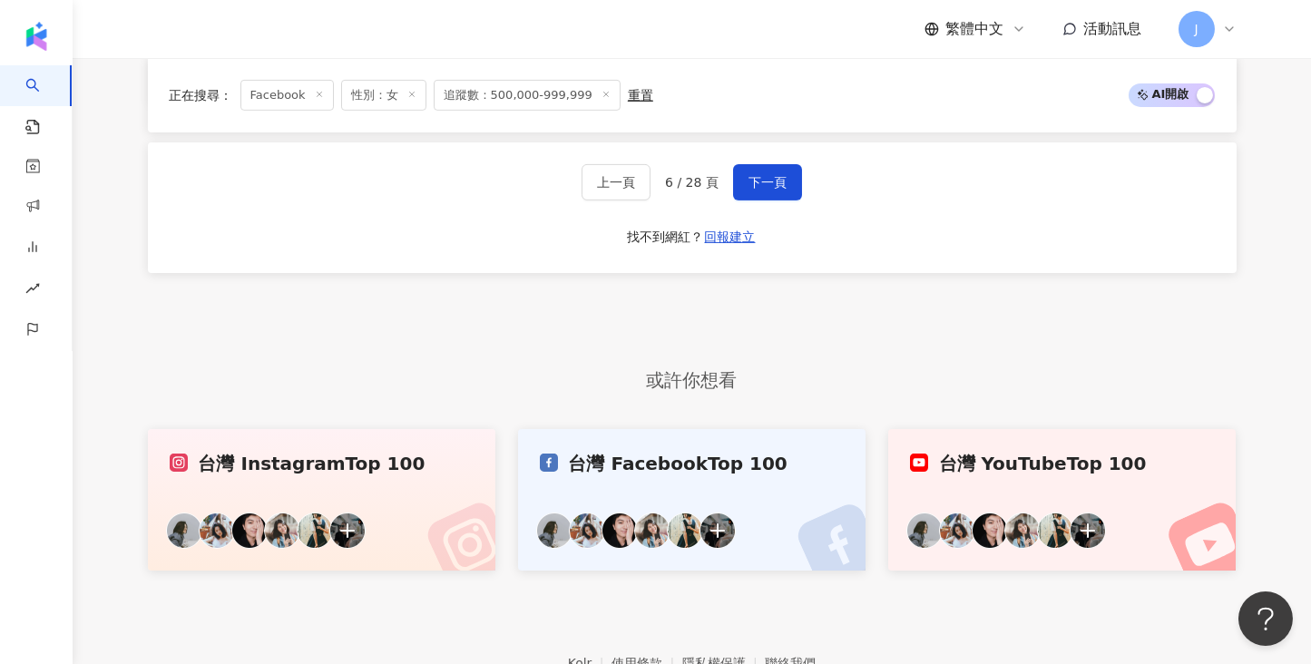
scroll to position [3350, 0]
click at [775, 165] on button "下一頁" at bounding box center [767, 183] width 69 height 36
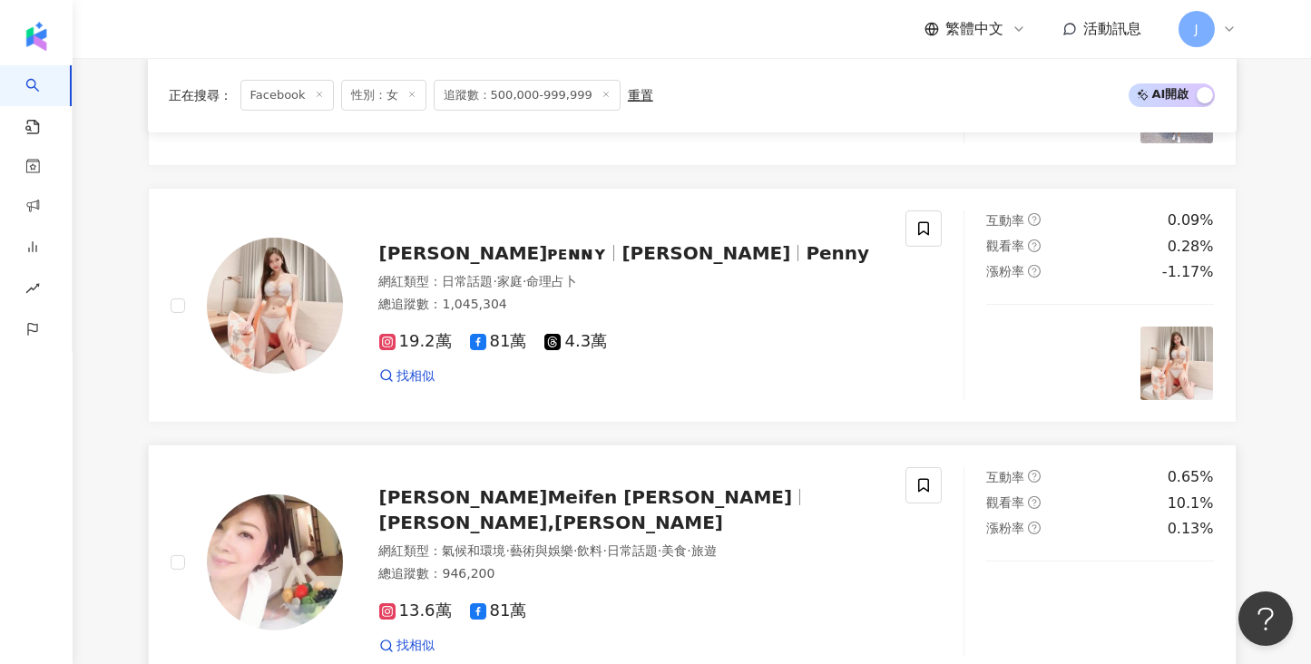
scroll to position [2178, 0]
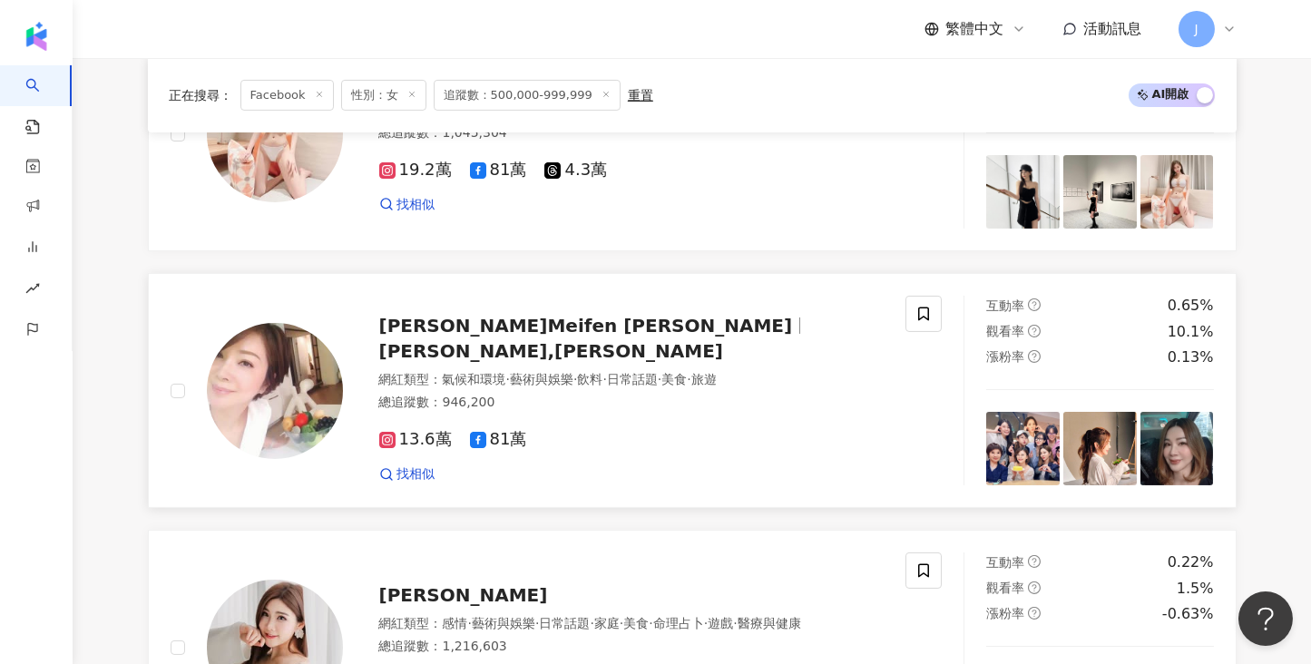
drag, startPoint x: 113, startPoint y: 503, endPoint x: 804, endPoint y: 265, distance: 731.3
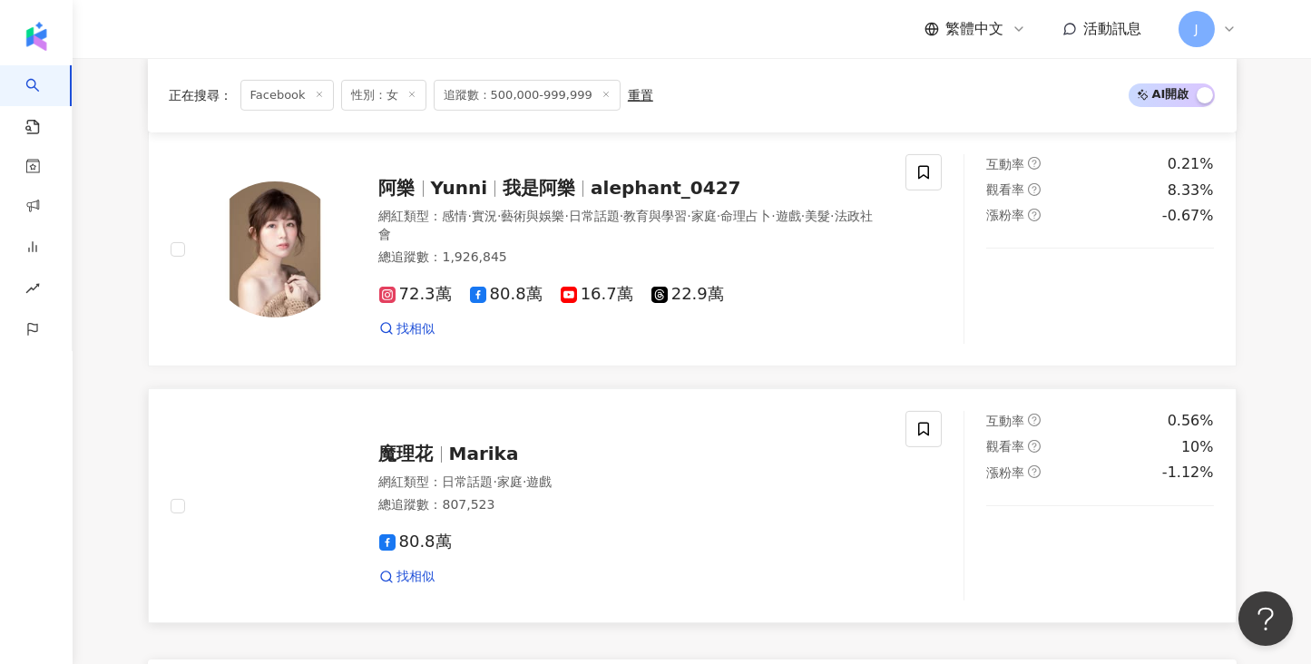
scroll to position [2995, 0]
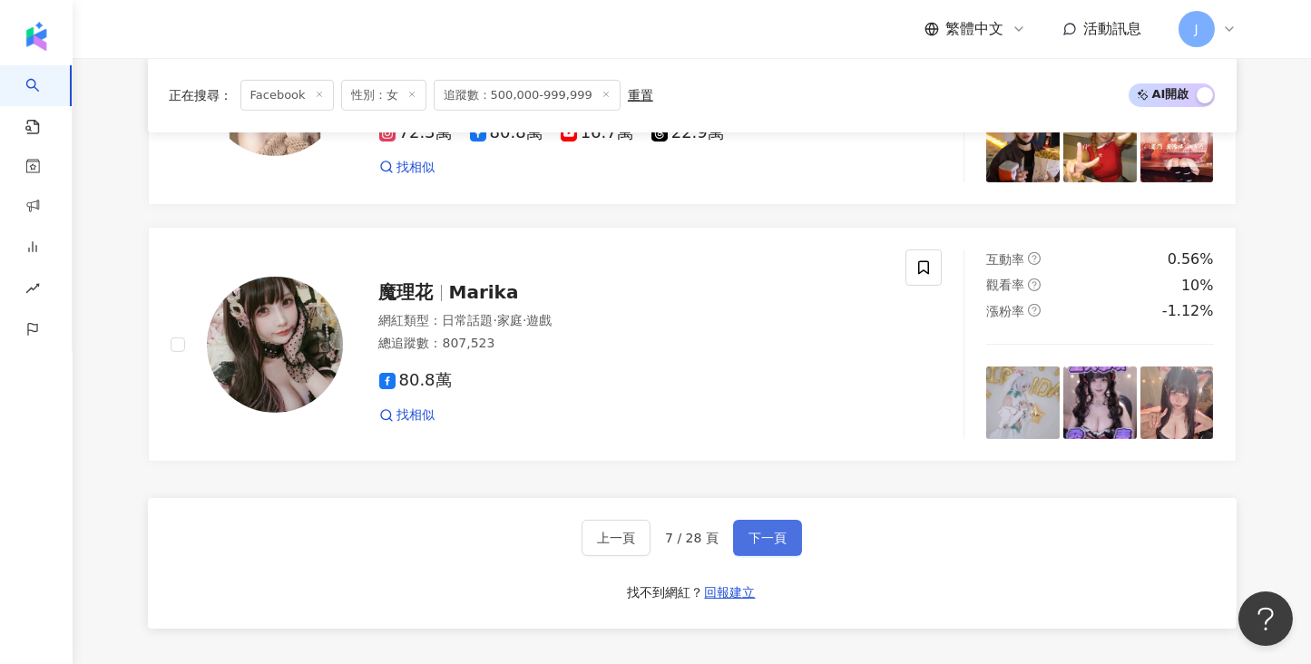
click at [761, 531] on span "下一頁" at bounding box center [768, 538] width 38 height 15
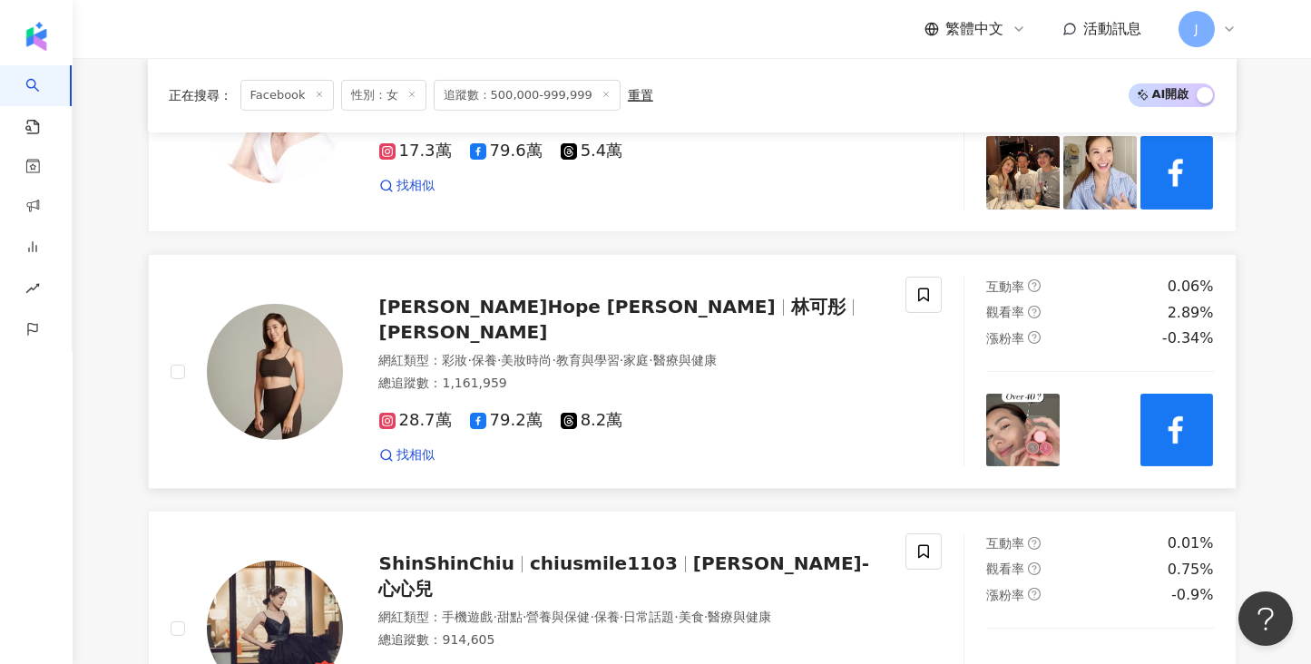
scroll to position [2778, 0]
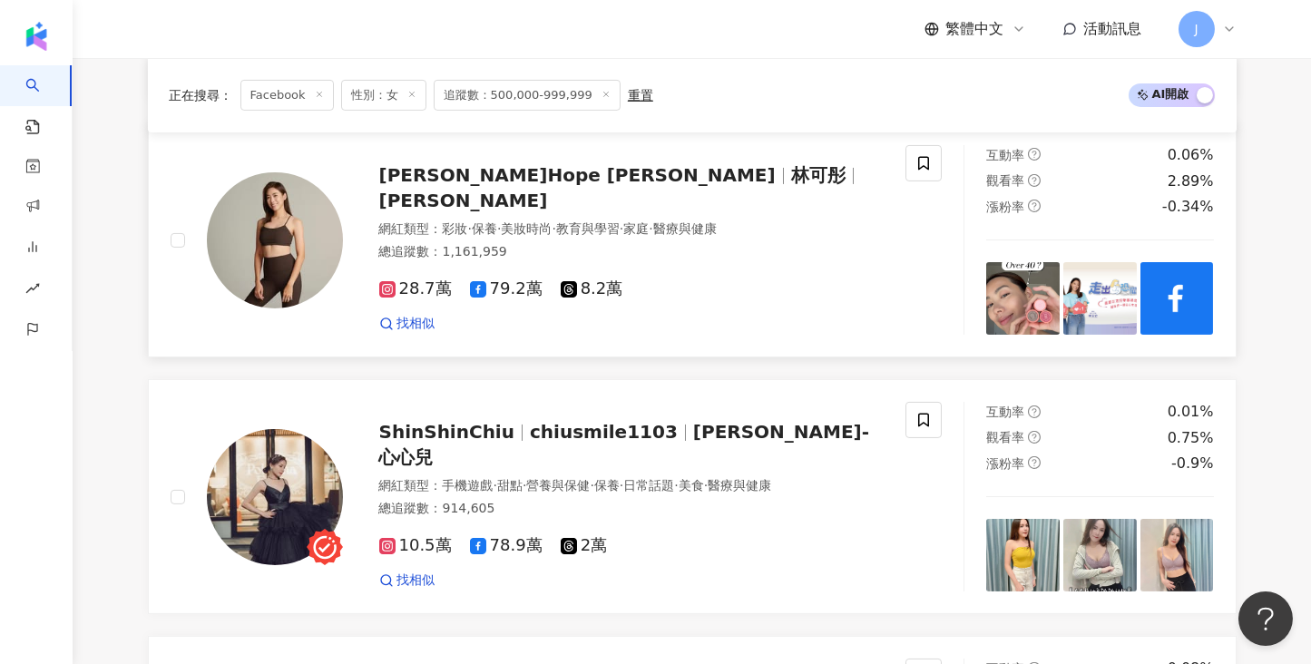
click at [498, 196] on div "林可彤 Hope Lin 林可彤 Hope Lin 網紅類型 ： 彩妝 · 保養 · 美妝時尚 · 教育與學習 · 家庭 · 醫療與健康 總追蹤數 ： 1,1…" at bounding box center [614, 240] width 542 height 184
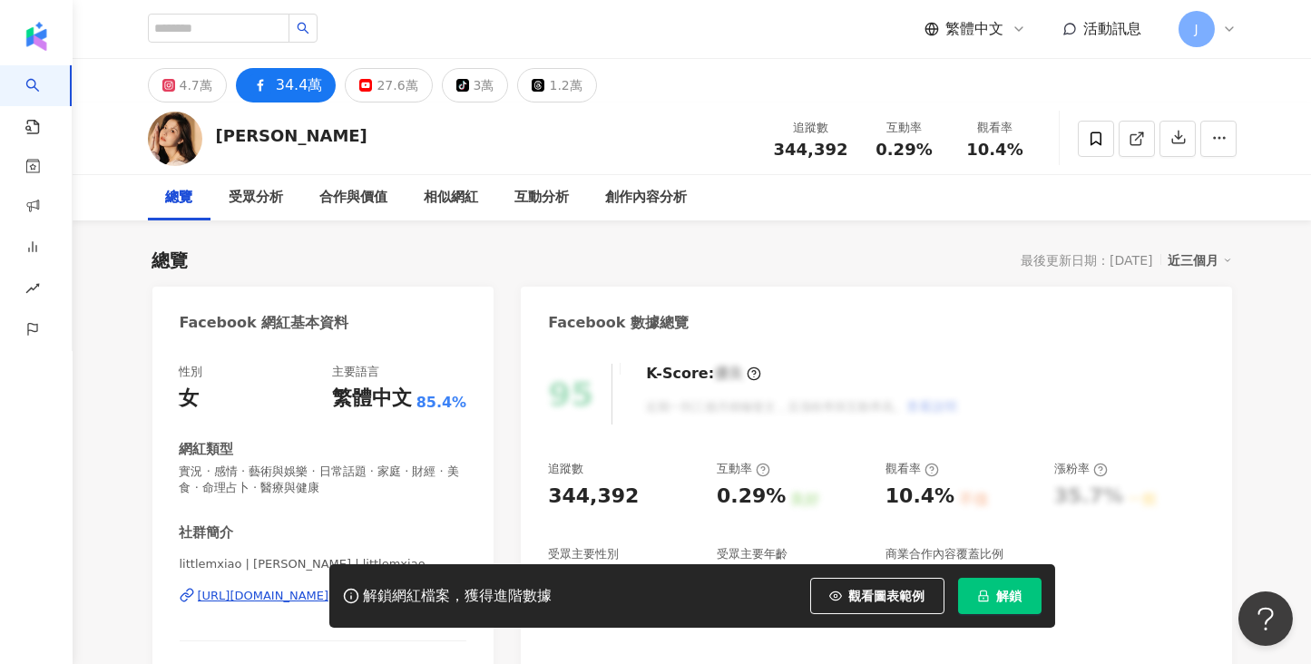
click at [208, 592] on div "解鎖網紅檔案，獲得進階數據 觀看圖表範例 解鎖" at bounding box center [655, 596] width 1311 height 64
click at [213, 595] on div "解鎖網紅檔案，獲得進階數據 觀看圖表範例 解鎖" at bounding box center [655, 596] width 1311 height 64
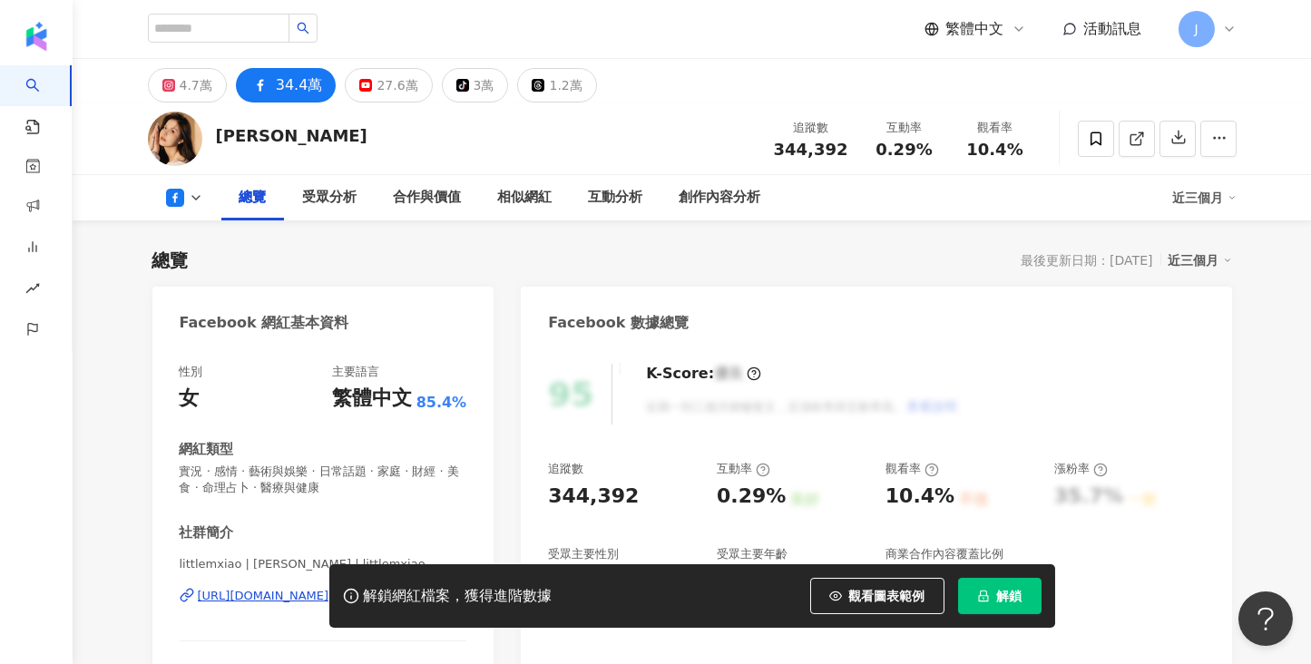
scroll to position [272, 0]
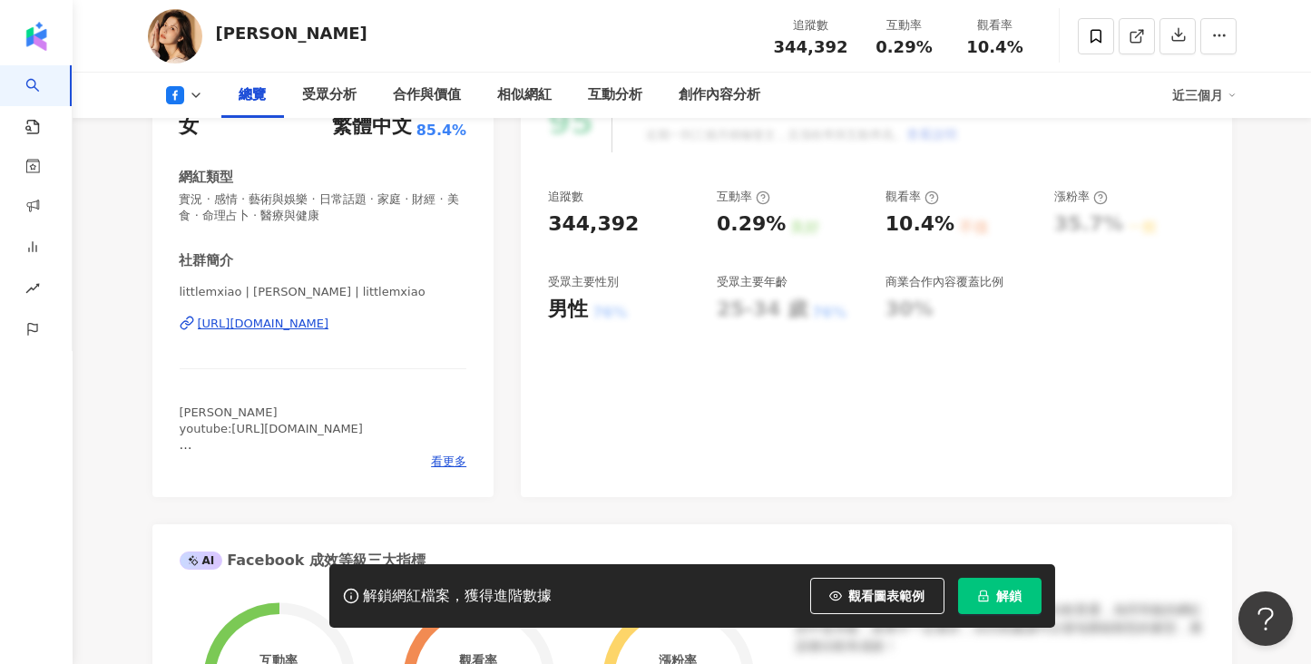
click at [249, 327] on div "https://www.facebook.com/593593624055146" at bounding box center [264, 324] width 132 height 16
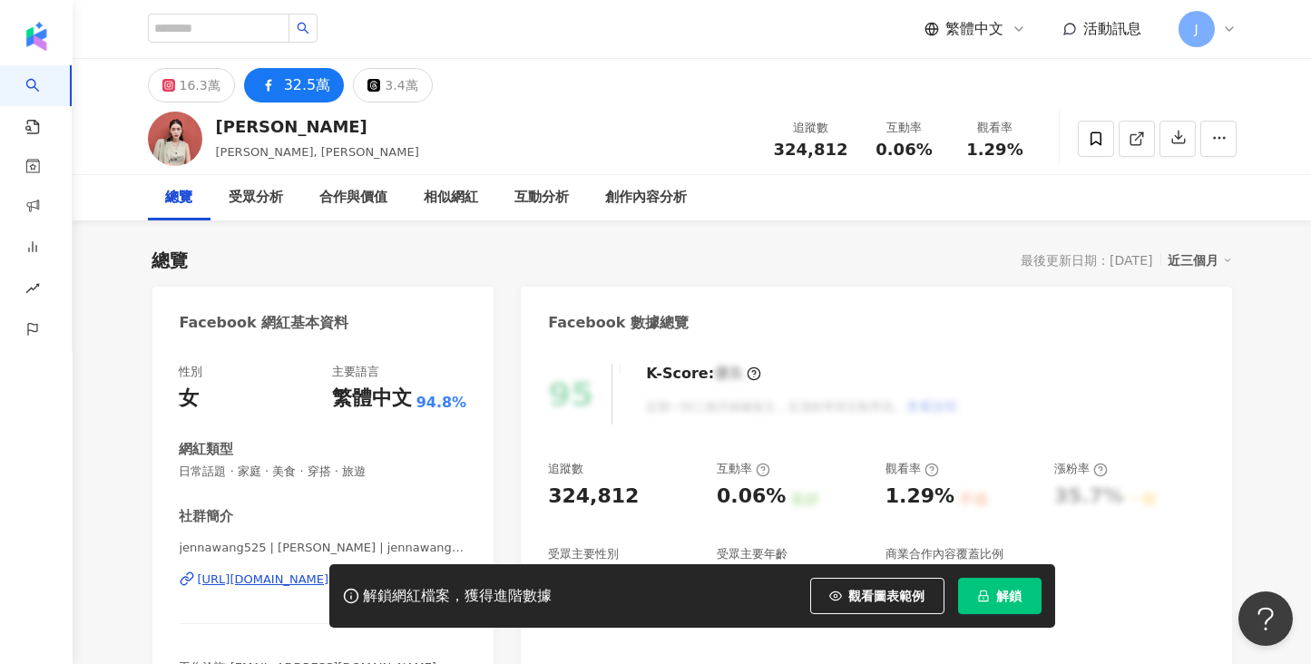
click at [289, 585] on div "解鎖網紅檔案，獲得進階數據 觀看圖表範例 解鎖" at bounding box center [655, 596] width 1311 height 64
click at [222, 582] on div "解鎖網紅檔案，獲得進階數據 觀看圖表範例 解鎖" at bounding box center [655, 596] width 1311 height 64
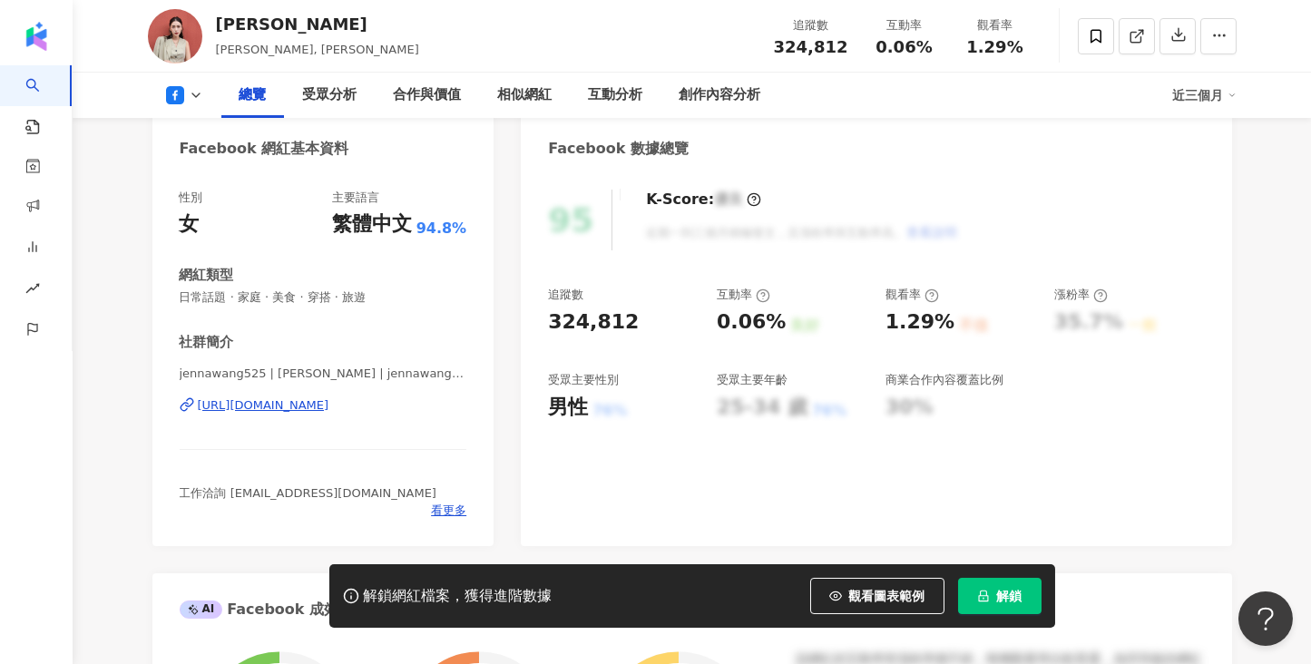
scroll to position [272, 0]
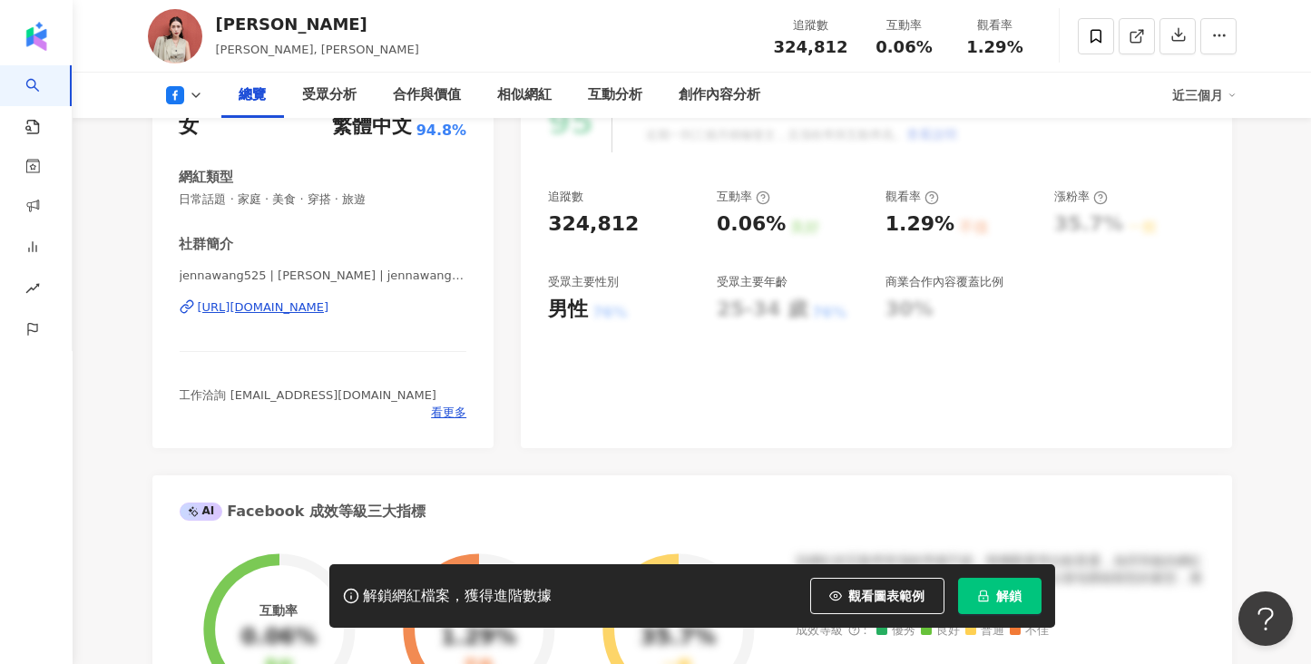
click at [329, 310] on div "https://www.facebook.com/10150101221235367" at bounding box center [264, 307] width 132 height 16
click at [157, 405] on div "性別 女 主要語言 繁體中文 94.8% 網紅類型 日常話題 · 家庭 · 美食 · 穿搭 · 旅遊 社群簡介 jennawang525 | jenna wa…" at bounding box center [323, 261] width 342 height 375
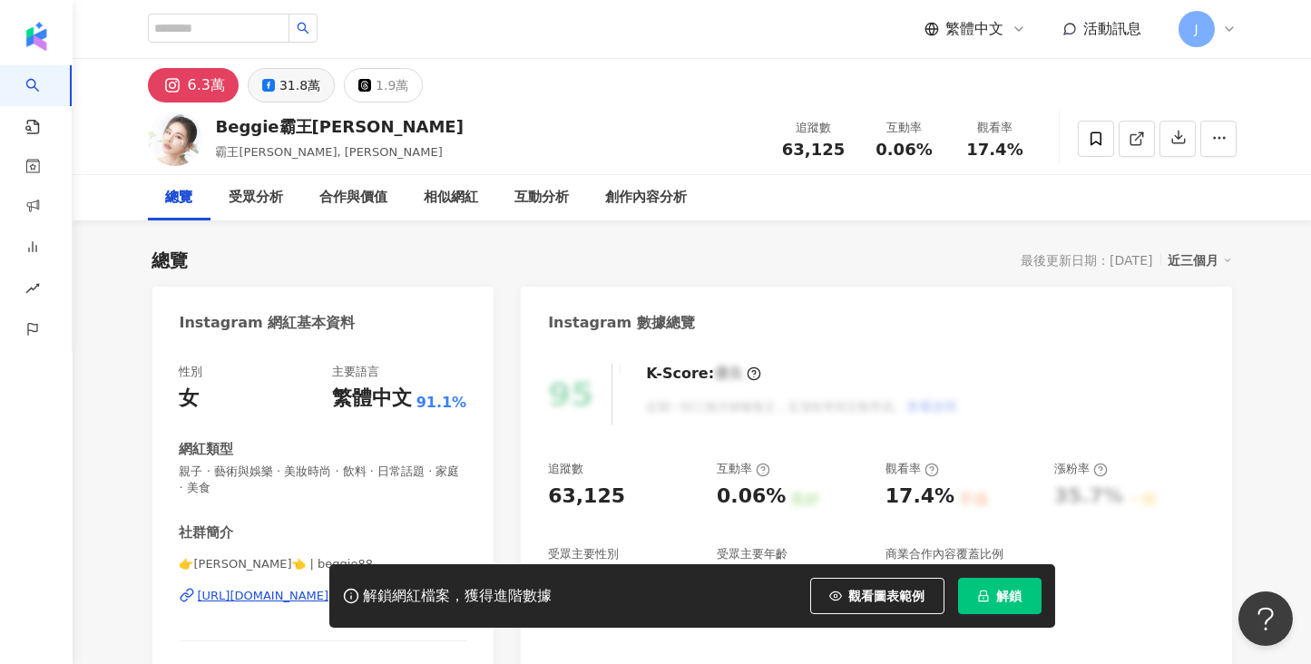
click at [290, 75] on div "31.8萬" at bounding box center [300, 85] width 41 height 25
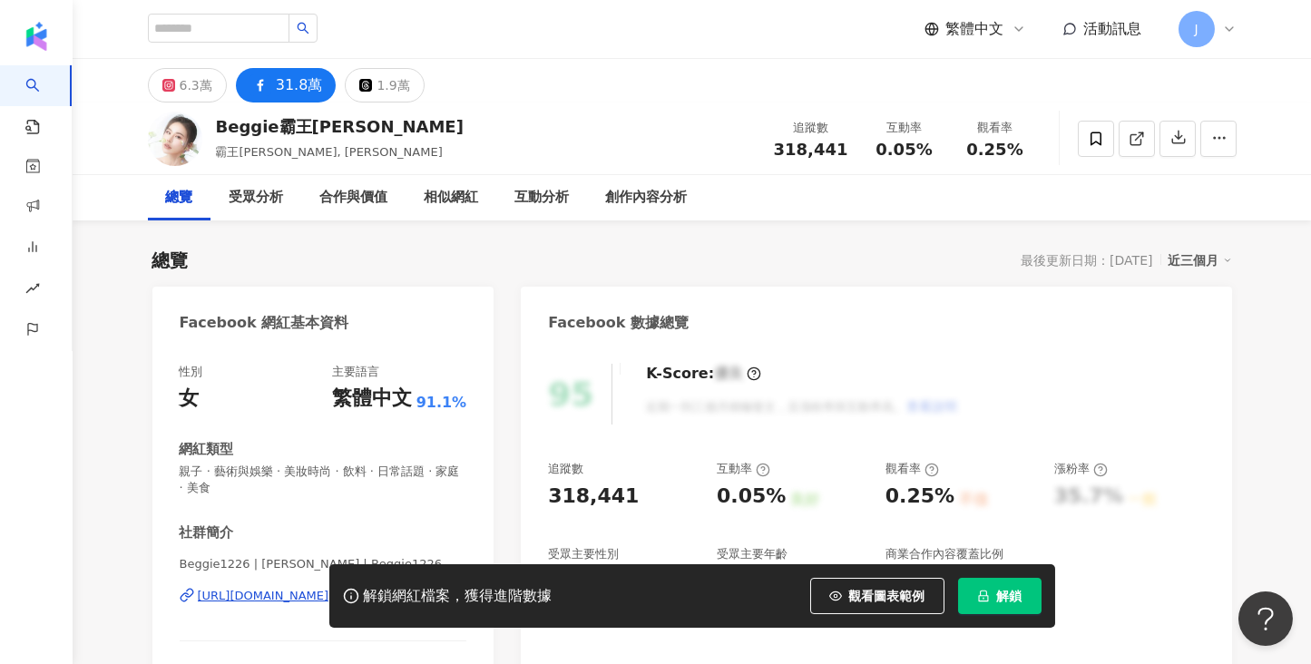
click at [299, 588] on div "https://www.facebook.com/1935254236745922" at bounding box center [264, 596] width 132 height 16
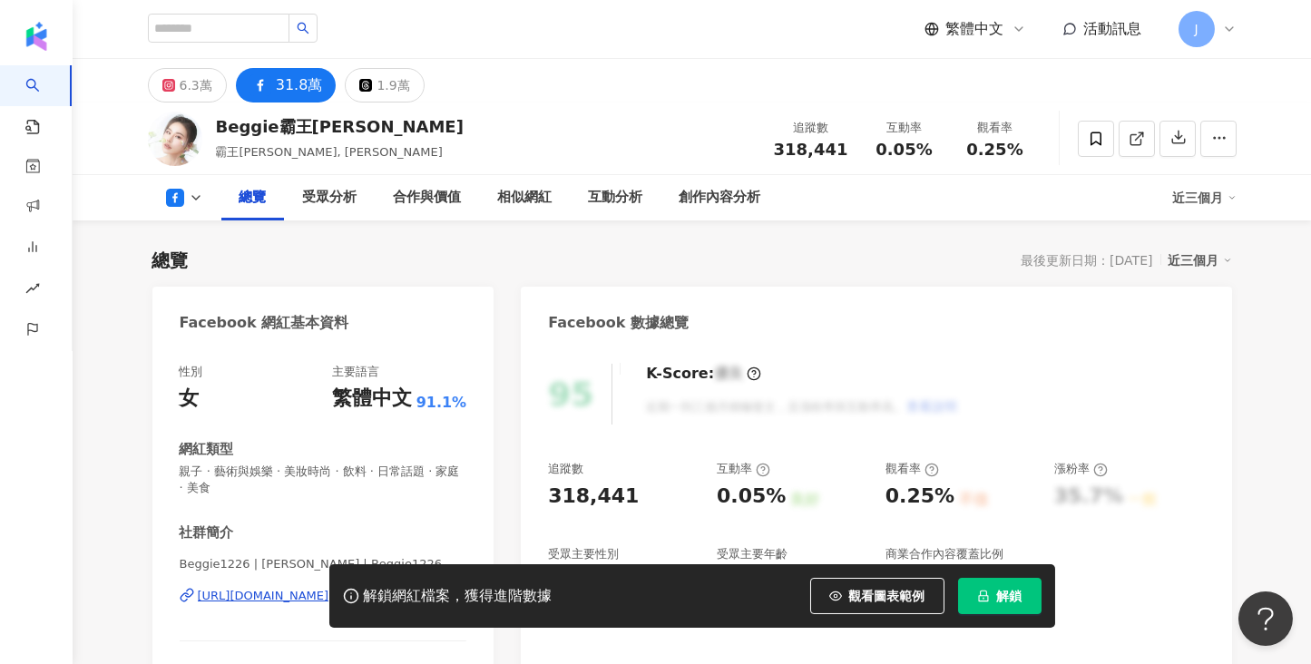
scroll to position [135, 0]
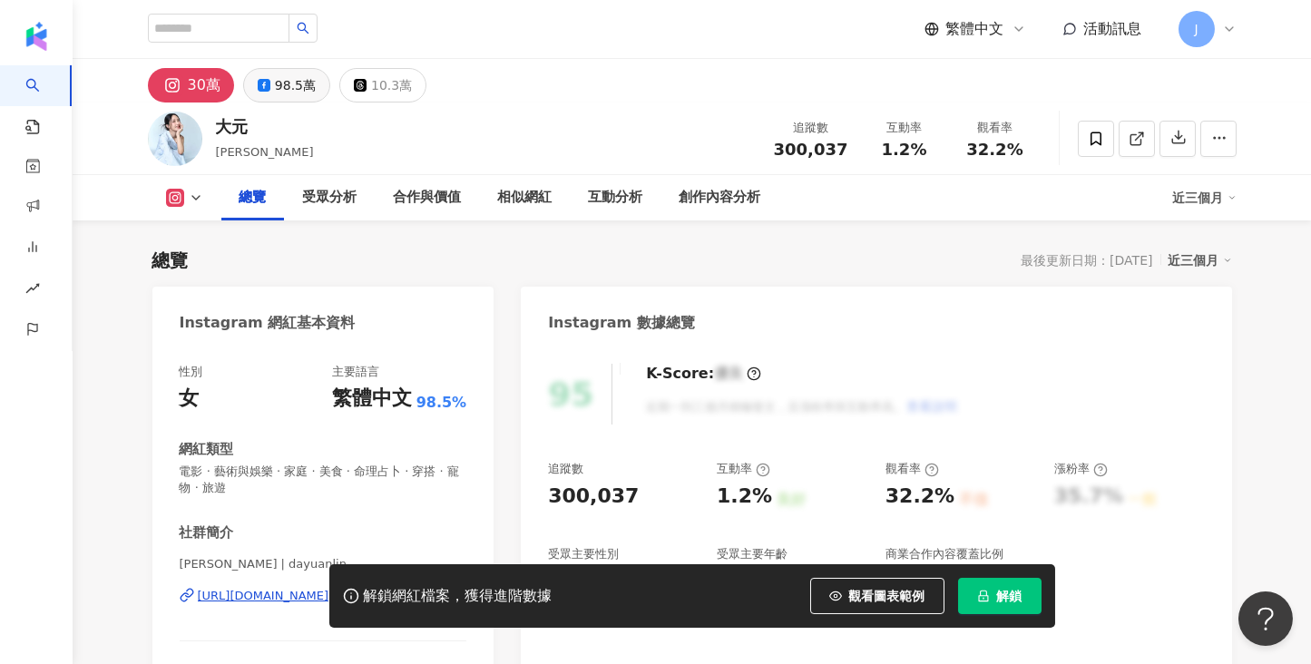
click at [291, 83] on div "98.5萬" at bounding box center [295, 85] width 41 height 25
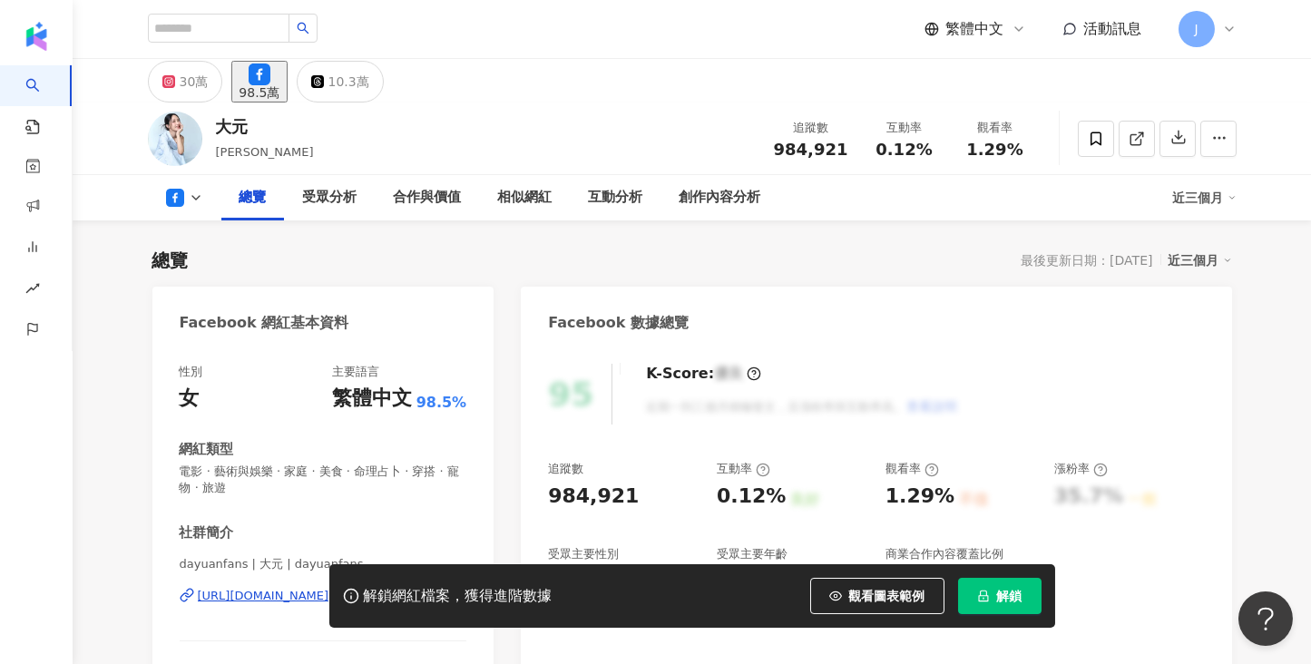
click at [307, 442] on div "https://www.facebook.com/113692792002087" at bounding box center [264, 596] width 132 height 16
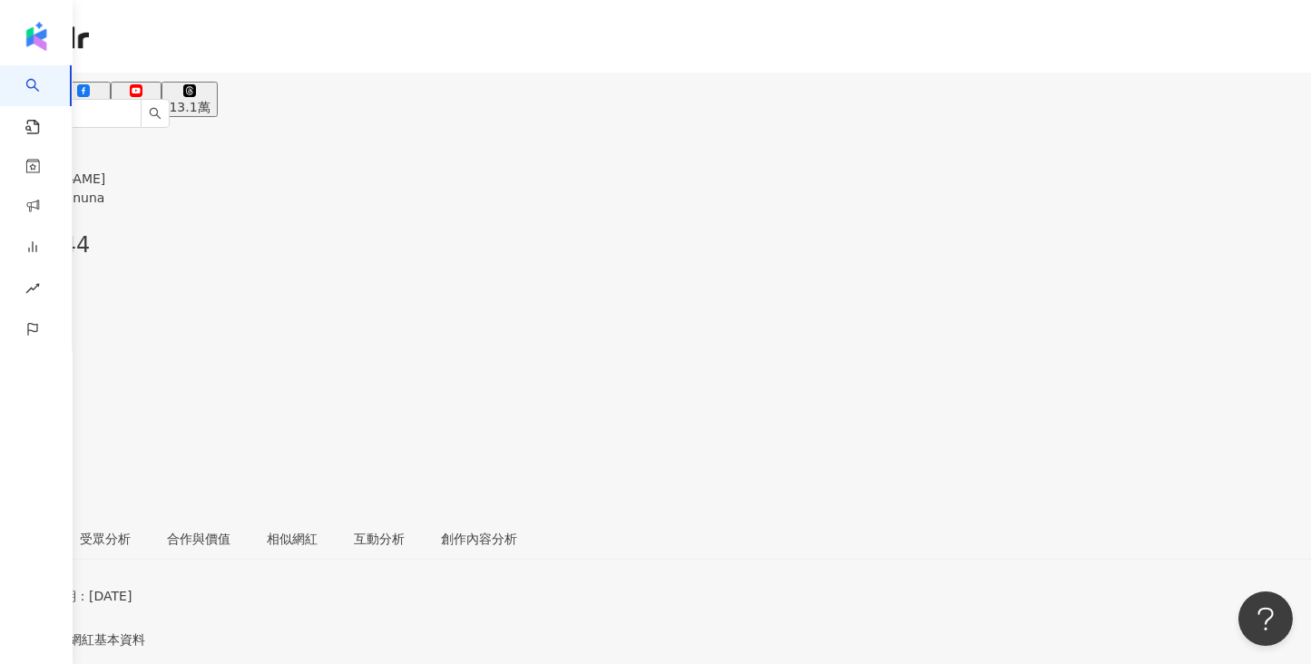
click at [103, 100] on div "95.6萬" at bounding box center [83, 107] width 41 height 15
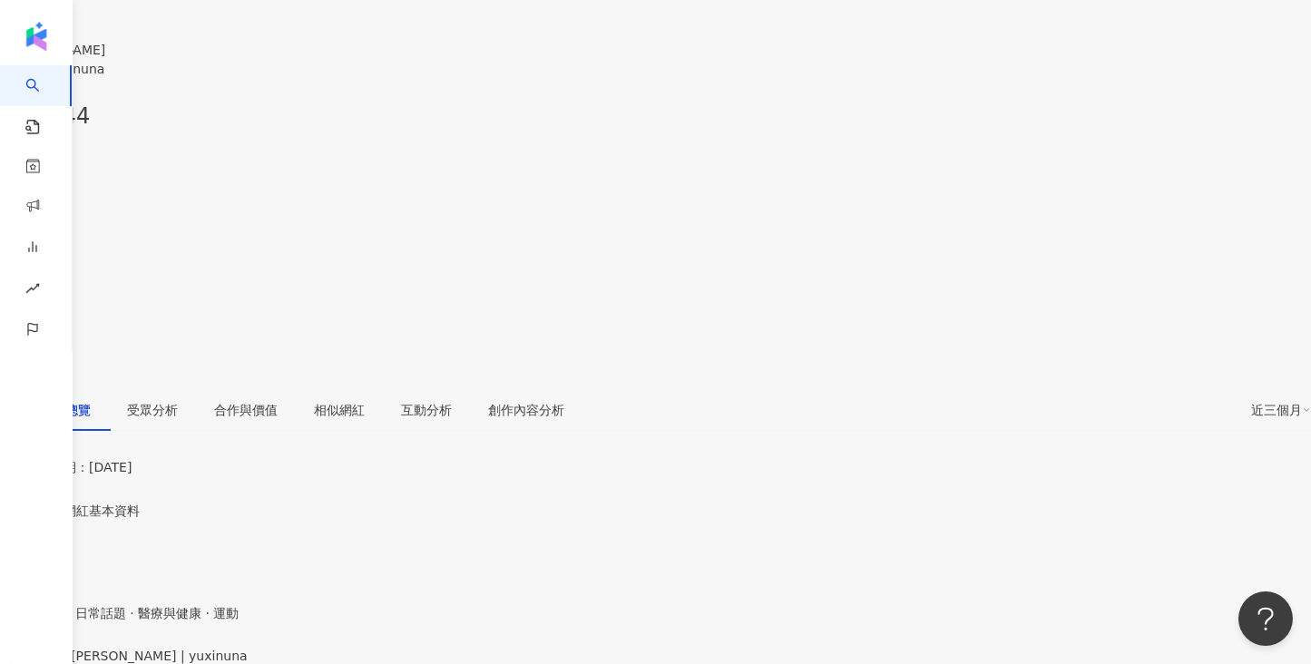
scroll to position [135, 0]
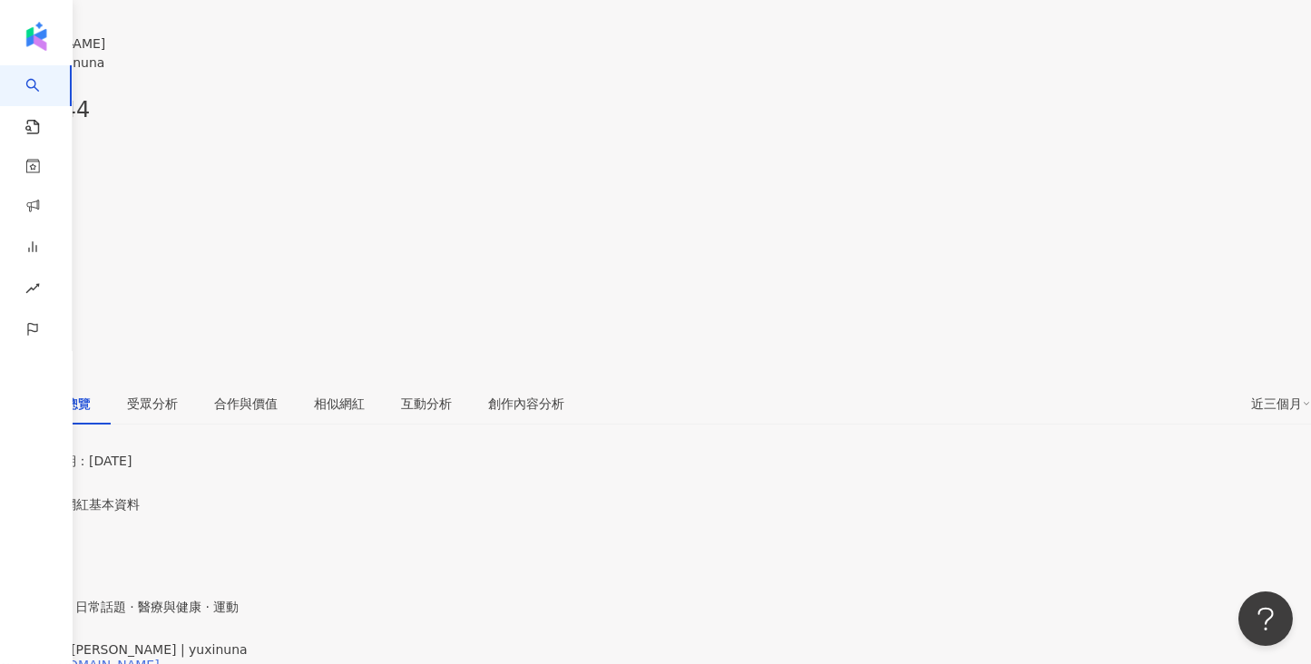
click at [160, 442] on div "https://www.facebook.com/279667795478848" at bounding box center [89, 665] width 142 height 15
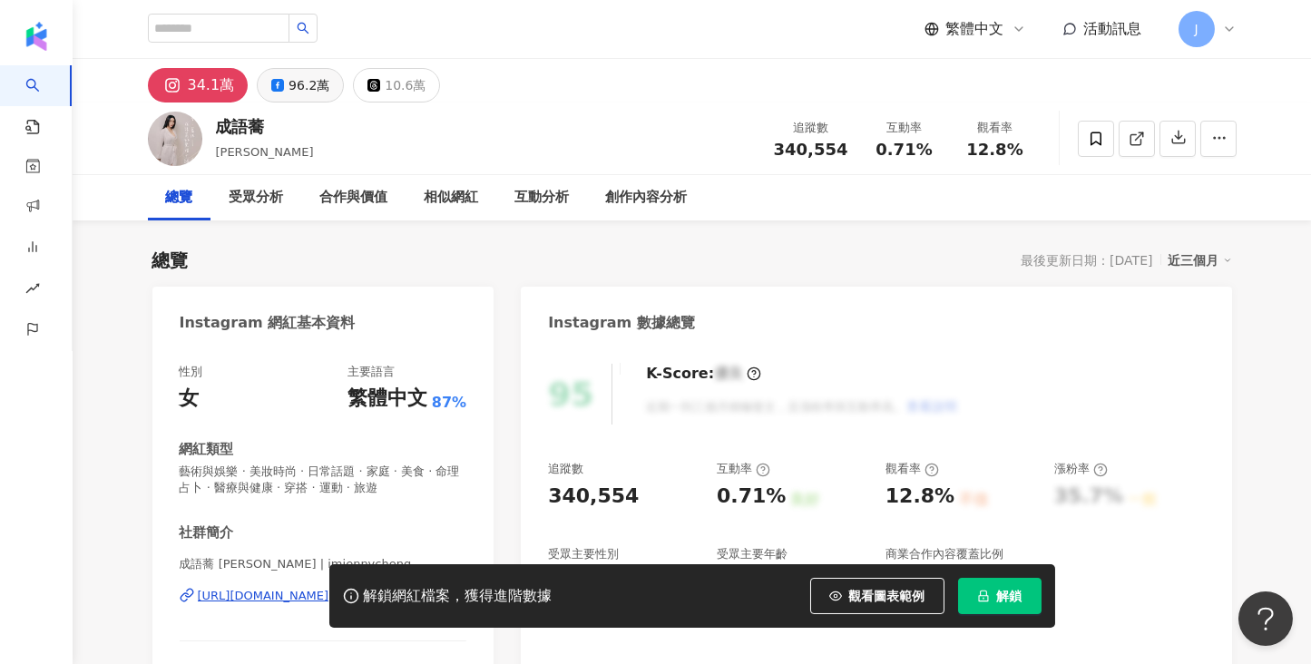
click at [309, 77] on div "96.2萬" at bounding box center [309, 85] width 41 height 25
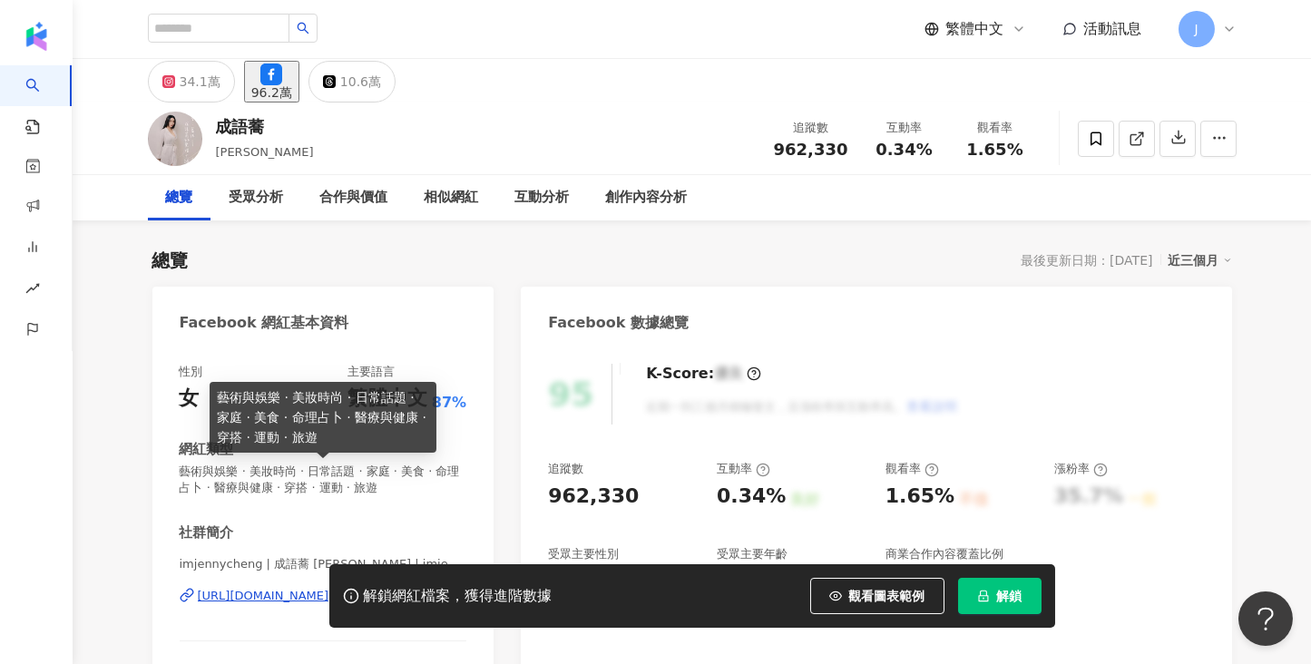
click at [245, 442] on div "解鎖網紅檔案，獲得進階數據 觀看圖表範例 解鎖" at bounding box center [655, 596] width 1311 height 64
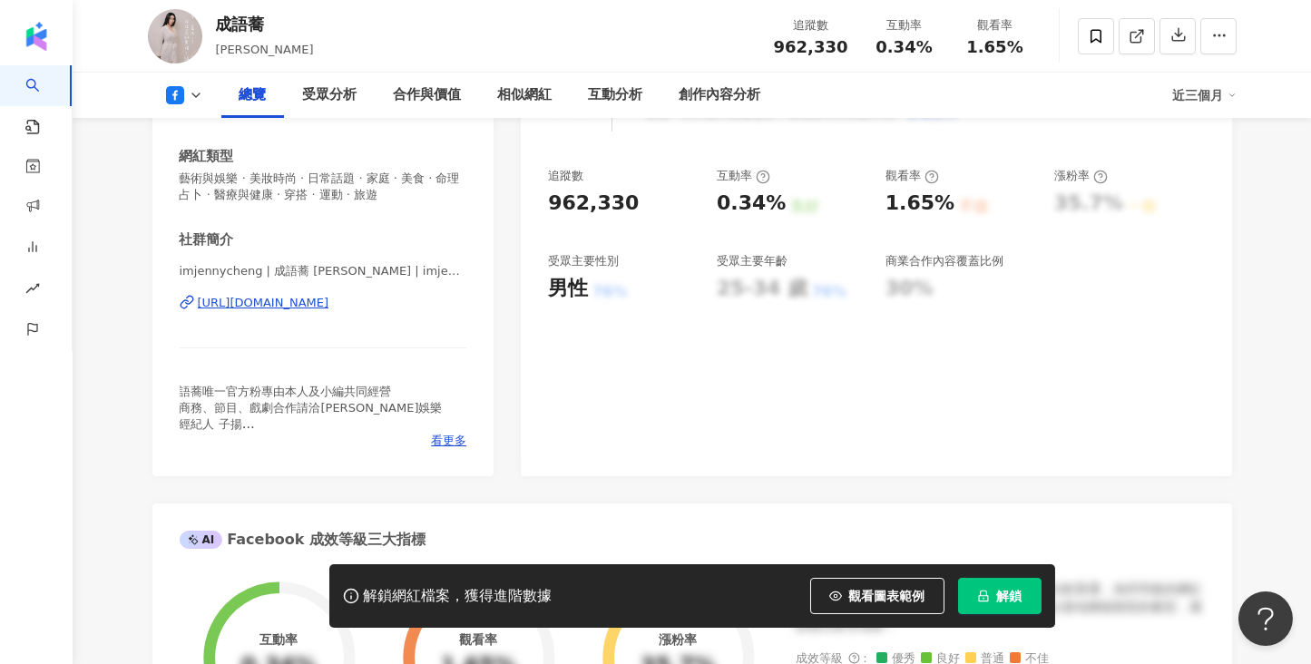
scroll to position [407, 0]
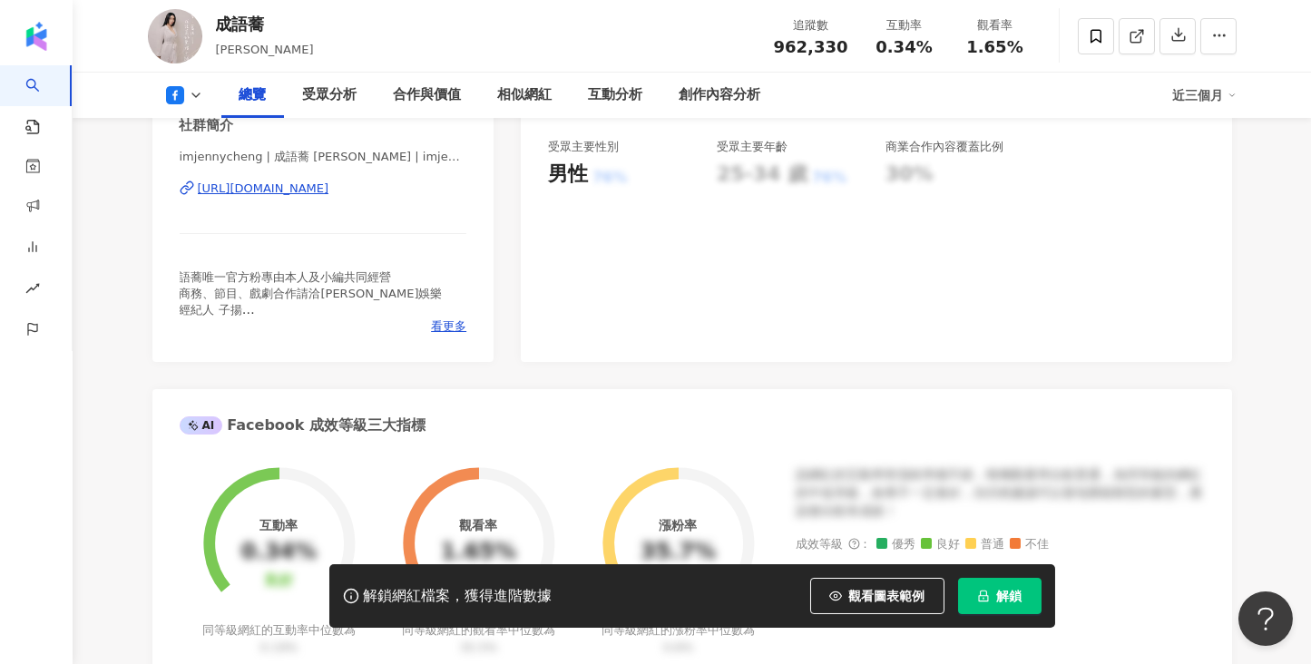
click at [329, 182] on div "https://www.facebook.com/371731152851" at bounding box center [264, 189] width 132 height 16
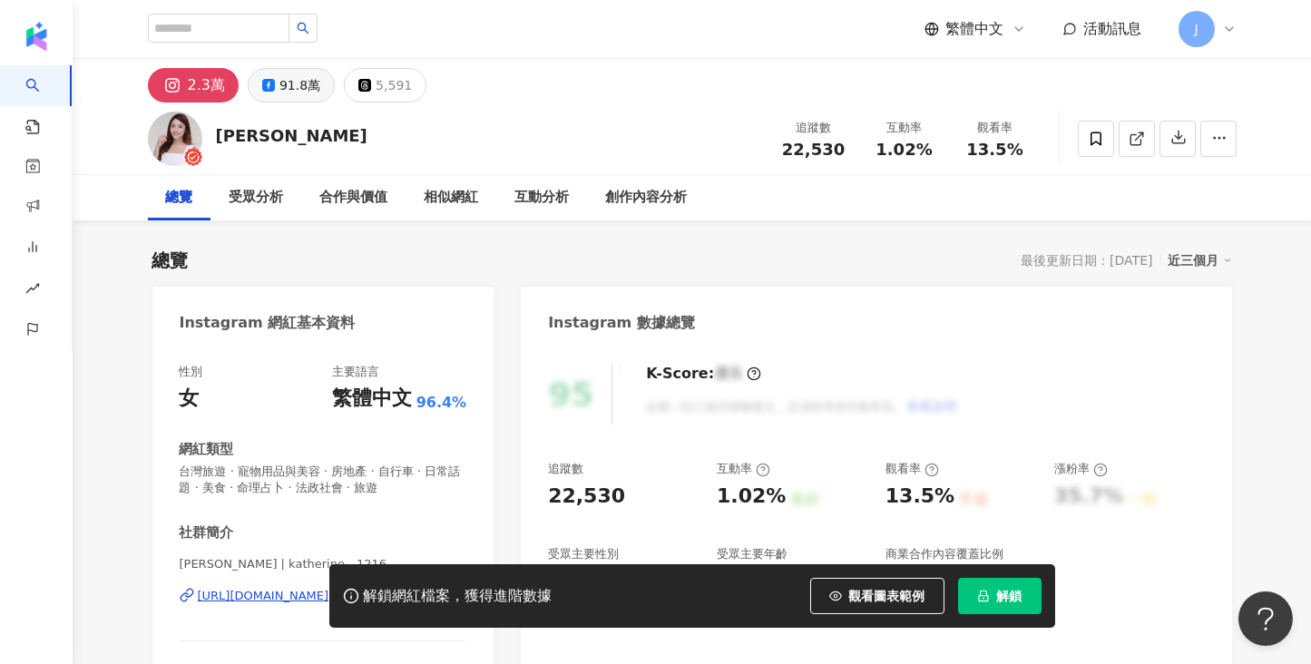
click at [309, 84] on div "91.8萬" at bounding box center [300, 85] width 41 height 25
click at [239, 524] on div "社群簡介 [PERSON_NAME] | katherine__1216 [URL][DOMAIN_NAME] [GEOGRAPHIC_DATA]🇹🇼Taiw…" at bounding box center [324, 633] width 288 height 219
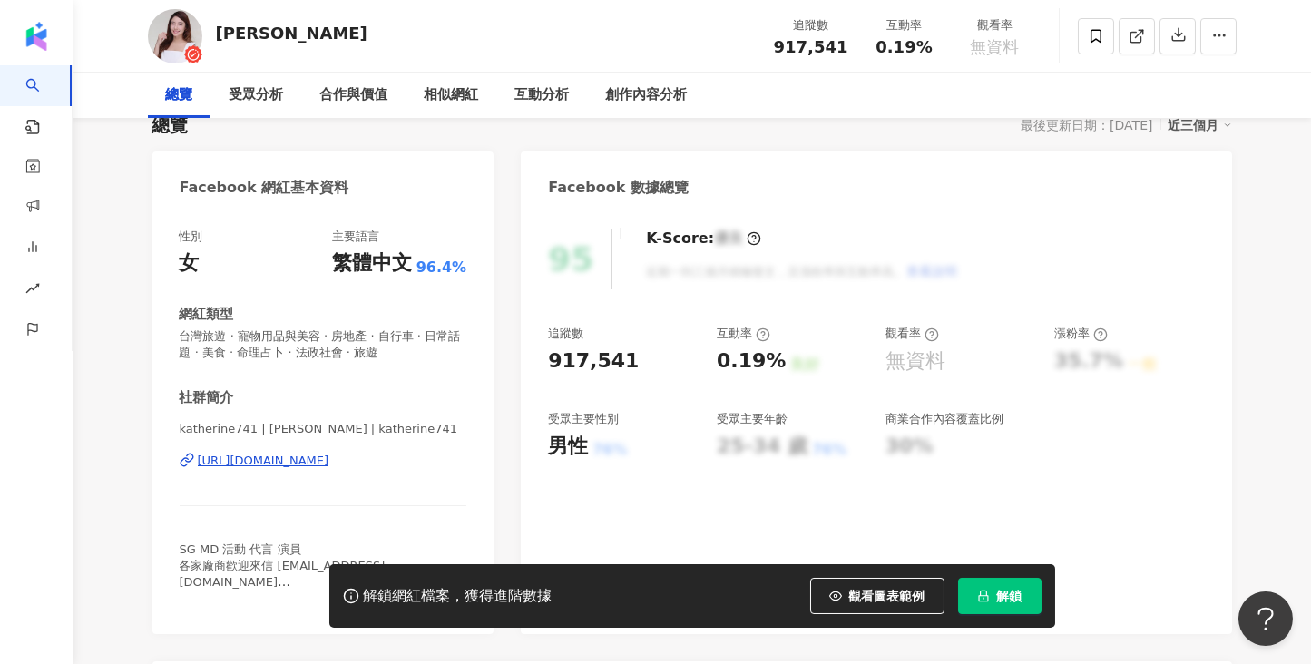
click at [234, 466] on div "[URL][DOMAIN_NAME]" at bounding box center [264, 461] width 132 height 16
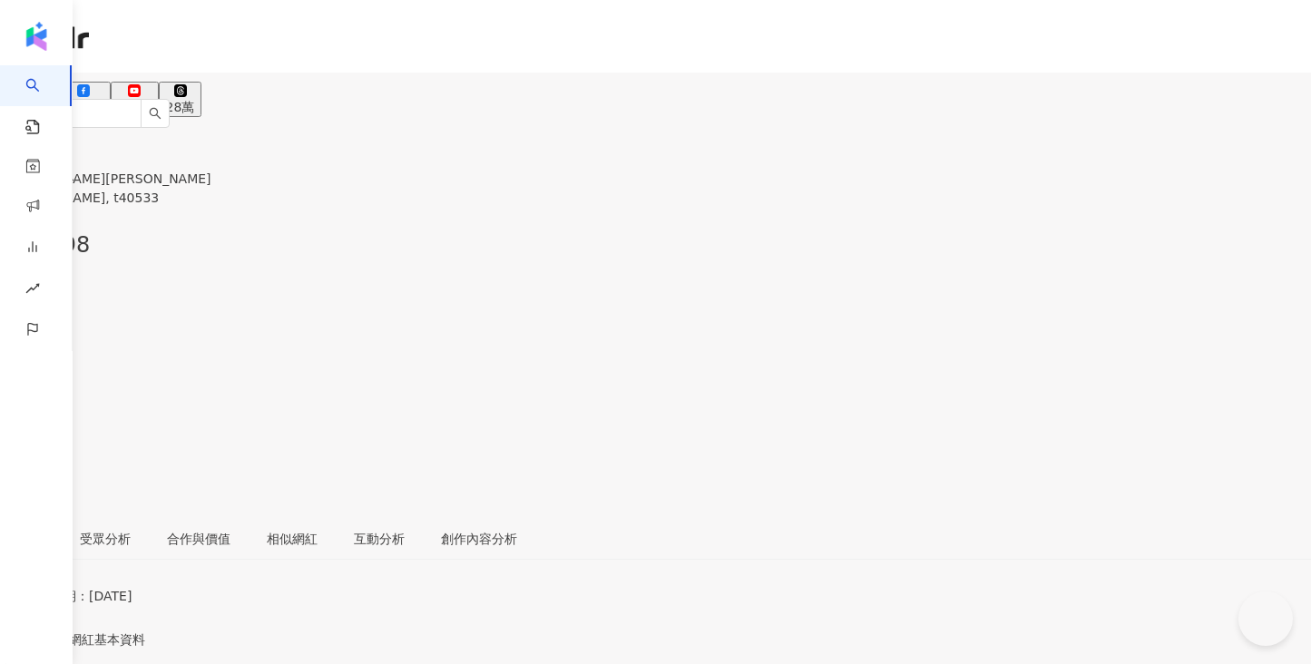
click at [111, 100] on button "62.7萬" at bounding box center [82, 99] width 55 height 35
